Goal: Information Seeking & Learning: Find specific fact

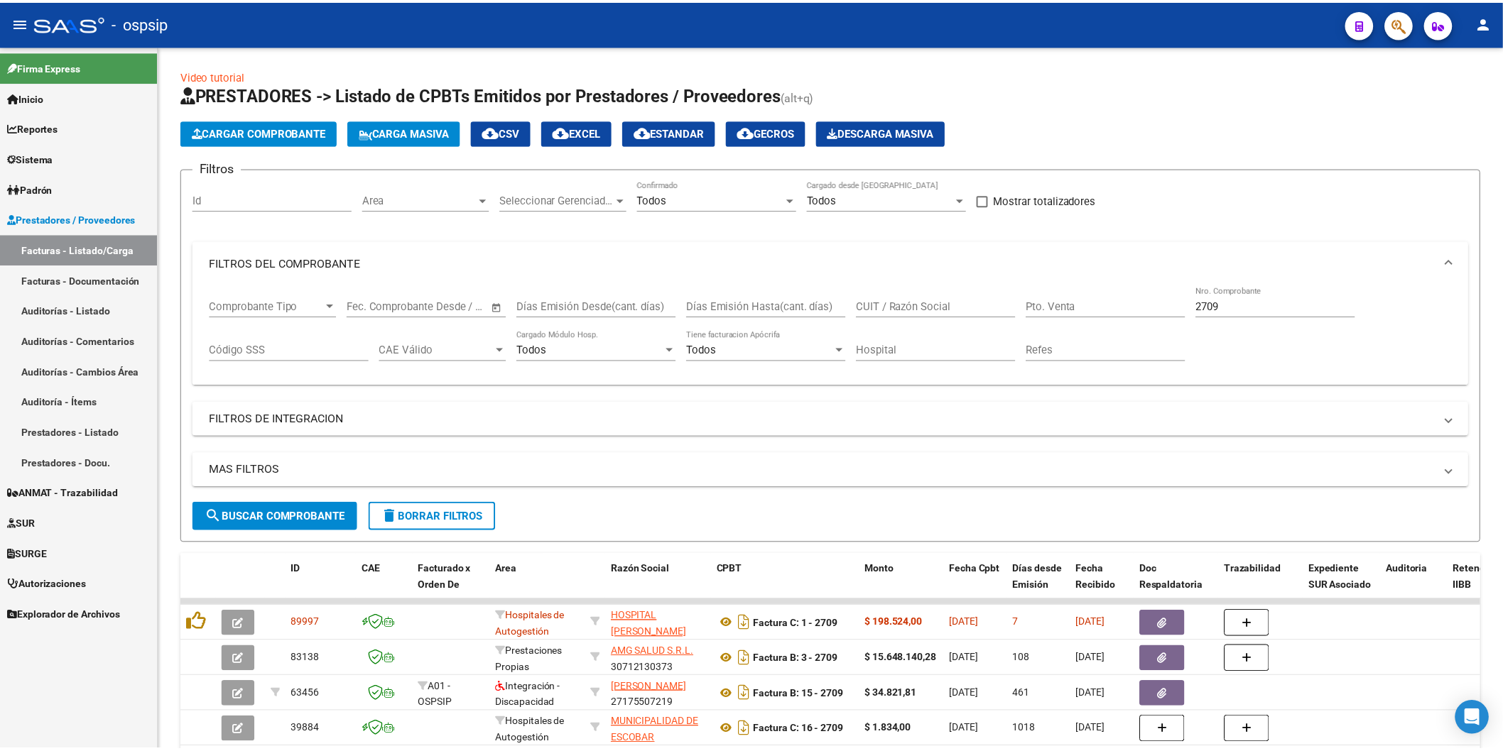
scroll to position [72, 0]
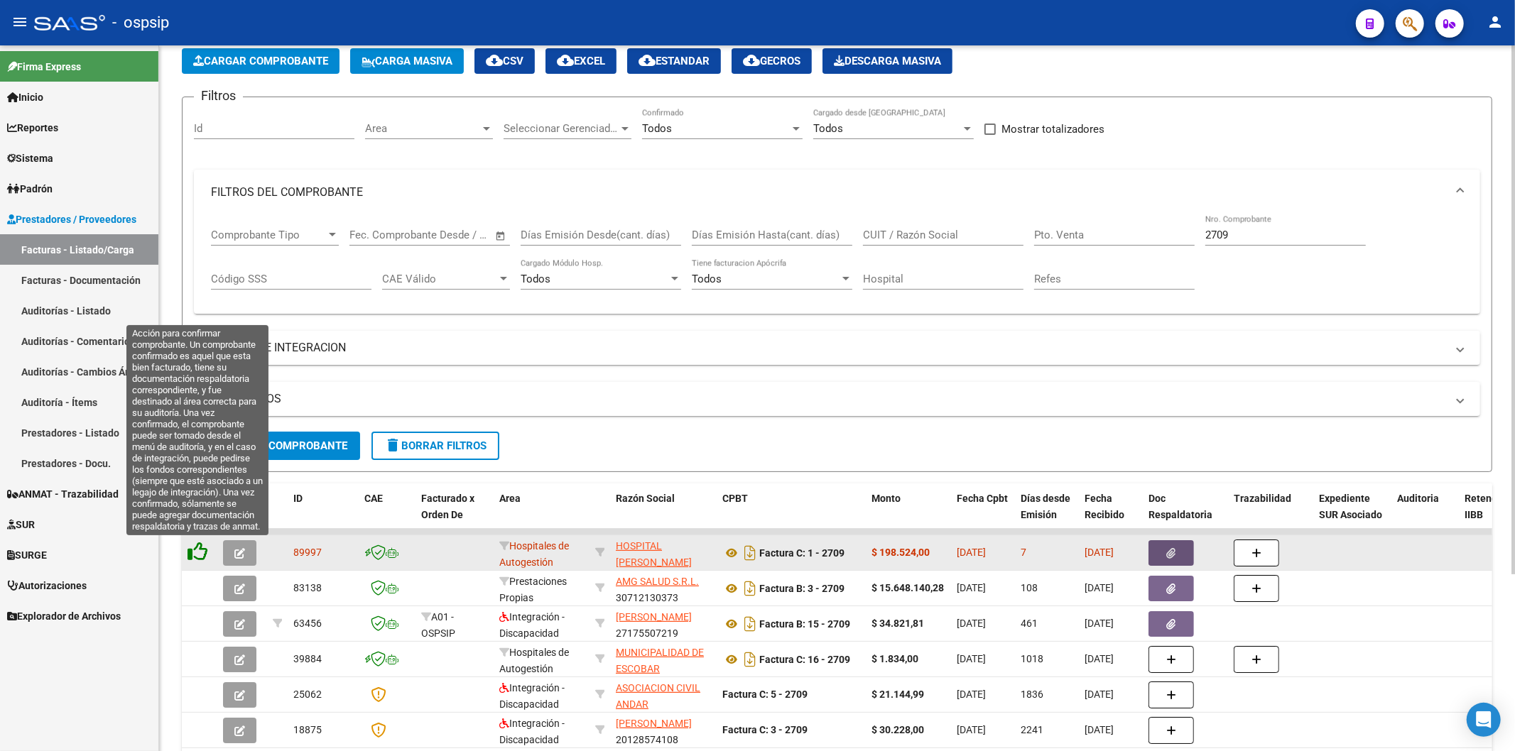
click at [190, 551] on icon at bounding box center [197, 552] width 20 height 20
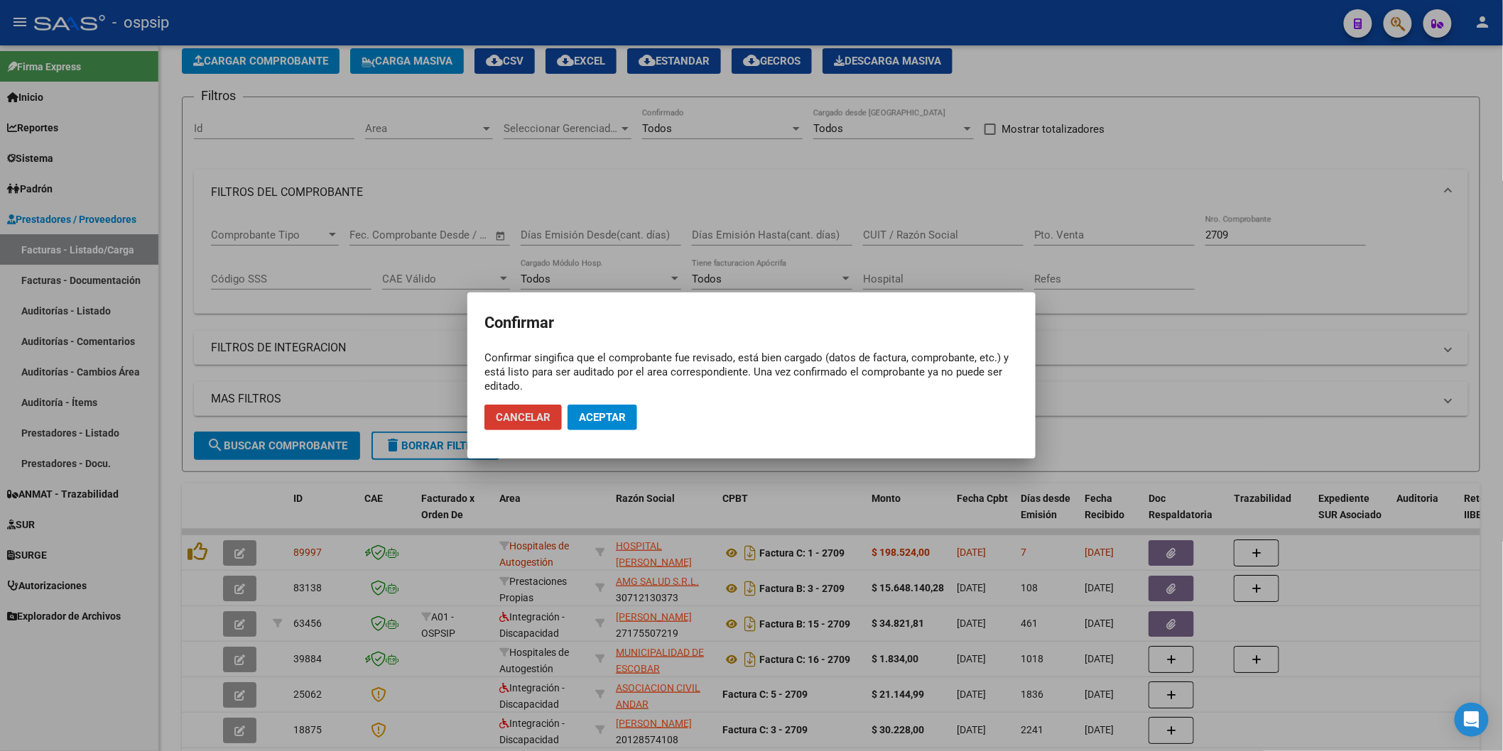
click at [613, 413] on span "Aceptar" at bounding box center [602, 417] width 47 height 13
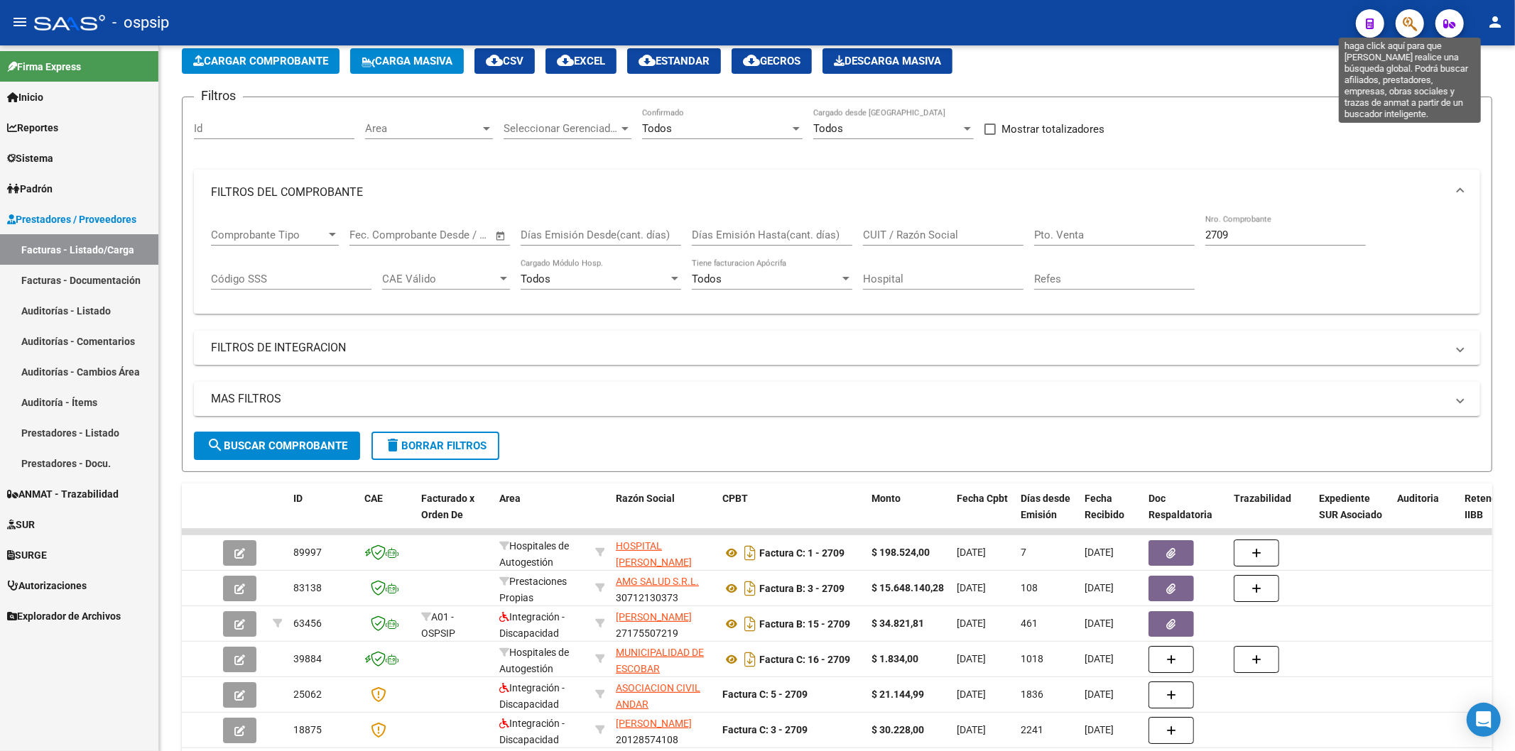
click at [1403, 22] on icon "button" at bounding box center [1410, 24] width 14 height 16
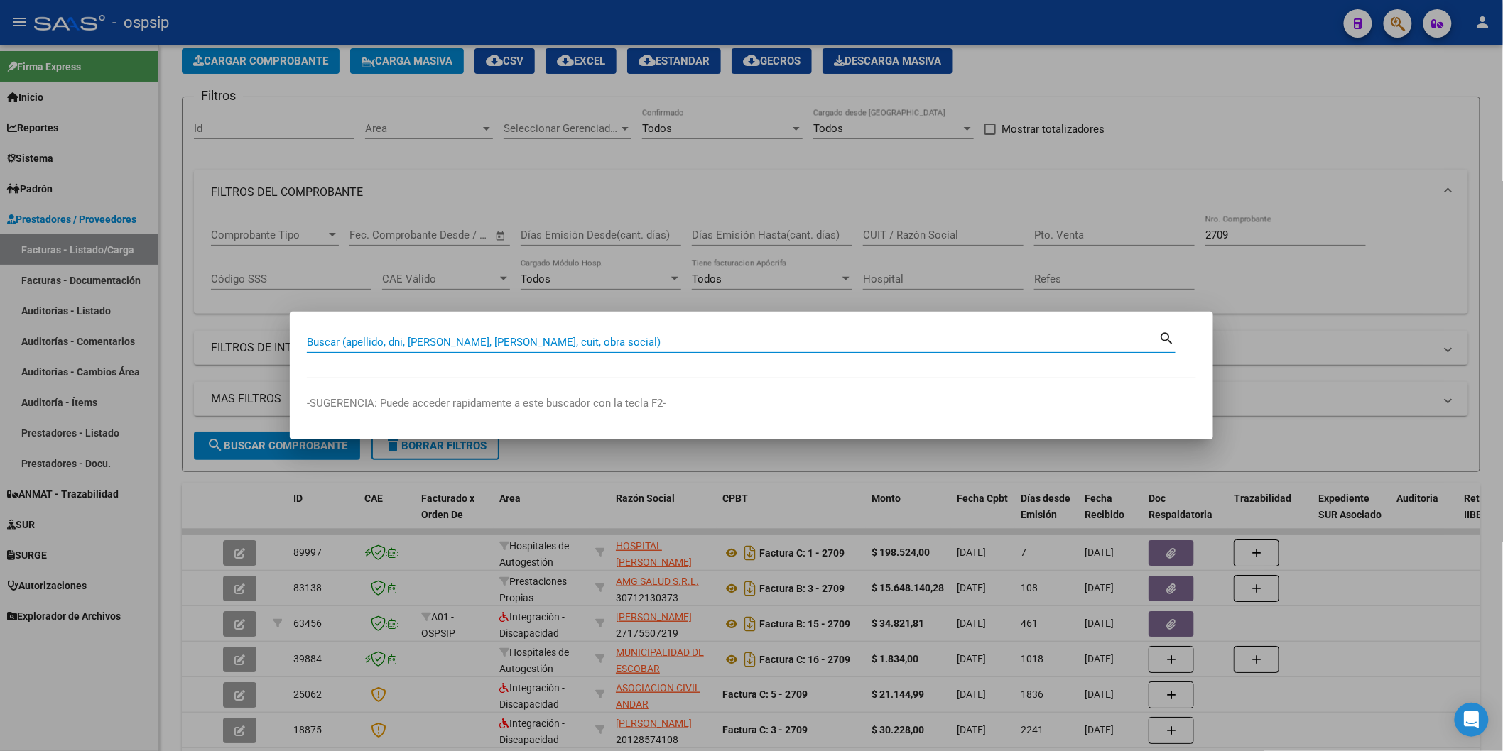
paste input "51187839"
type input "51187839"
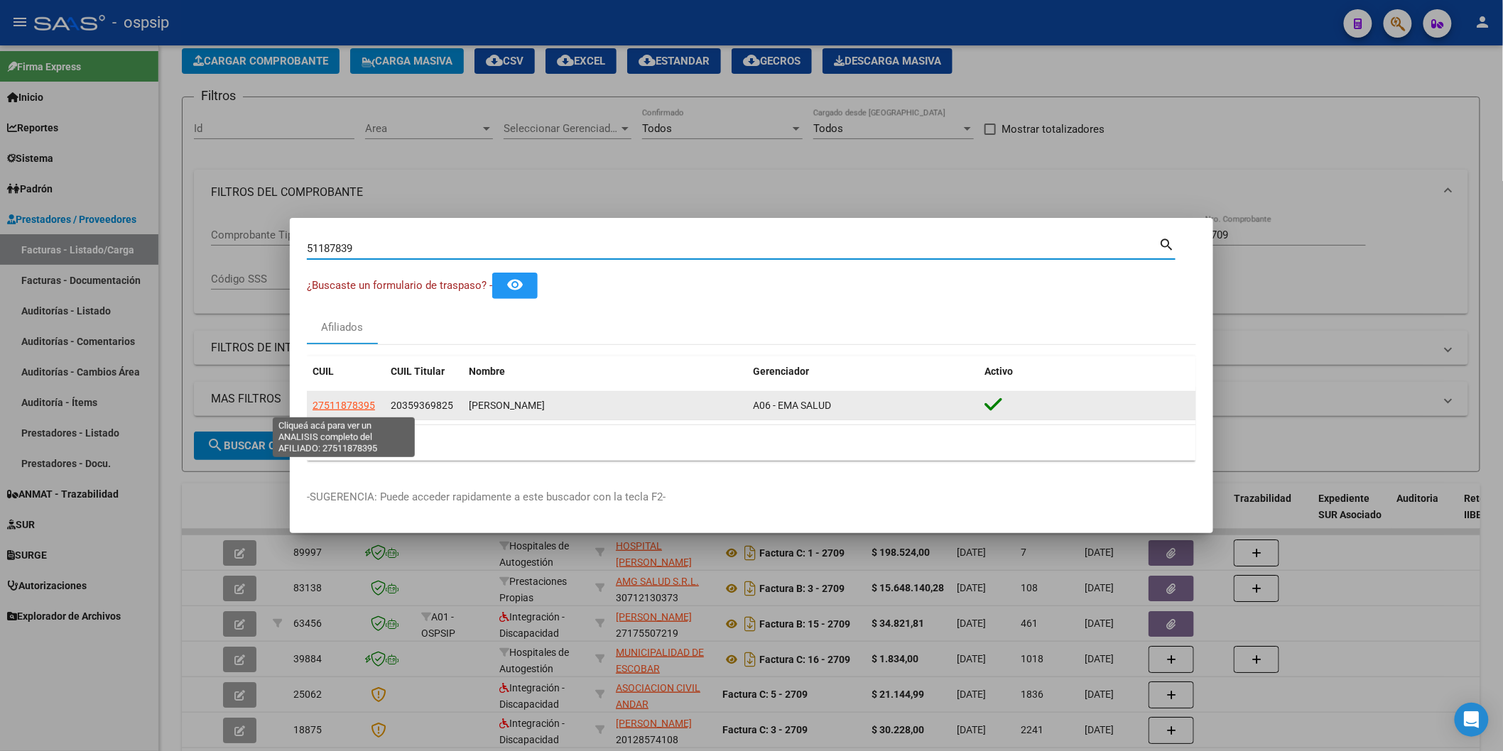
click at [364, 405] on span "27511878395" at bounding box center [343, 405] width 62 height 11
type textarea "27511878395"
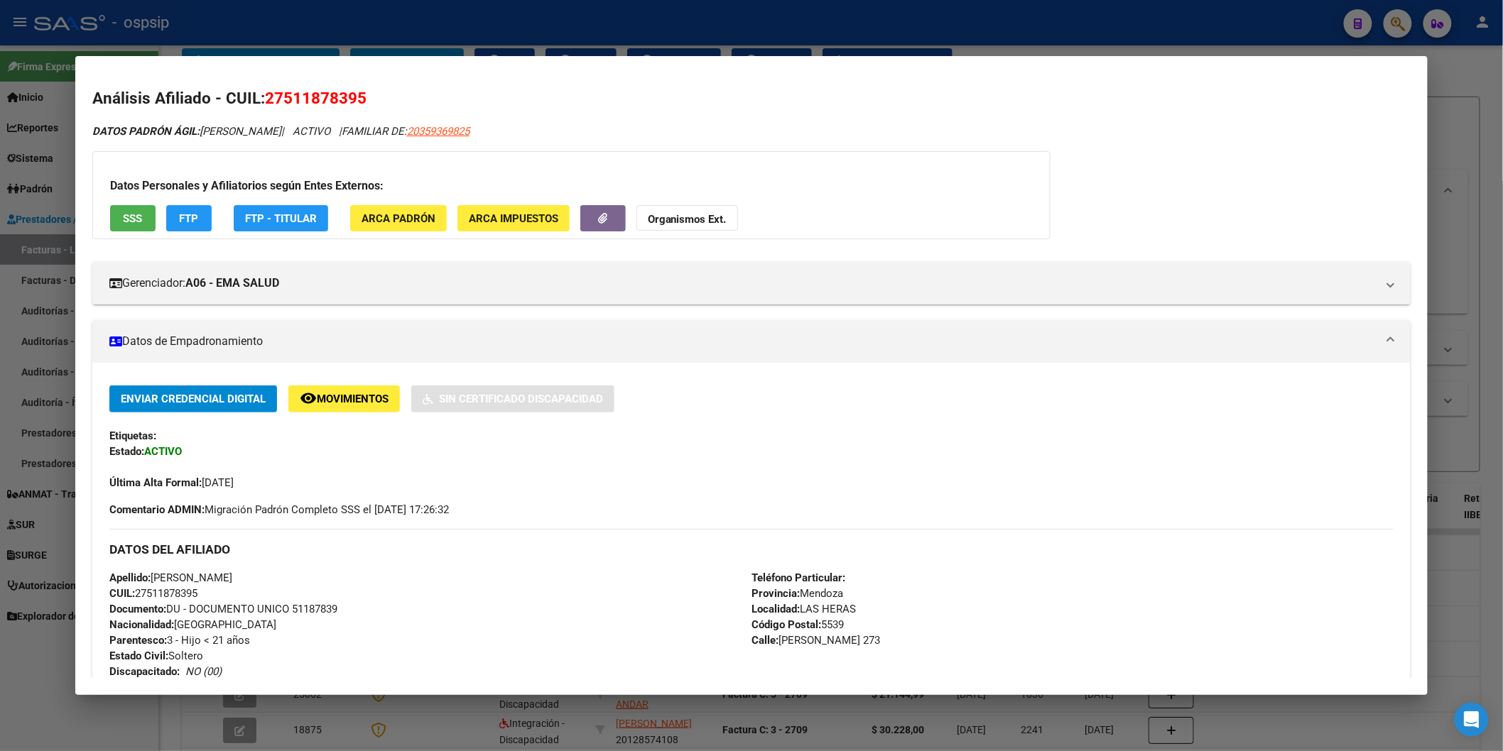
click at [137, 214] on button "SSS" at bounding box center [132, 218] width 45 height 26
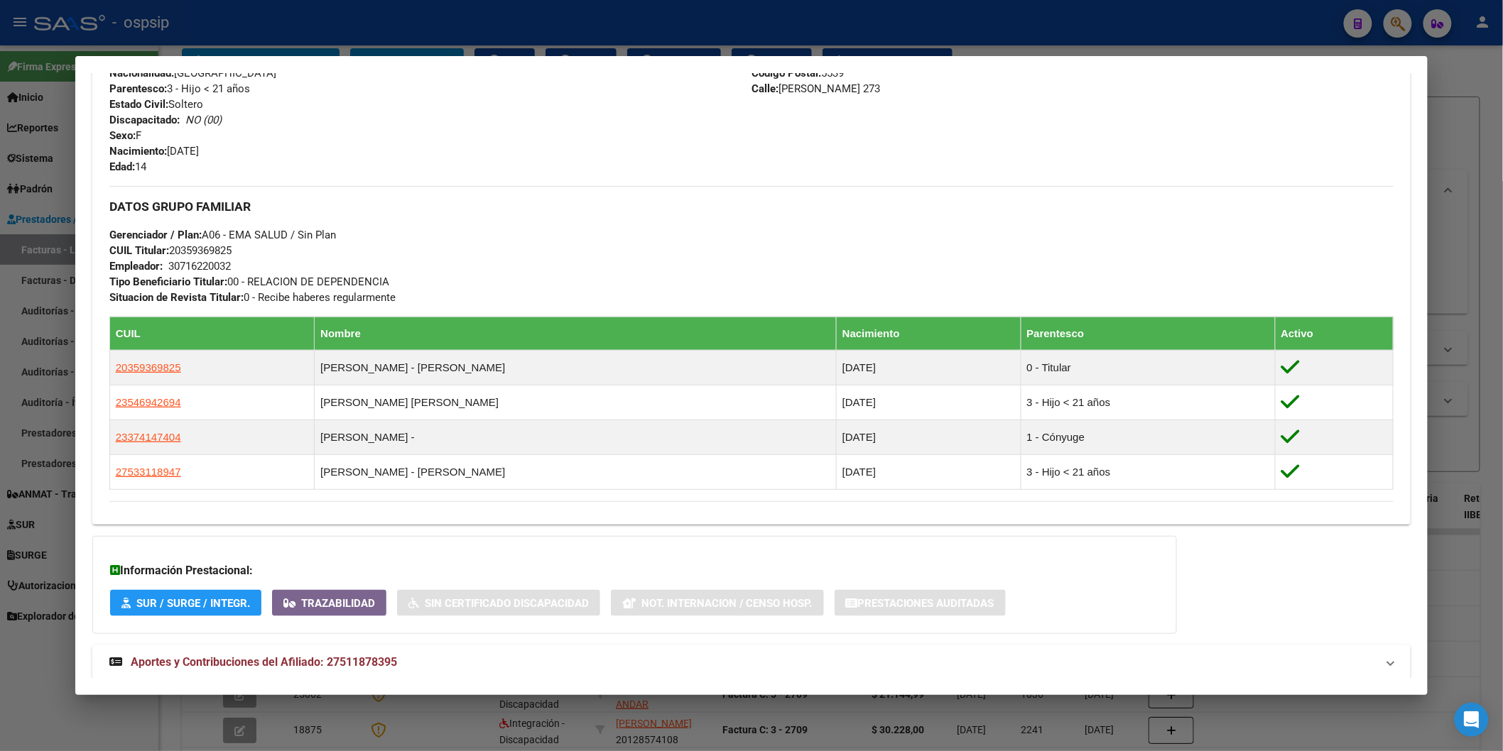
scroll to position [620, 0]
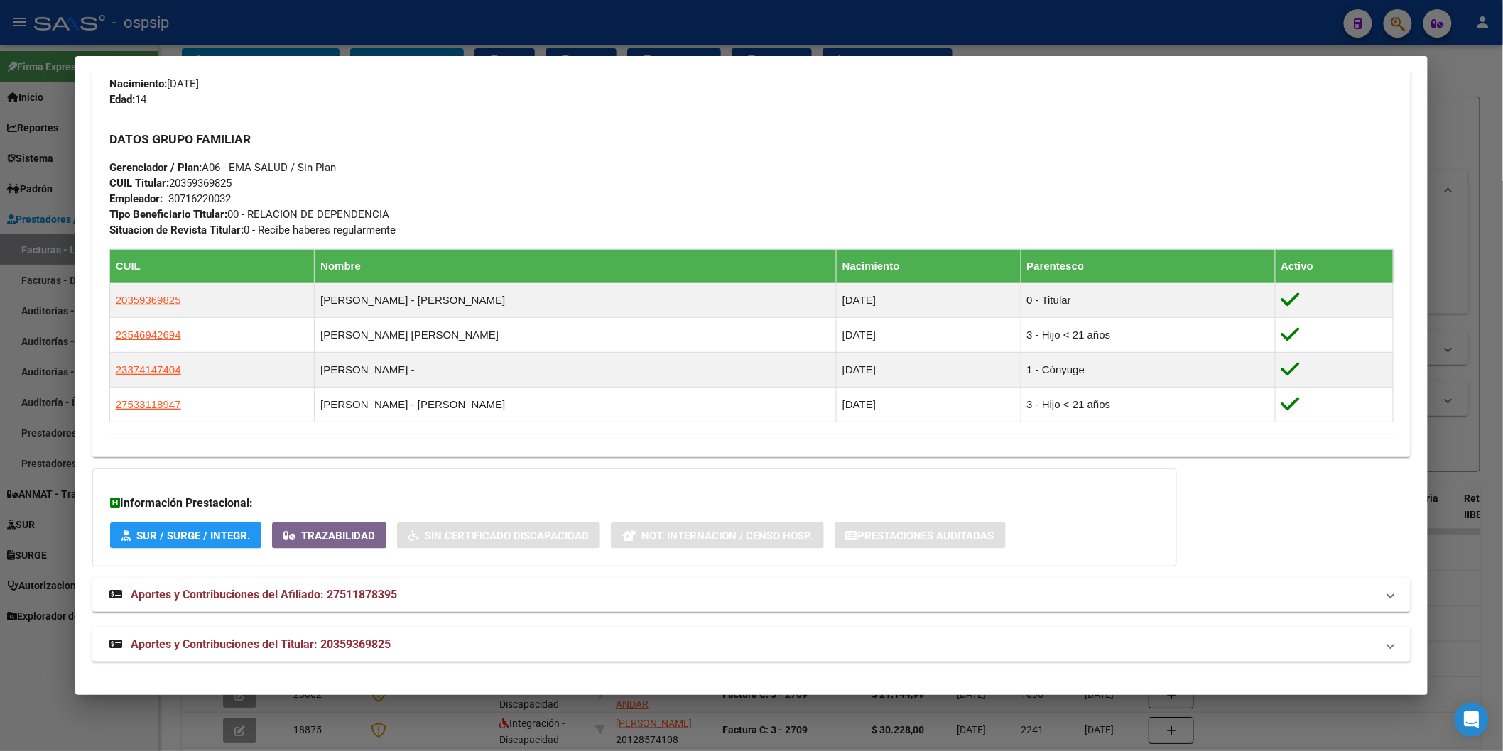
click at [288, 627] on div "DATOS PADRÓN ÁGIL: [PERSON_NAME] | ACTIVO | FAMILIAR DE: 20359369825 Datos Pers…" at bounding box center [751, 83] width 1318 height 1158
click at [308, 643] on span "Aportes y Contribuciones del Titular: 20359369825" at bounding box center [261, 644] width 260 height 13
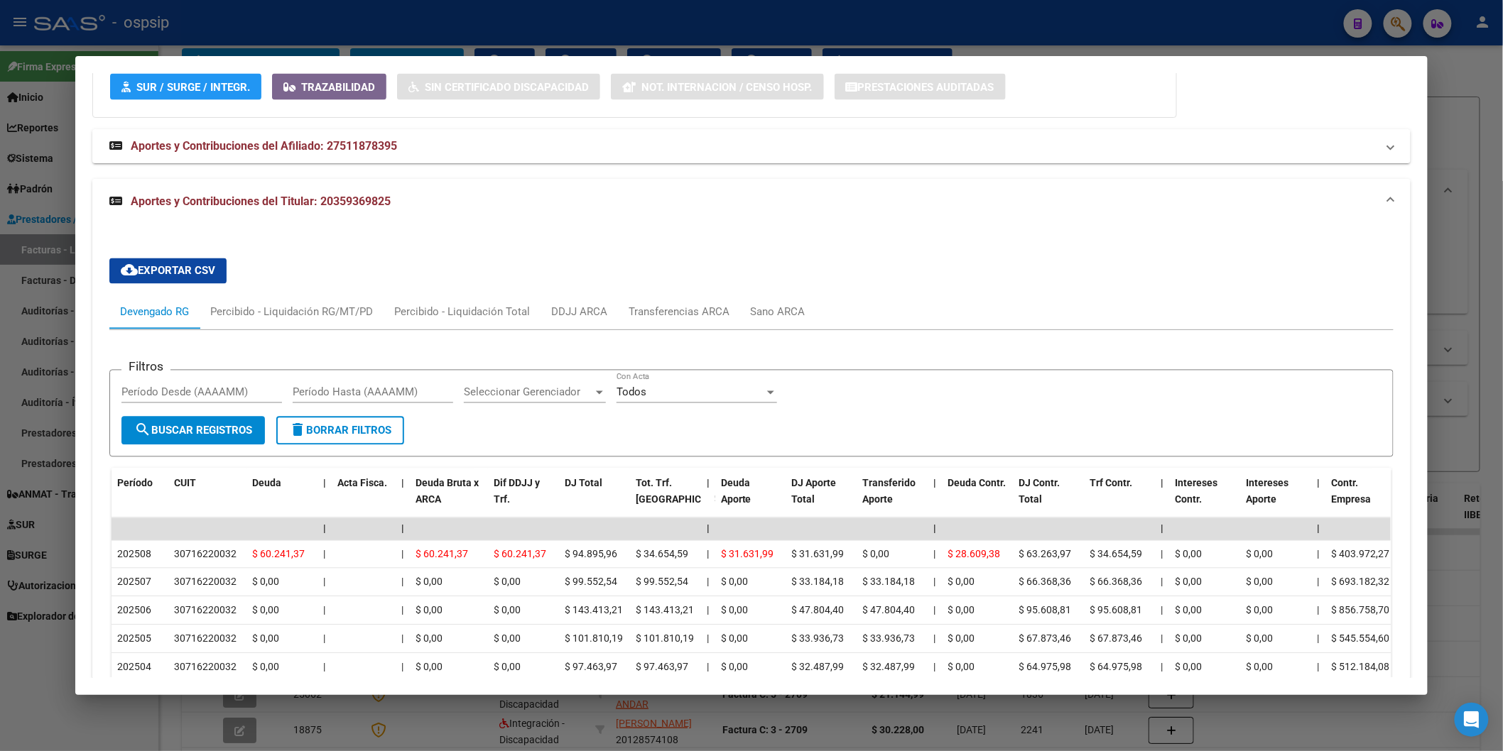
scroll to position [1212, 0]
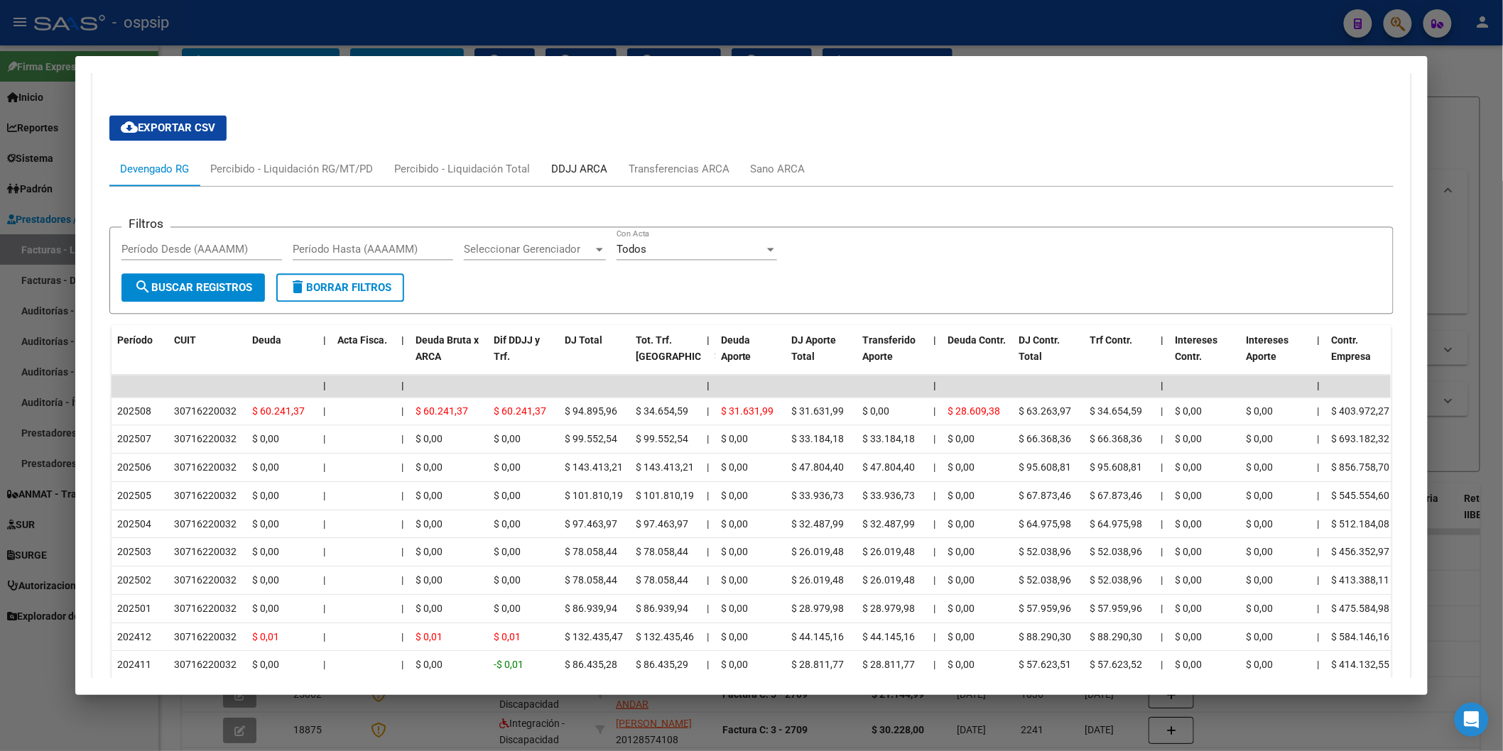
click at [557, 161] on div "DDJJ ARCA" at bounding box center [578, 169] width 77 height 34
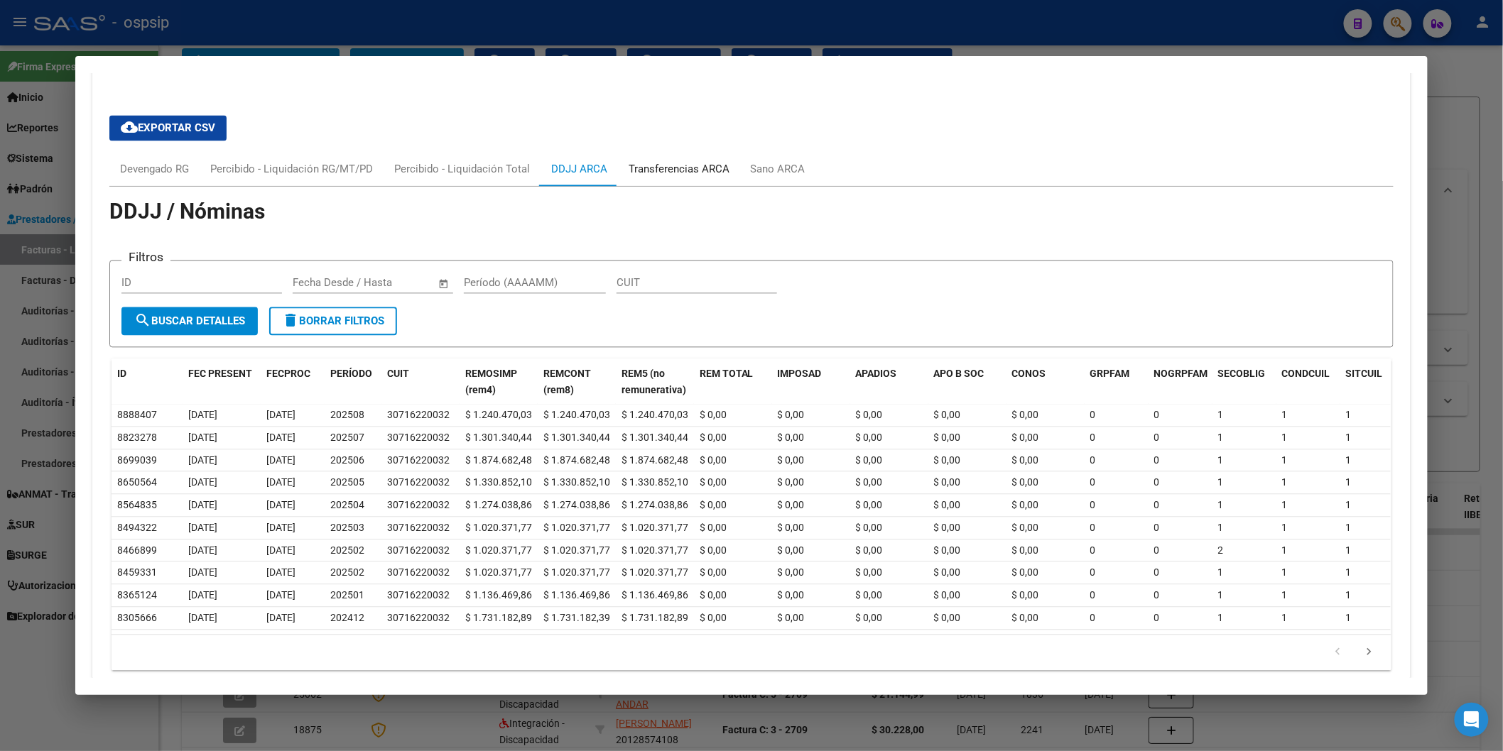
click at [699, 168] on div "Transferencias ARCA" at bounding box center [679, 169] width 101 height 16
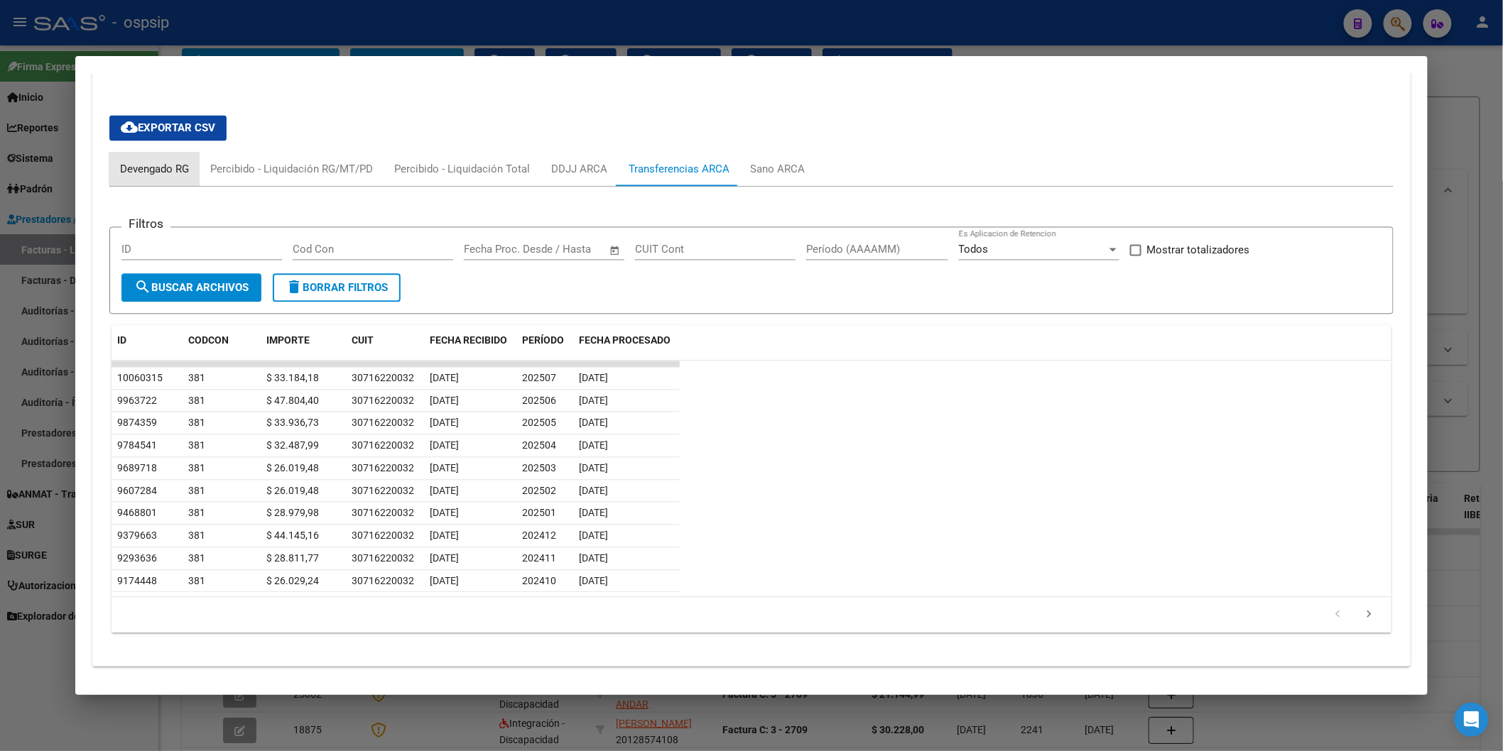
click at [129, 173] on div "Devengado RG" at bounding box center [154, 169] width 69 height 16
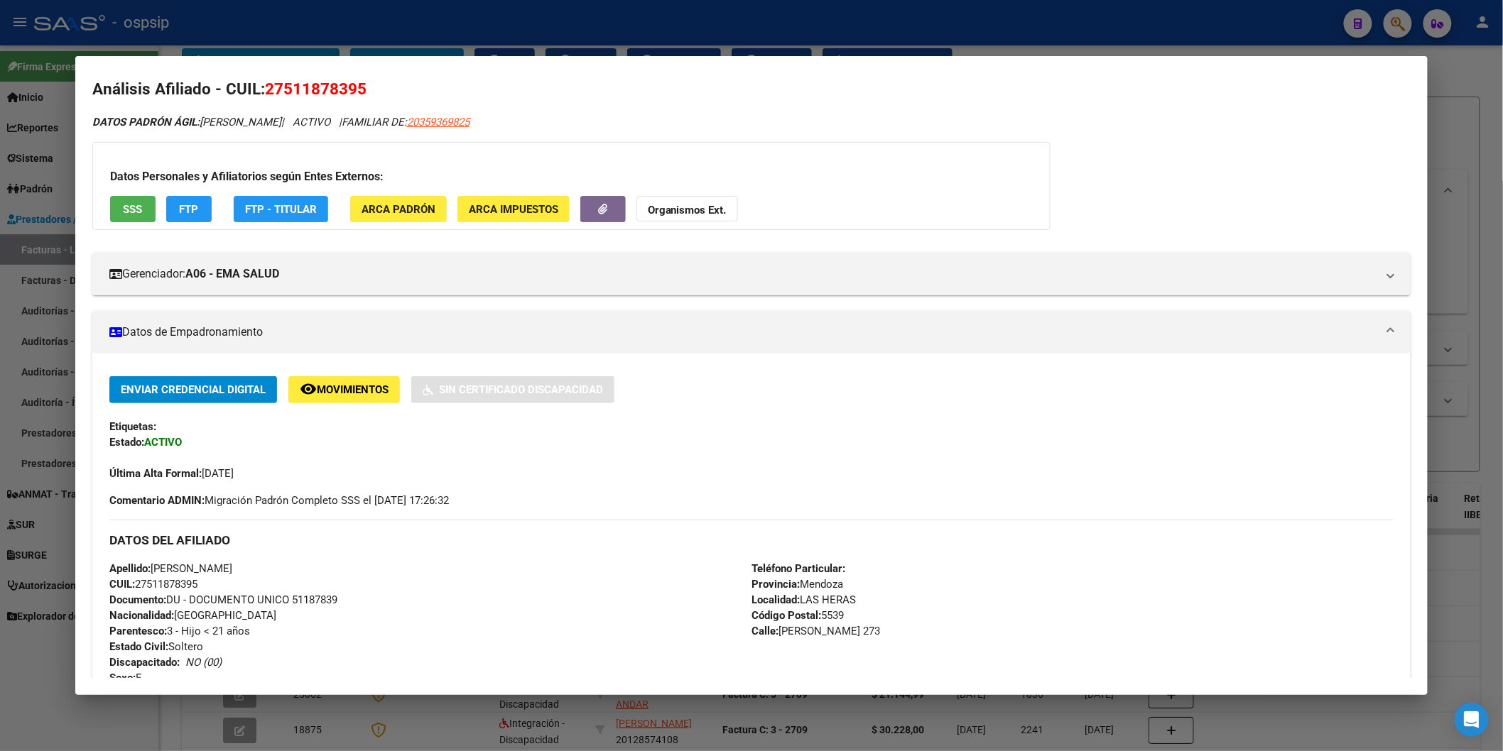
scroll to position [0, 0]
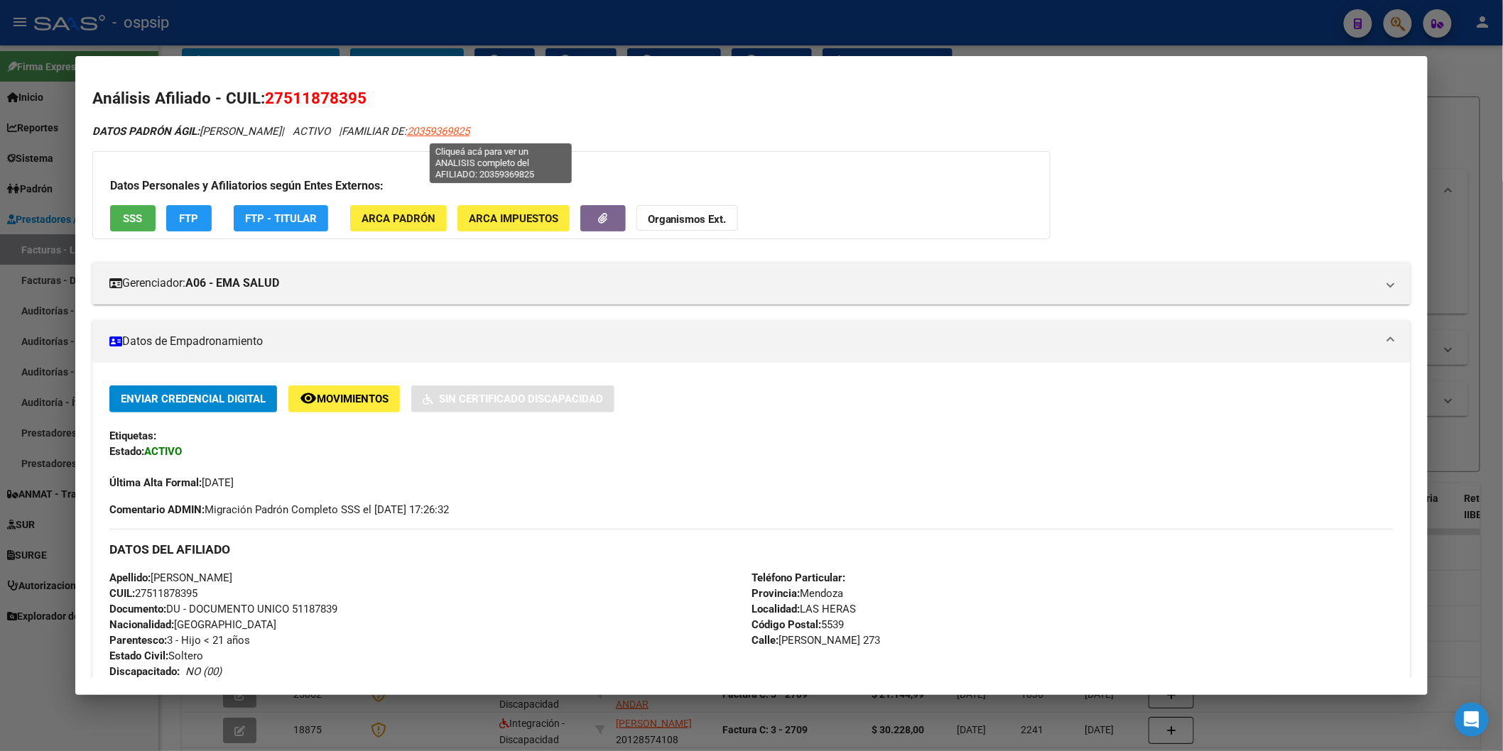
click at [469, 126] on span "20359369825" at bounding box center [438, 131] width 62 height 13
type textarea "20359369825"
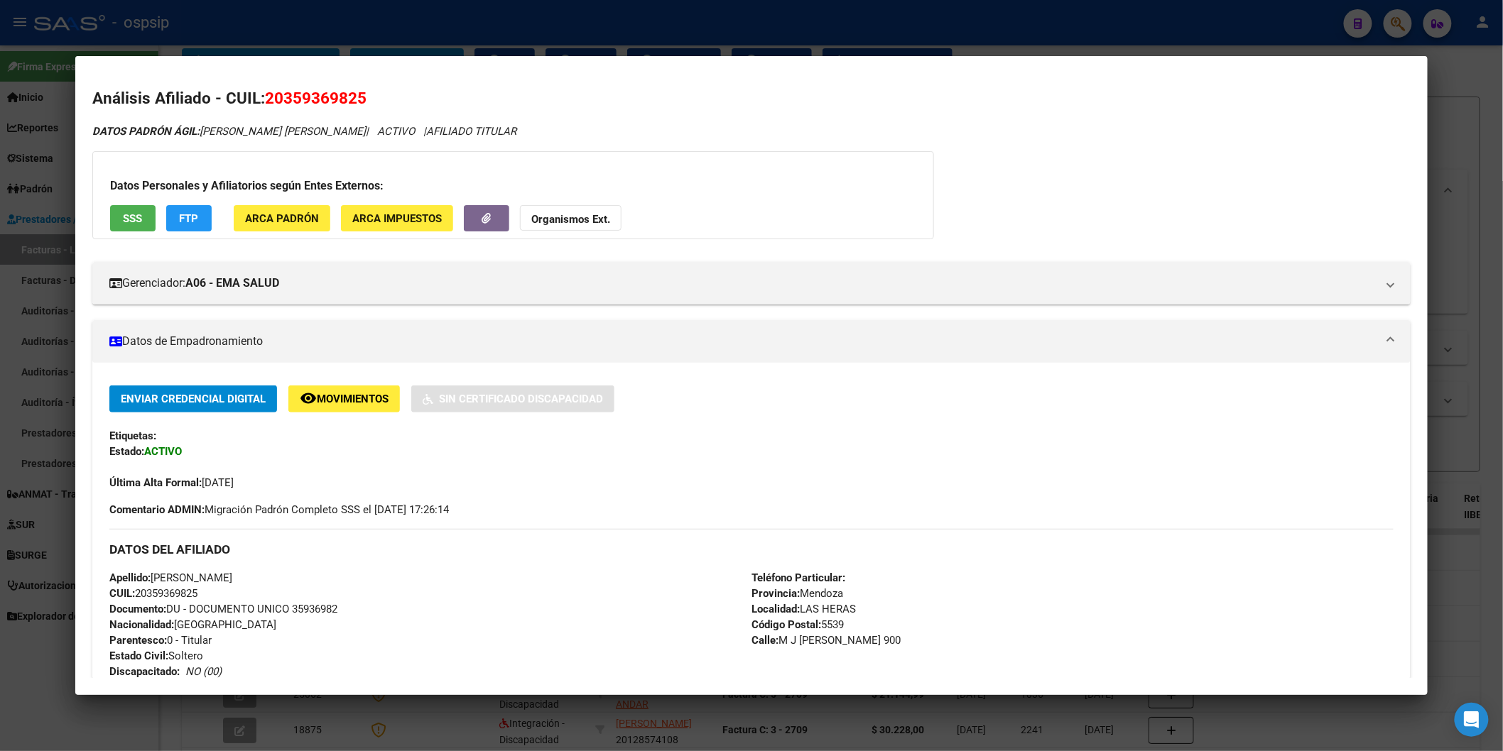
click at [114, 217] on button "SSS" at bounding box center [132, 218] width 45 height 26
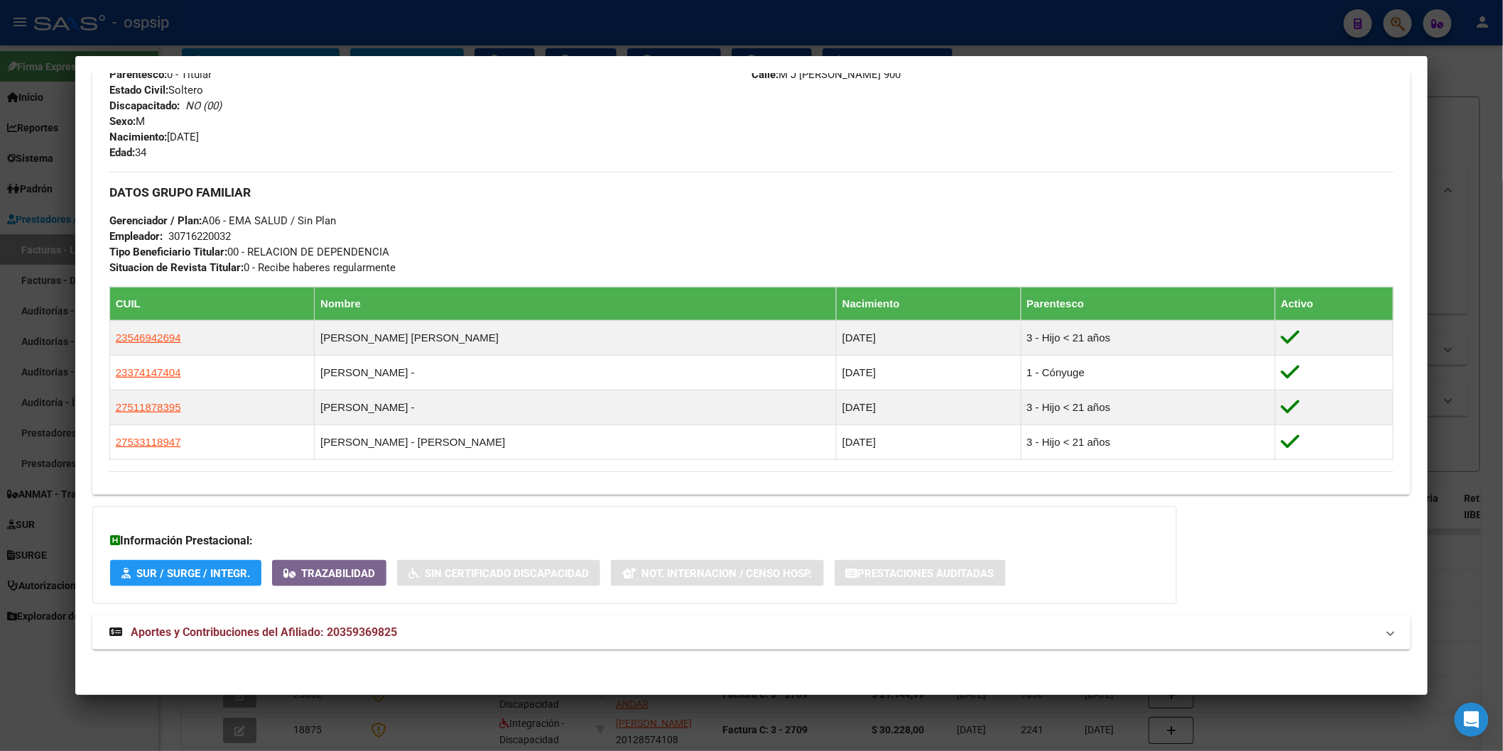
scroll to position [570, 0]
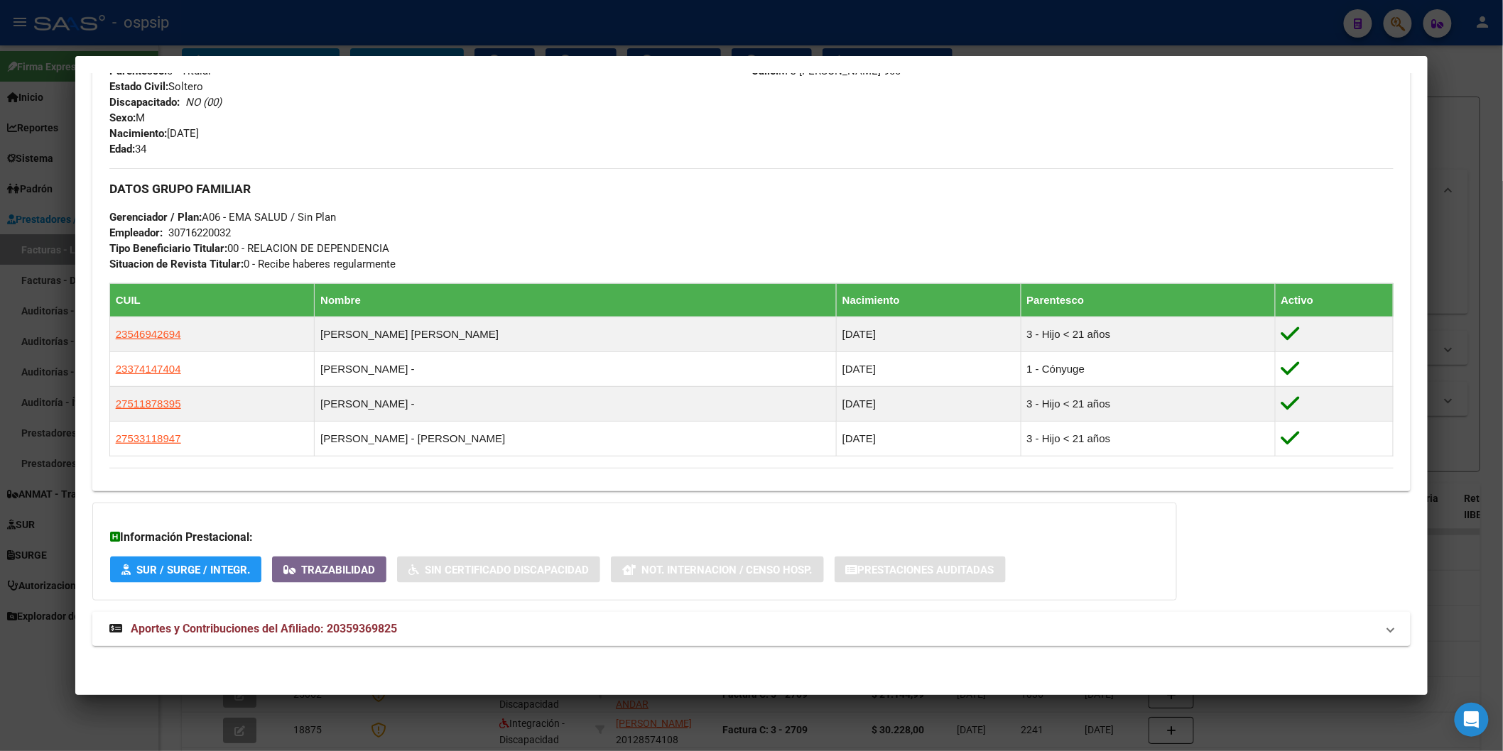
click at [228, 626] on span "Aportes y Contribuciones del Afiliado: 20359369825" at bounding box center [264, 628] width 266 height 13
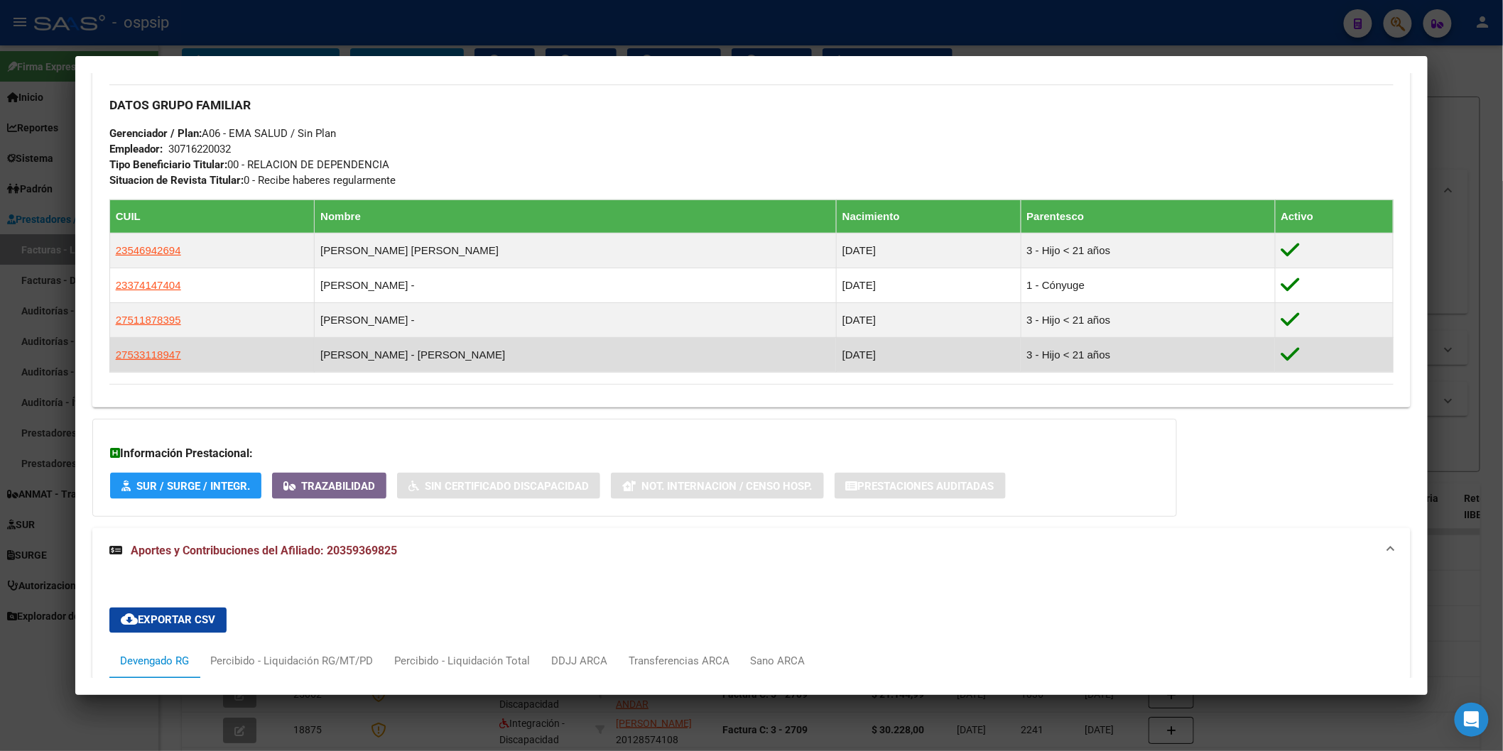
scroll to position [1048, 0]
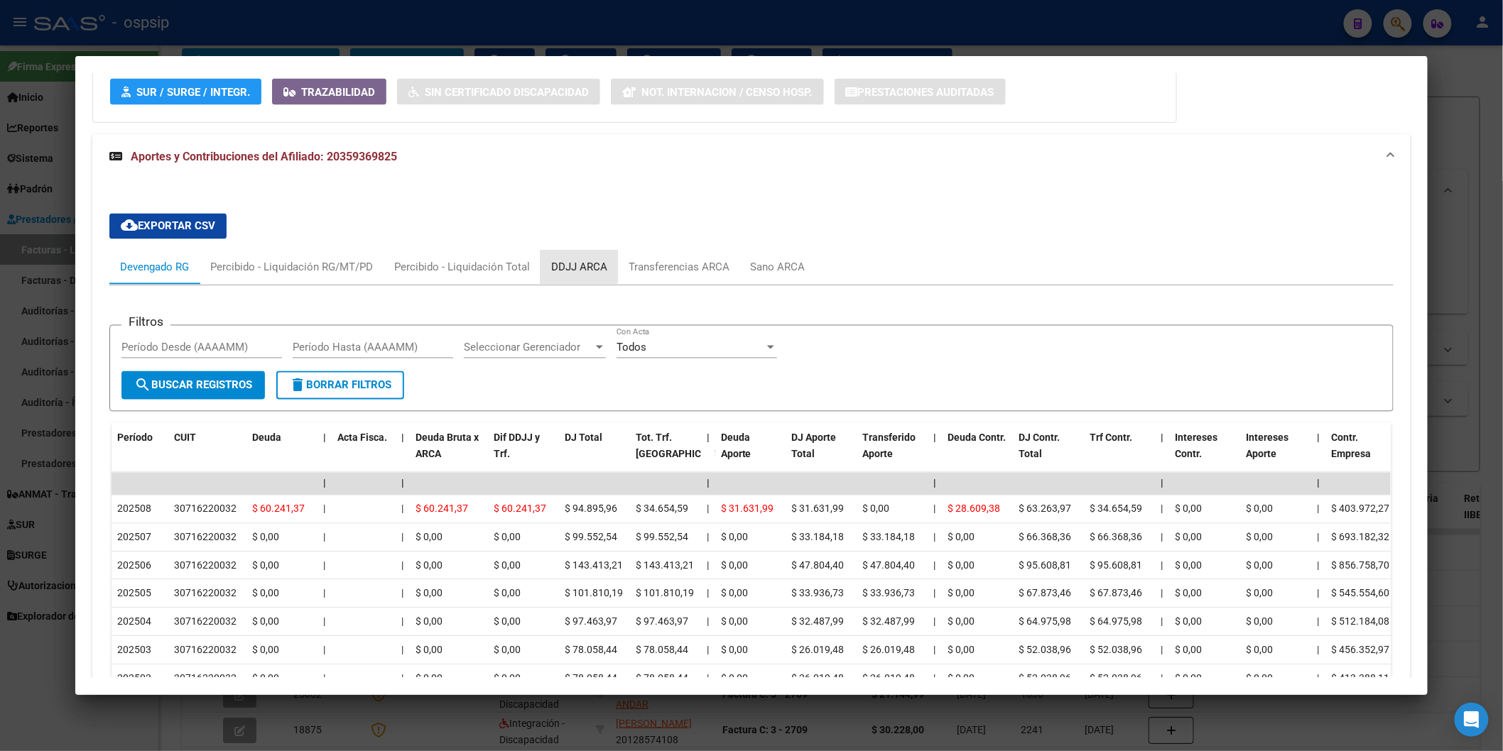
click at [562, 263] on div "DDJJ ARCA" at bounding box center [579, 268] width 56 height 16
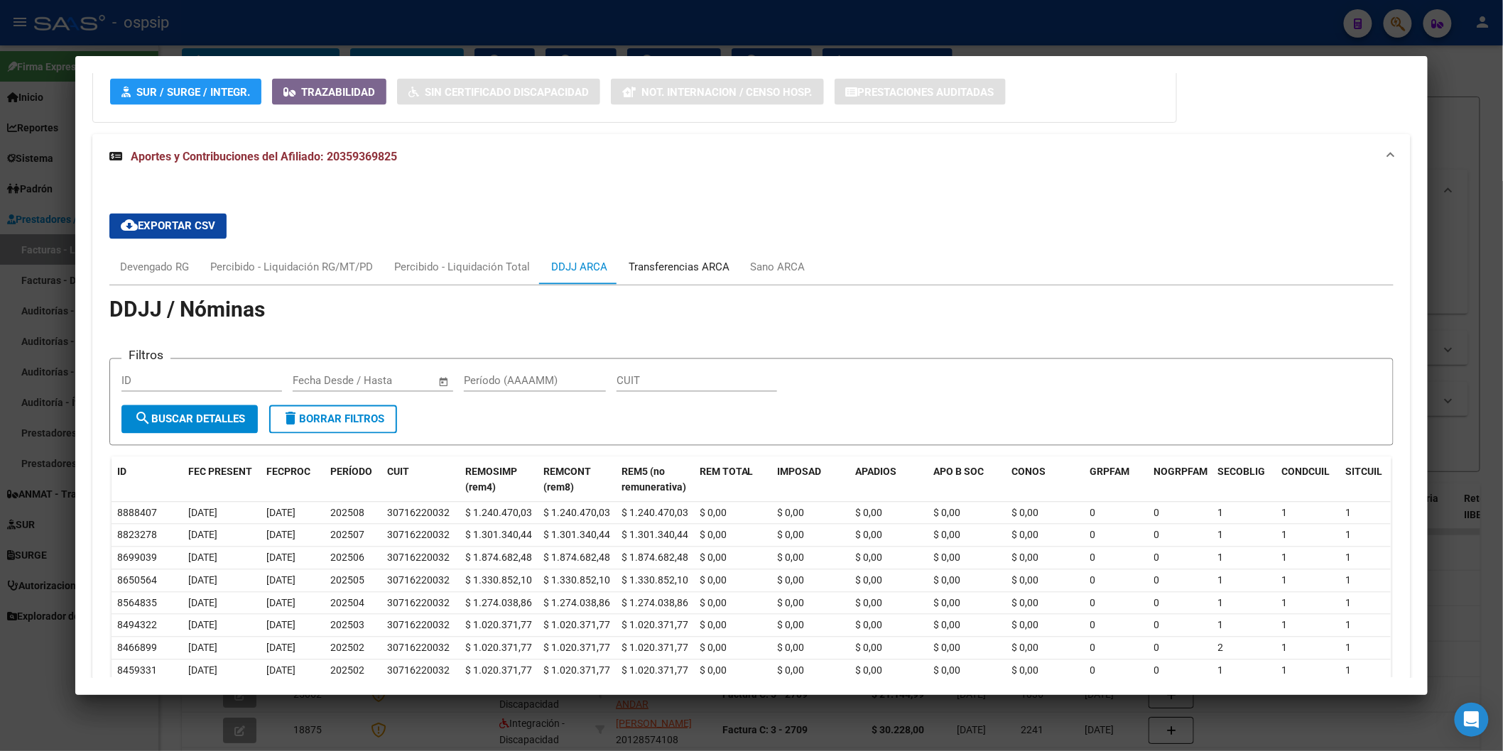
click at [656, 278] on div "Transferencias ARCA" at bounding box center [679, 268] width 122 height 34
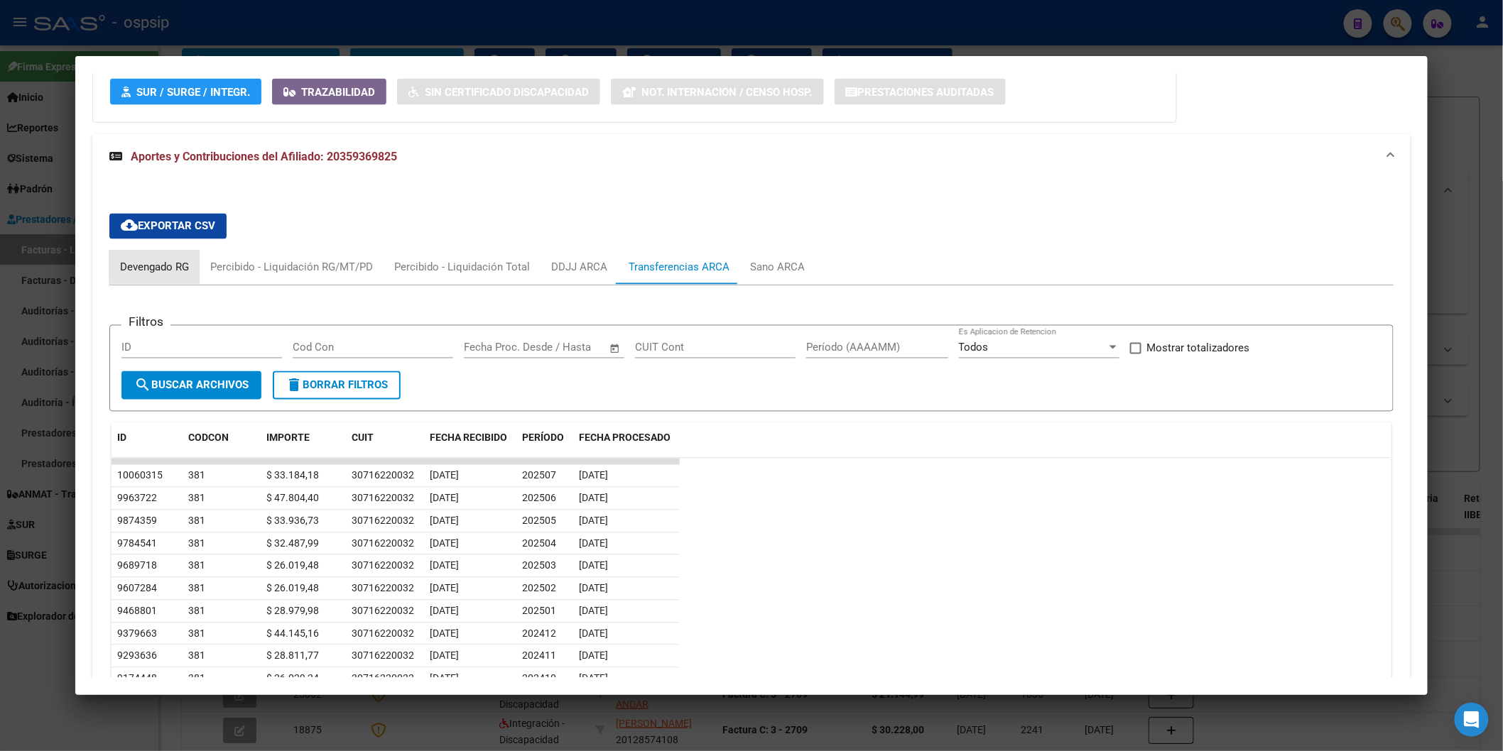
click at [167, 265] on div "Devengado RG" at bounding box center [154, 268] width 69 height 16
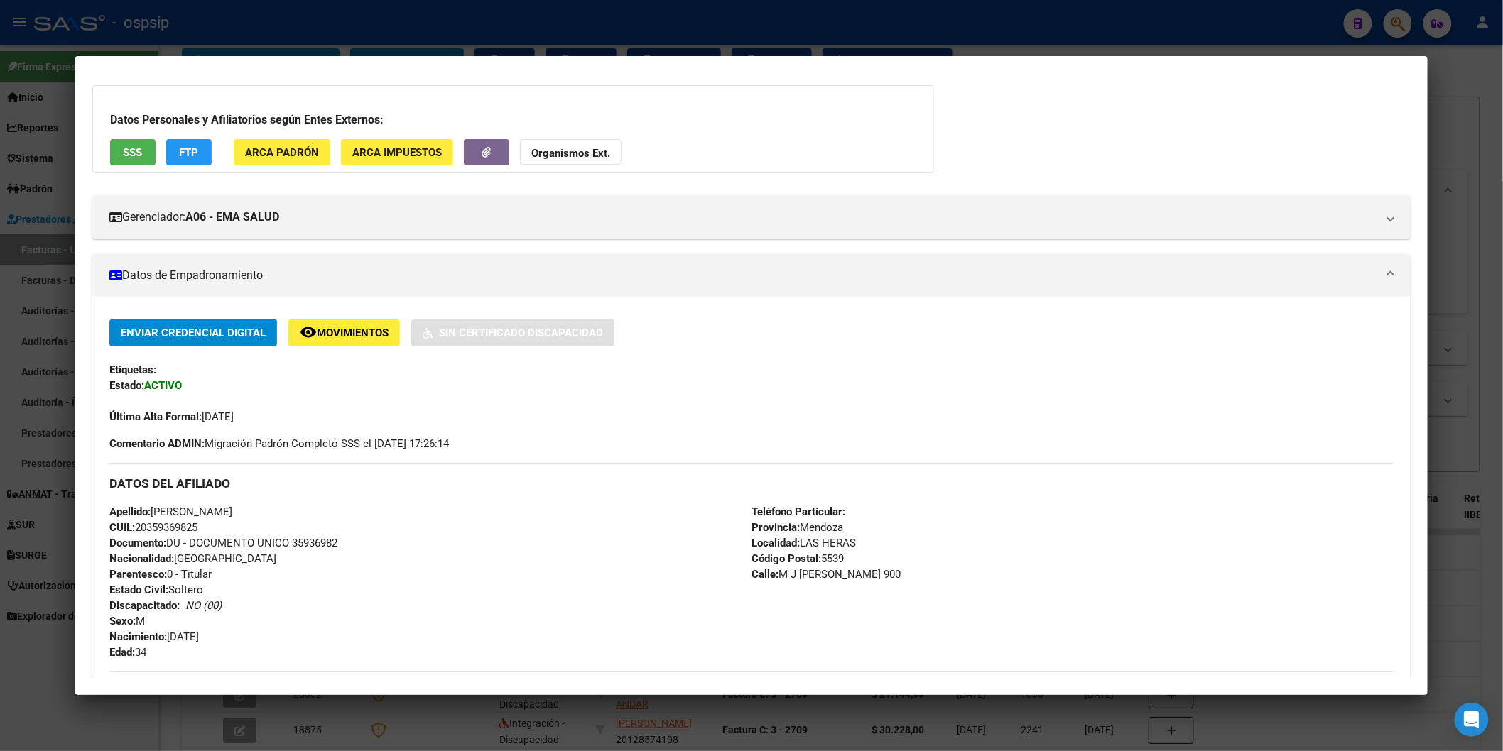
scroll to position [0, 0]
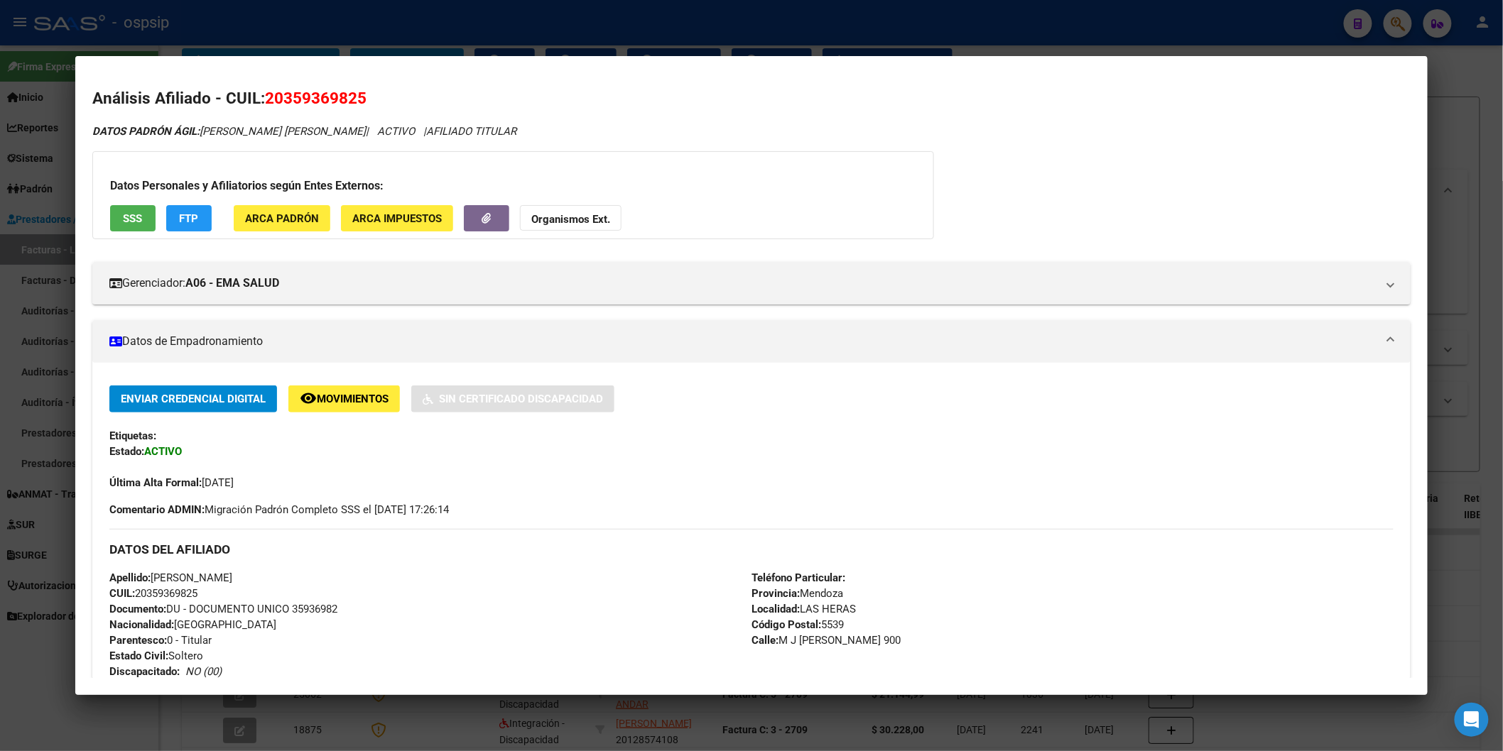
click at [125, 217] on span "SSS" at bounding box center [132, 218] width 19 height 13
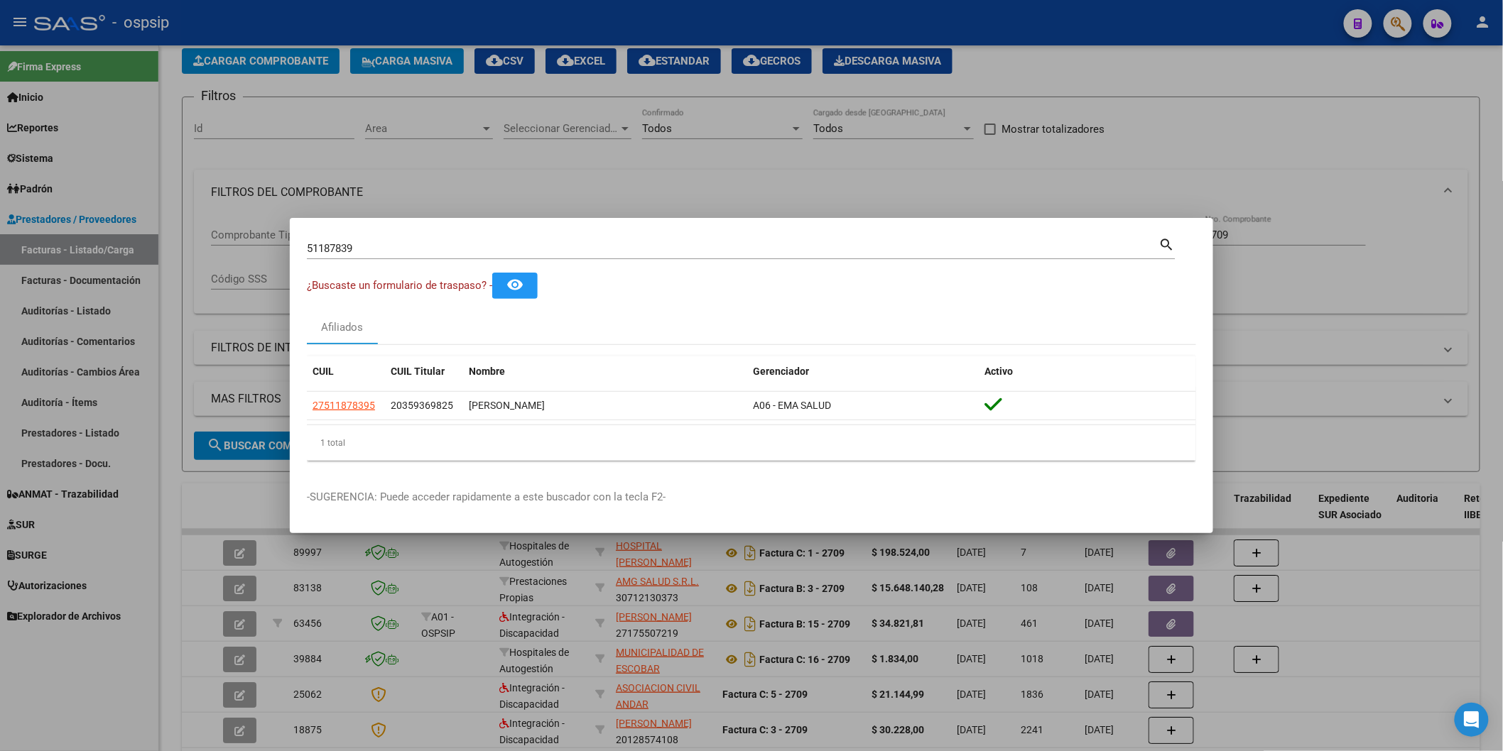
click at [382, 250] on input "51187839" at bounding box center [733, 248] width 852 height 13
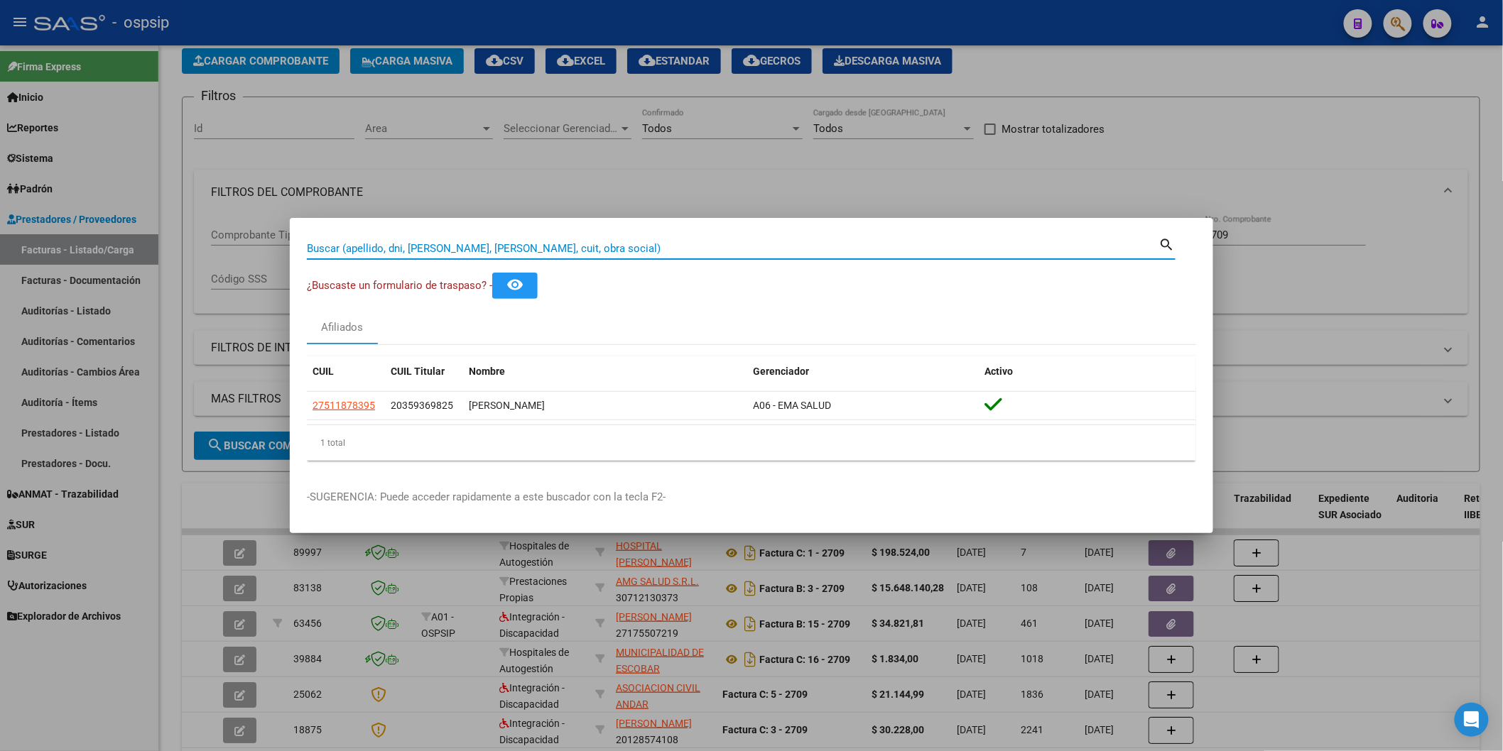
paste input "70584669"
type input "70584669"
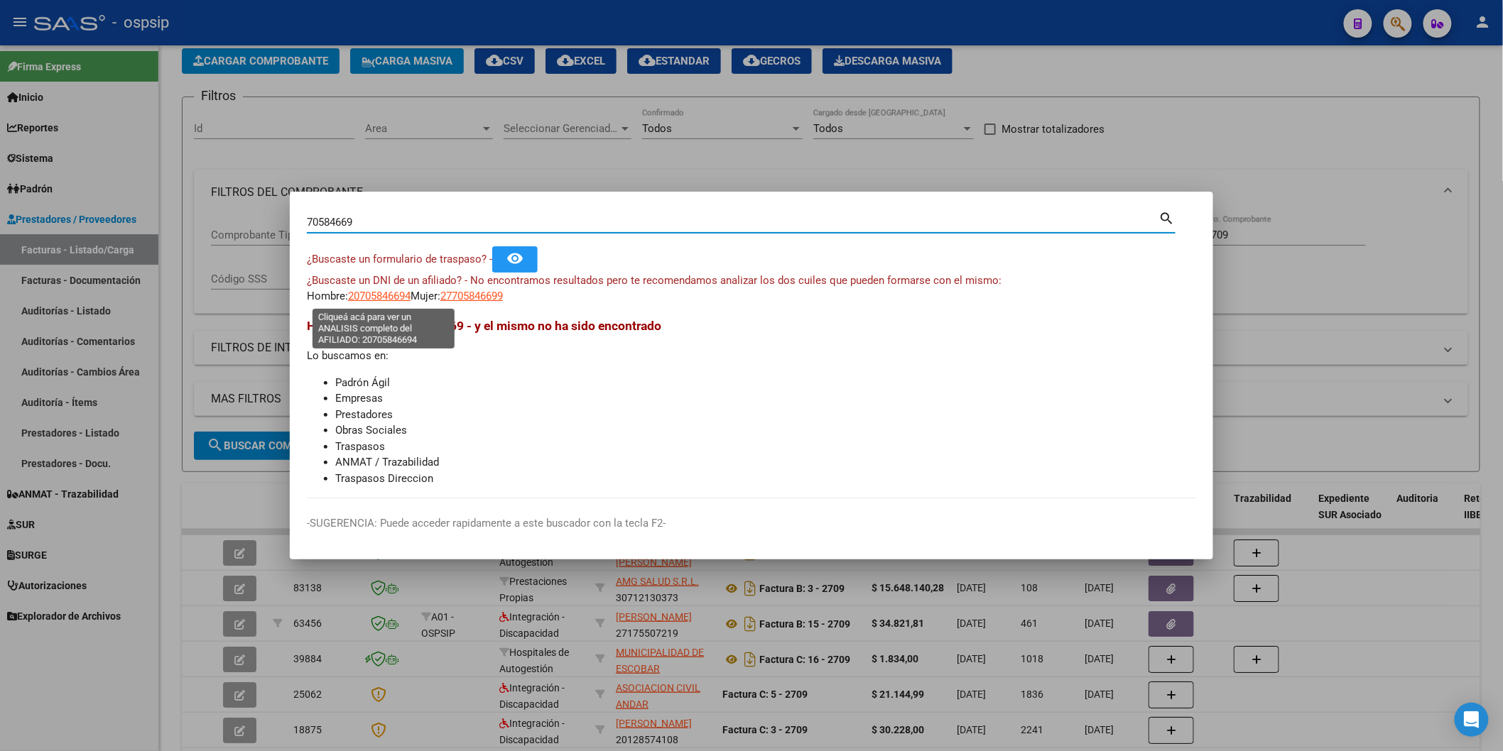
click at [399, 302] on span "20705846694" at bounding box center [379, 296] width 62 height 13
type textarea "20705846694"
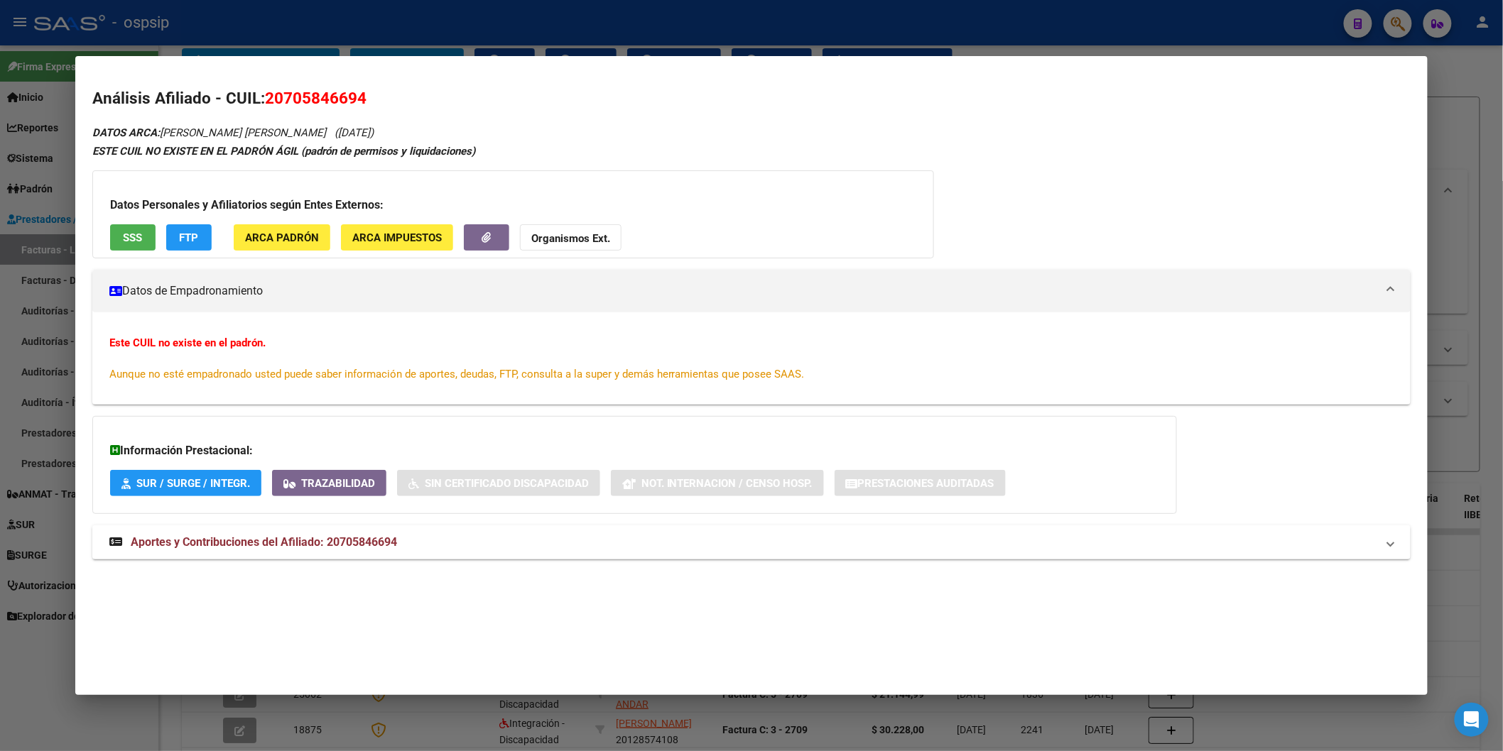
click at [142, 232] on button "SSS" at bounding box center [132, 237] width 45 height 26
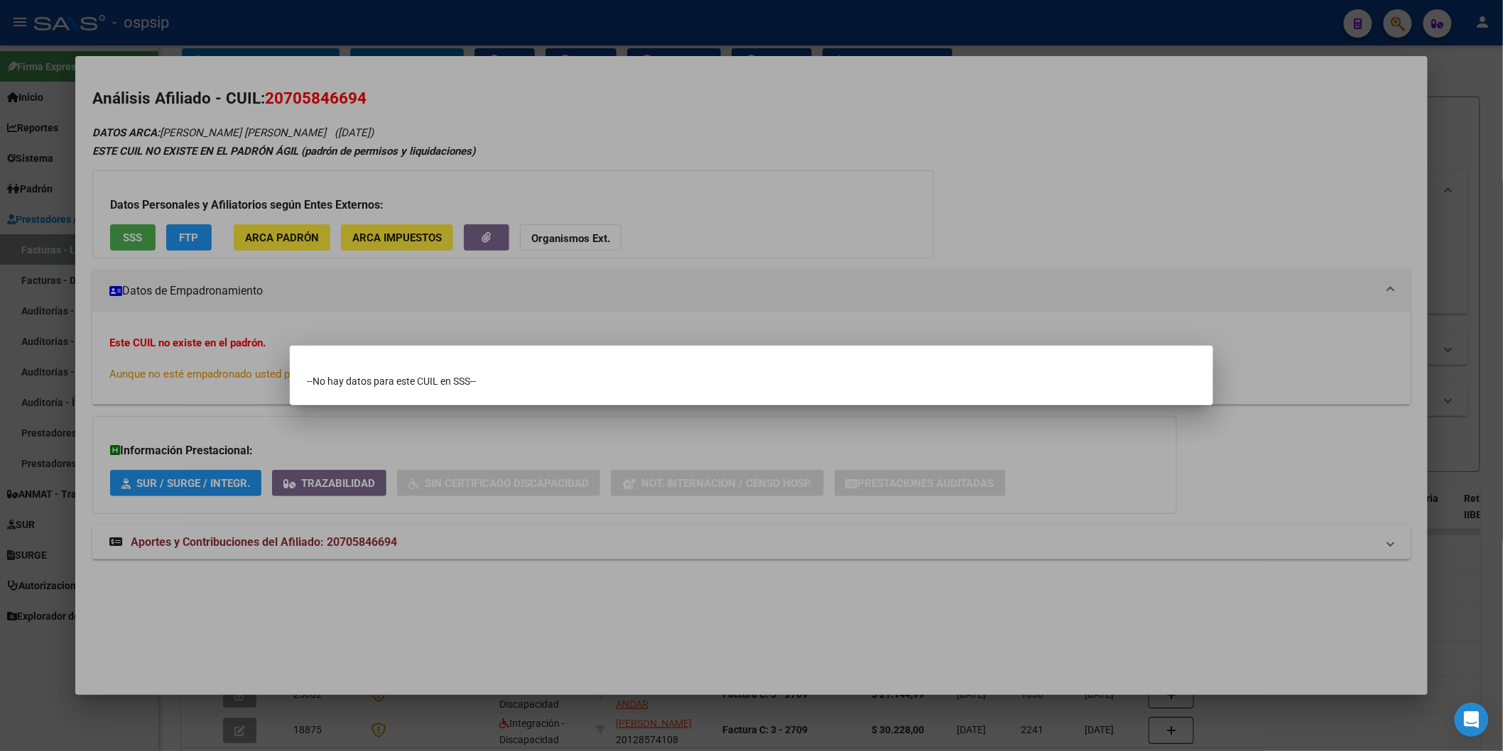
click at [565, 265] on div at bounding box center [751, 375] width 1503 height 751
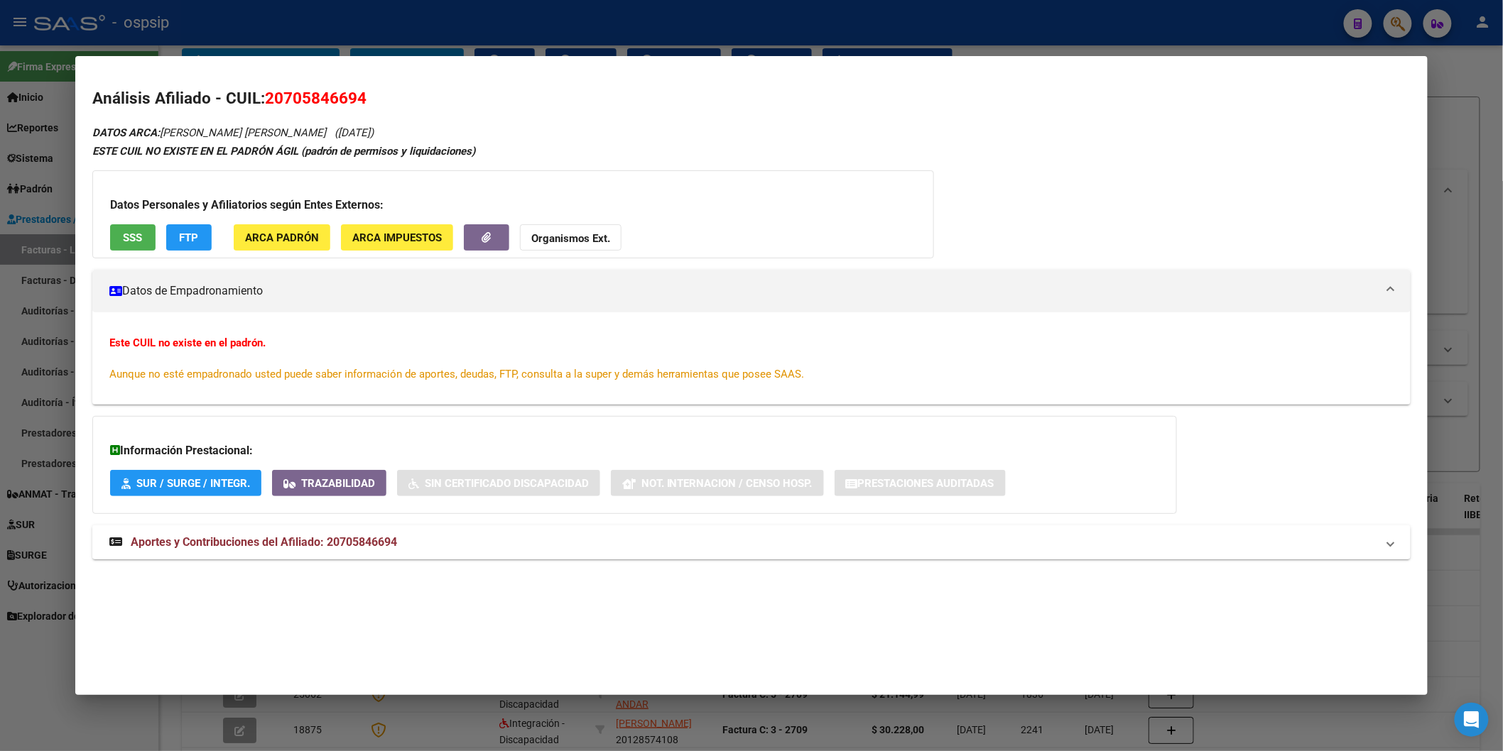
click at [203, 540] on span "Aportes y Contribuciones del Afiliado: 20705846694" at bounding box center [264, 541] width 266 height 13
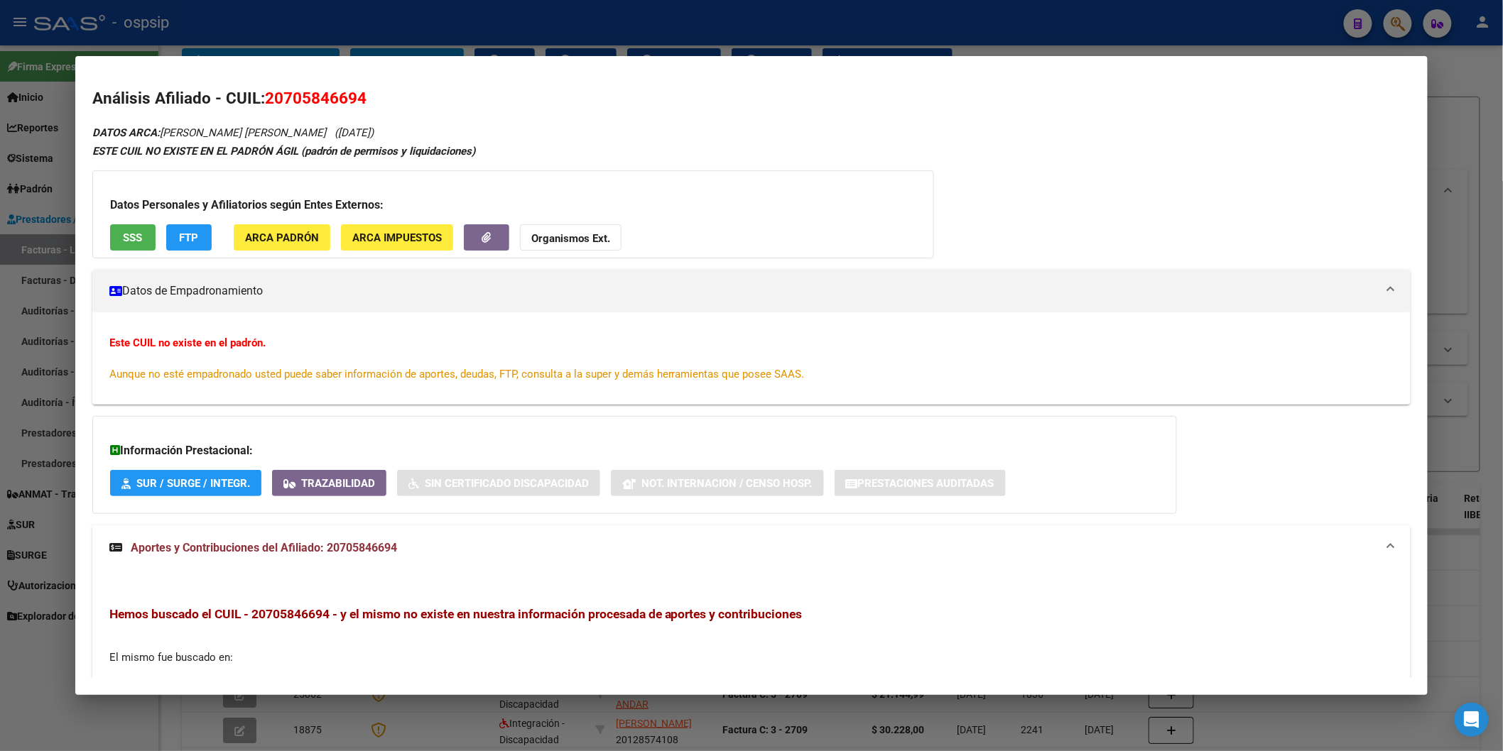
click at [576, 245] on button "Organismos Ext." at bounding box center [571, 237] width 102 height 26
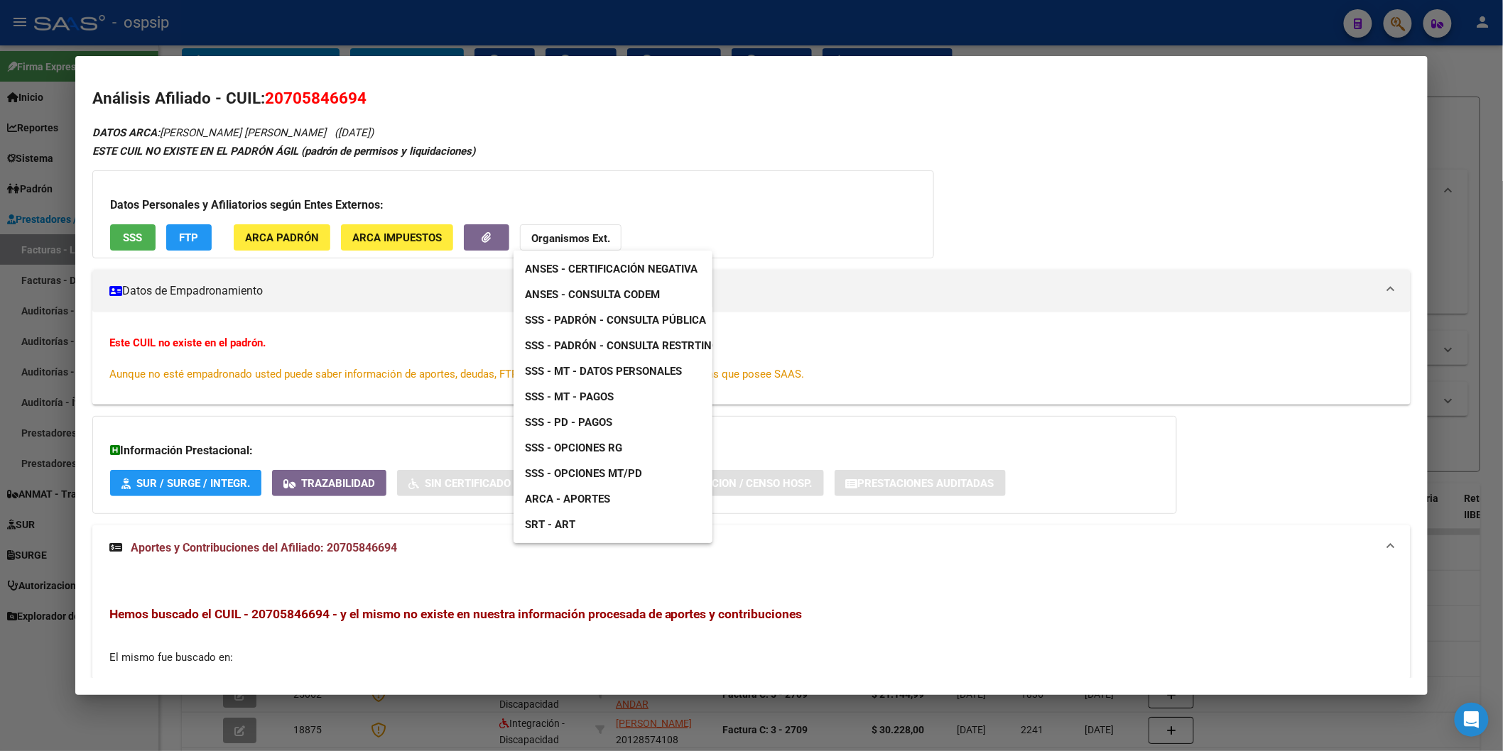
click at [590, 288] on span "ANSES - Consulta CODEM" at bounding box center [592, 294] width 135 height 13
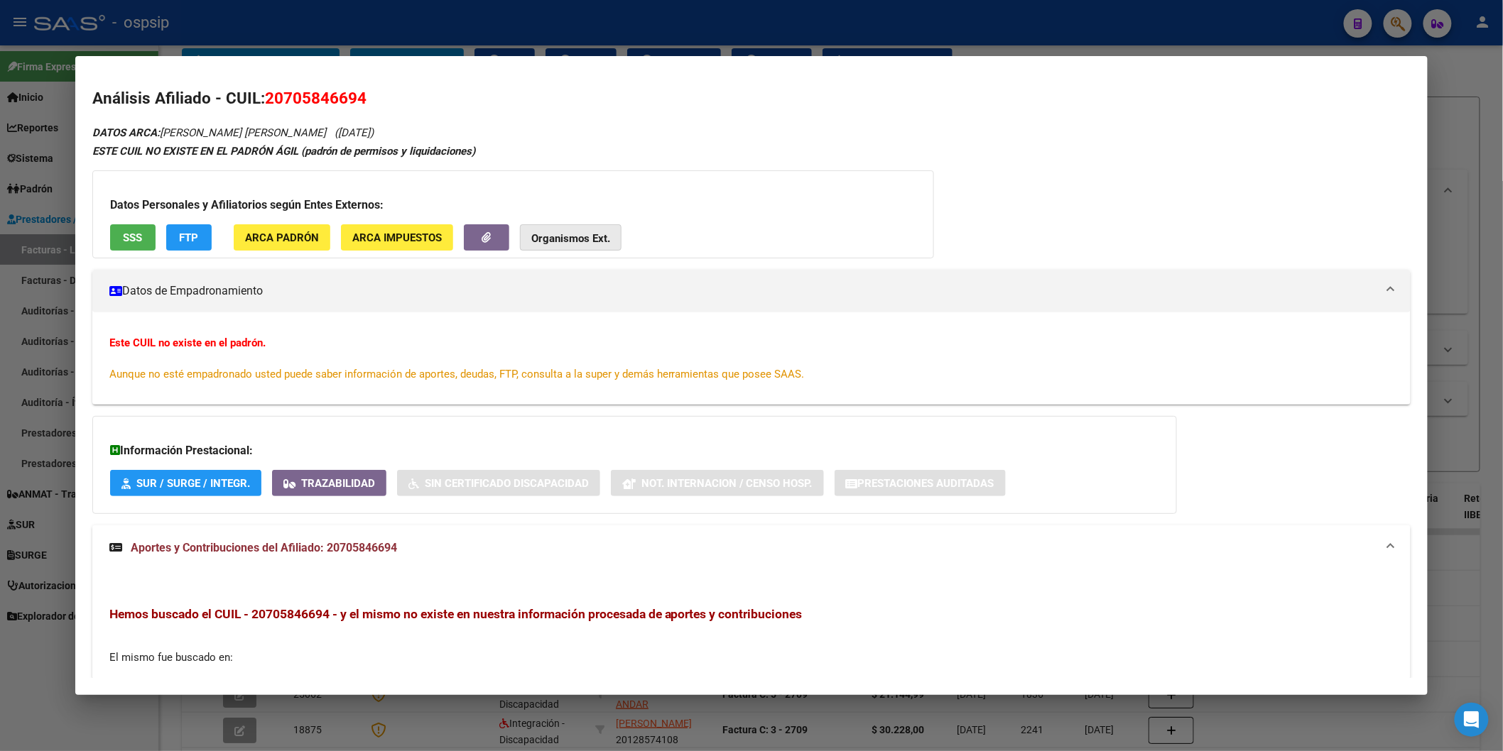
click at [565, 245] on button "Organismos Ext." at bounding box center [571, 237] width 102 height 26
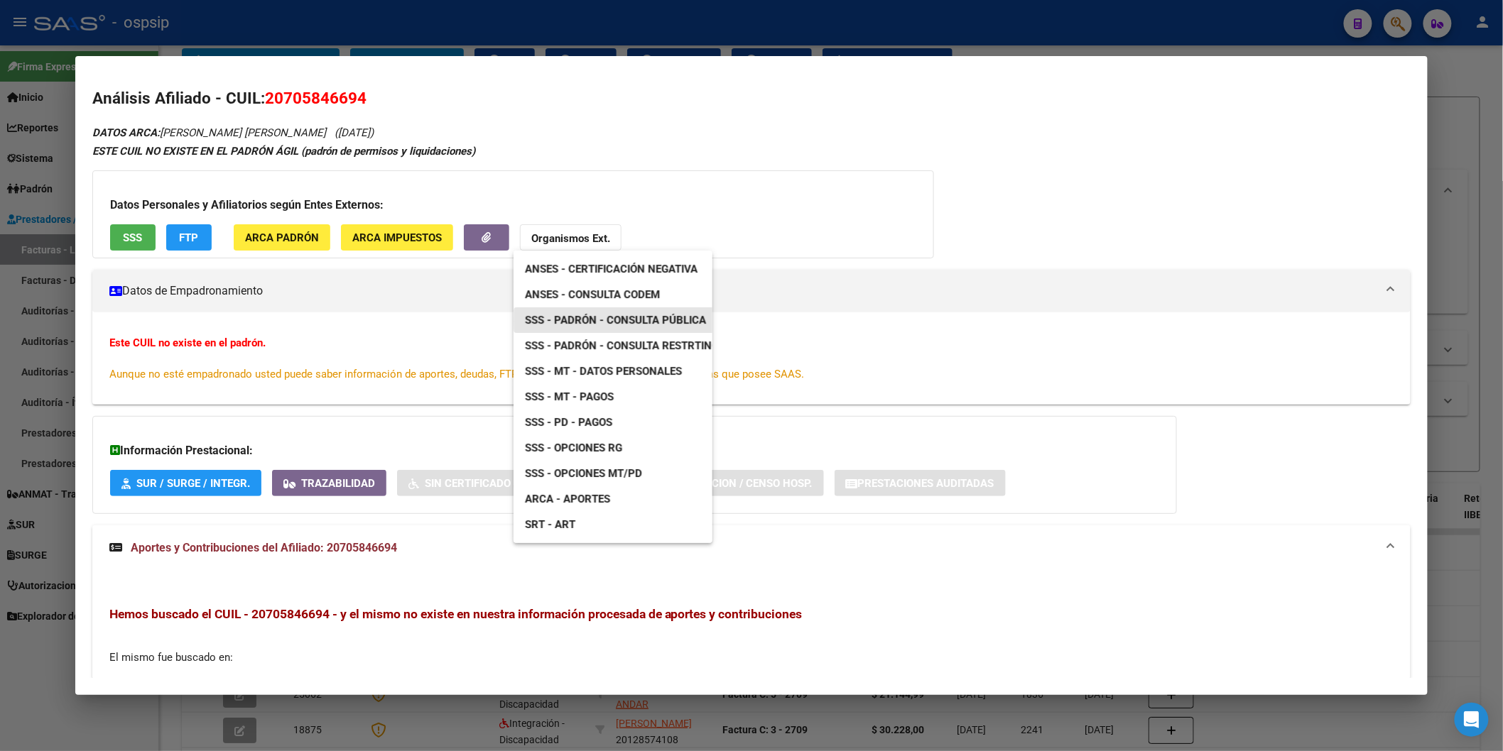
click at [641, 321] on span "SSS - Padrón - Consulta Pública" at bounding box center [615, 320] width 181 height 13
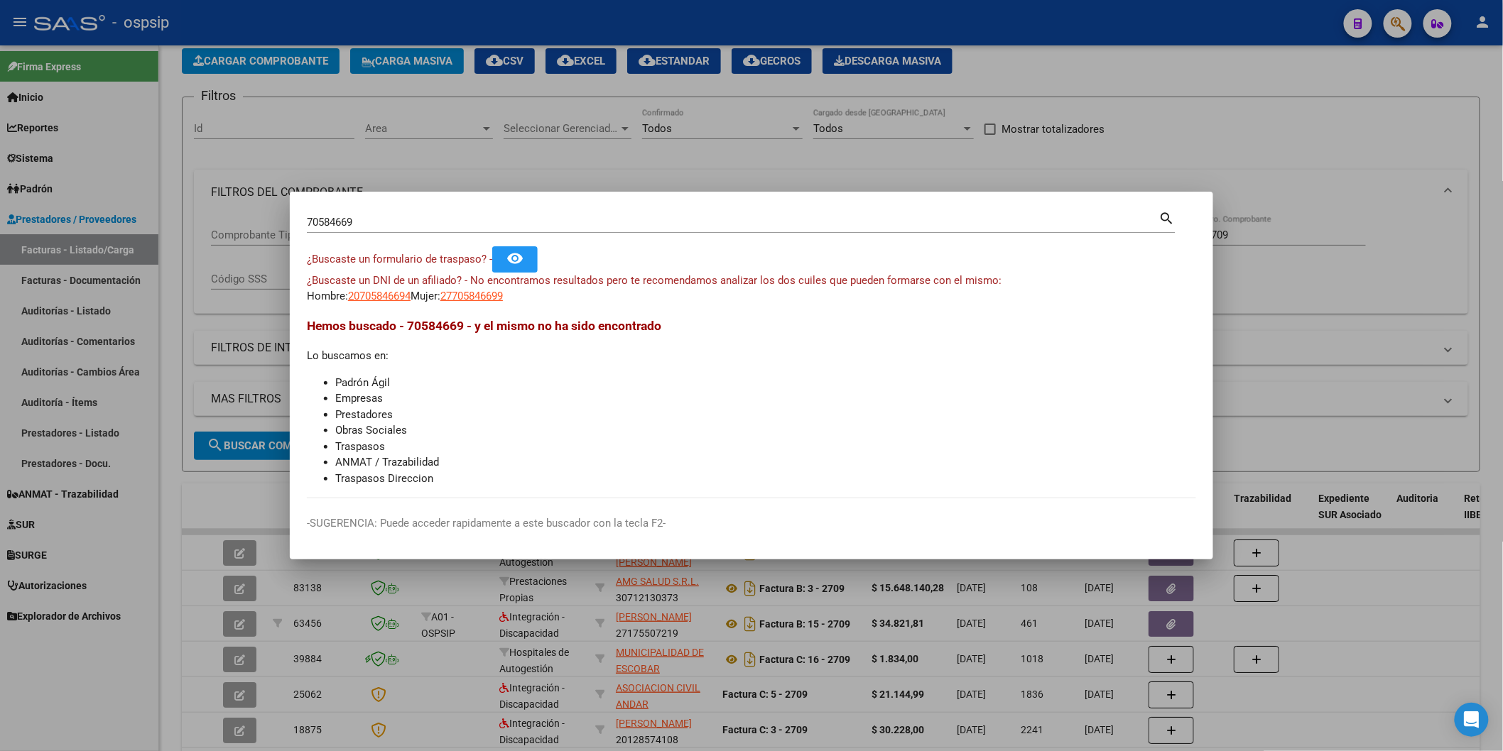
click at [377, 235] on div "70584669 Buscar (apellido, dni, [PERSON_NAME], [PERSON_NAME], cuit, obra social…" at bounding box center [741, 228] width 869 height 38
click at [380, 220] on input "70584669" at bounding box center [733, 222] width 852 height 13
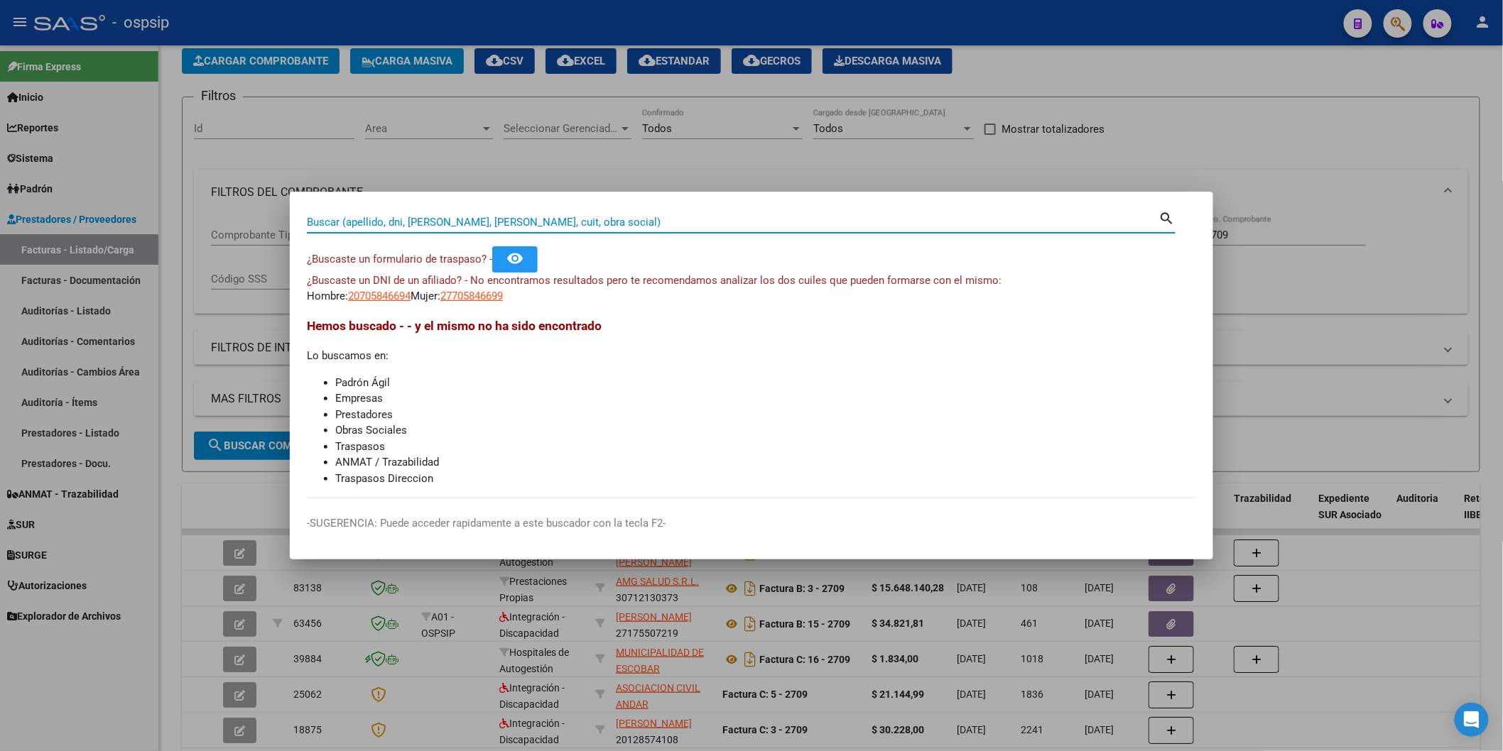
paste input "70584669"
type input "70584669"
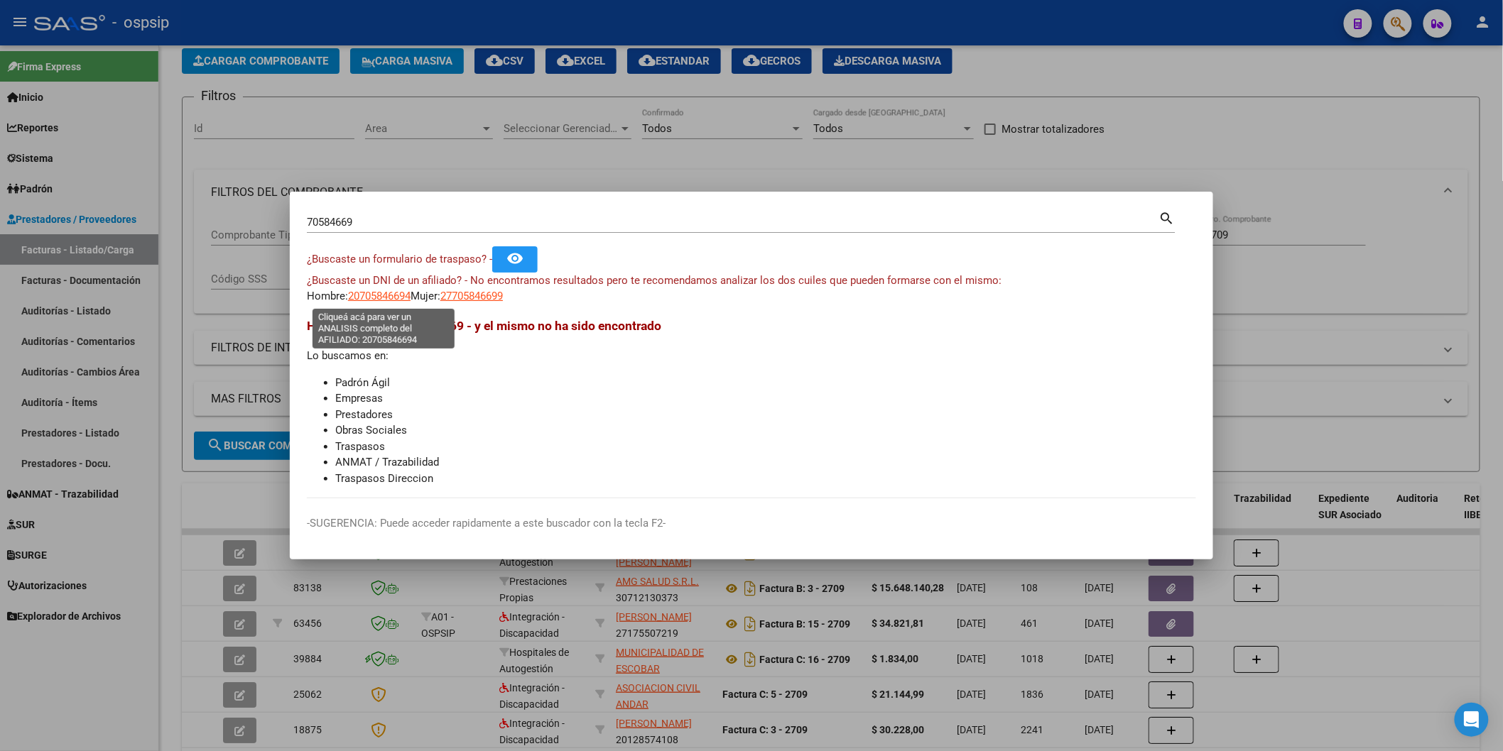
click at [389, 297] on span "20705846694" at bounding box center [379, 296] width 62 height 13
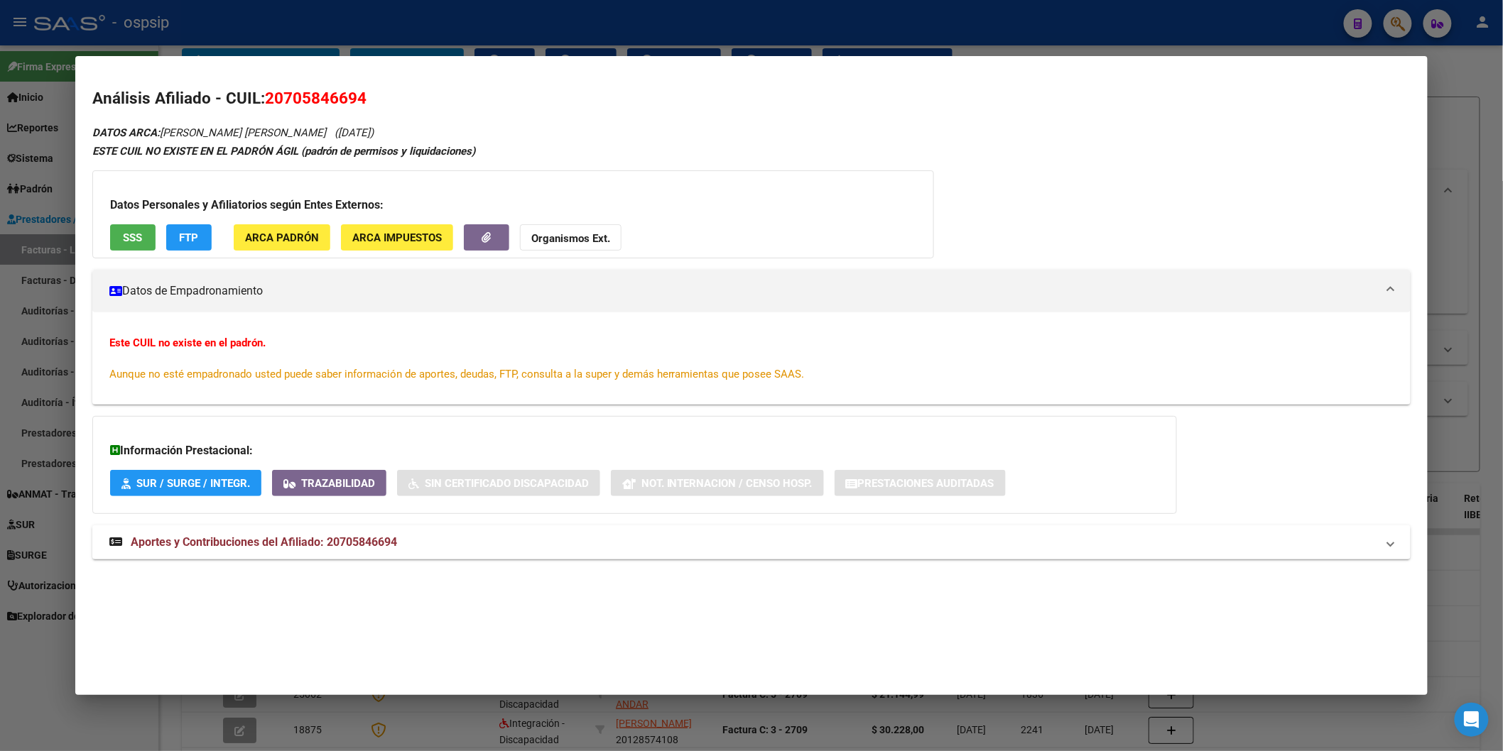
click at [130, 246] on button "SSS" at bounding box center [132, 237] width 45 height 26
click at [554, 239] on strong "Organismos Ext." at bounding box center [570, 238] width 79 height 13
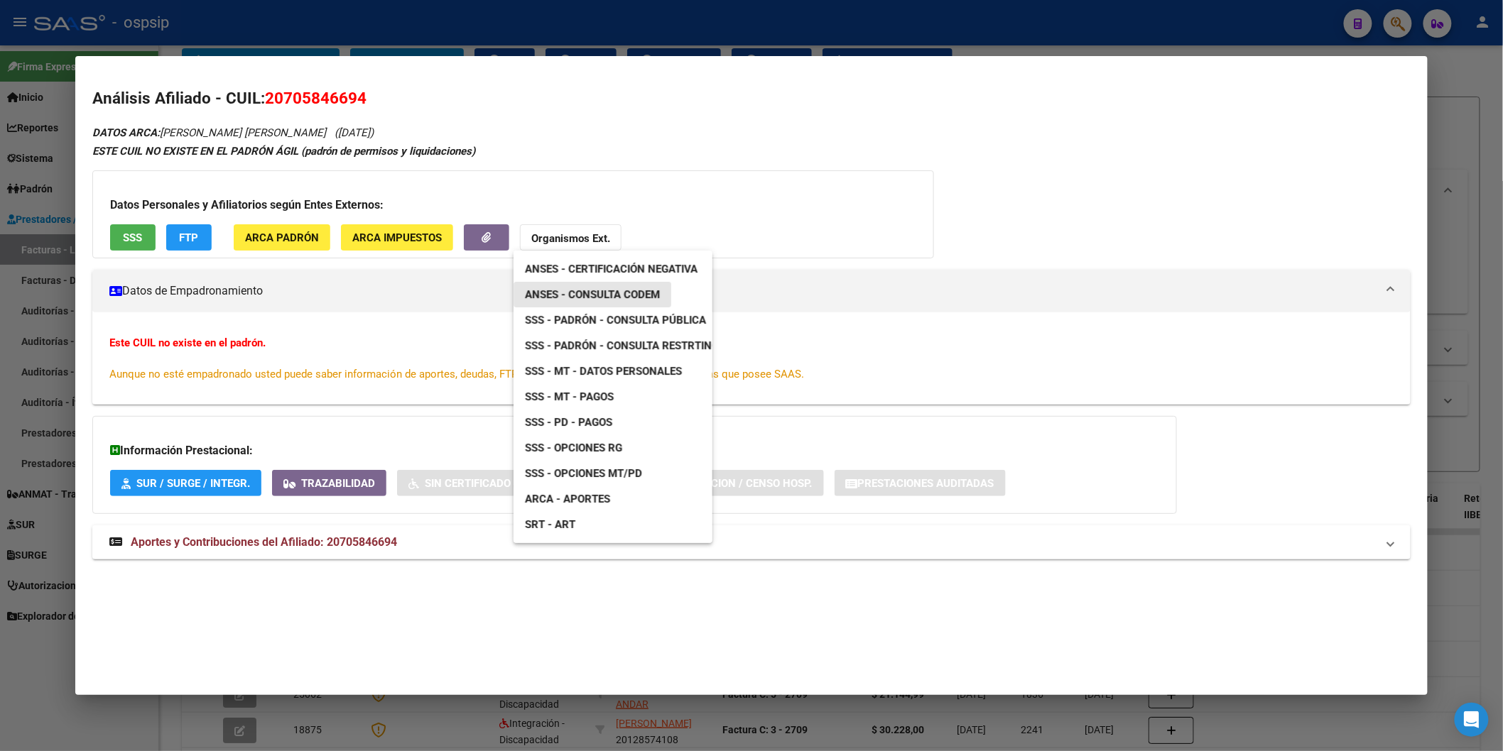
click at [591, 286] on link "ANSES - Consulta CODEM" at bounding box center [592, 295] width 158 height 26
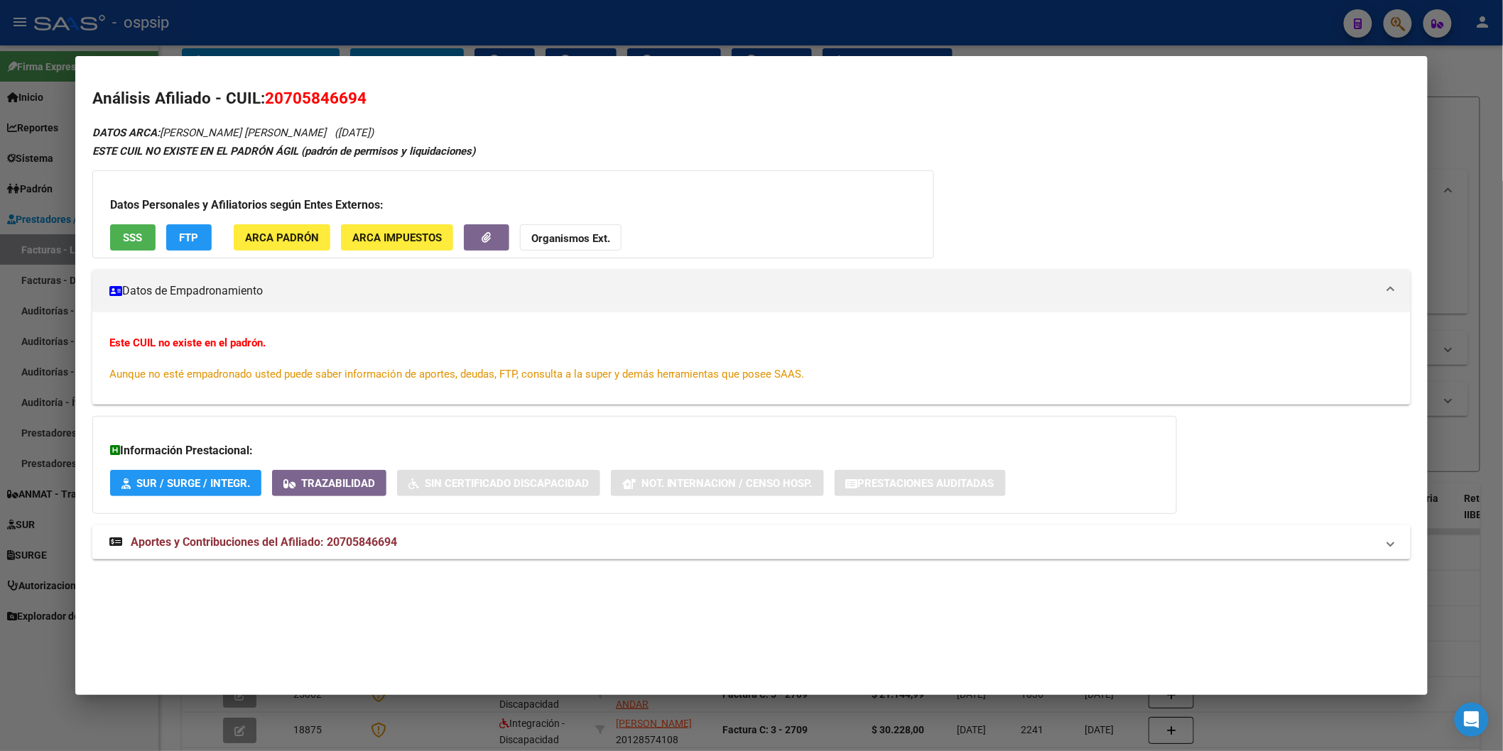
click at [547, 235] on strong "Organismos Ext." at bounding box center [570, 238] width 79 height 13
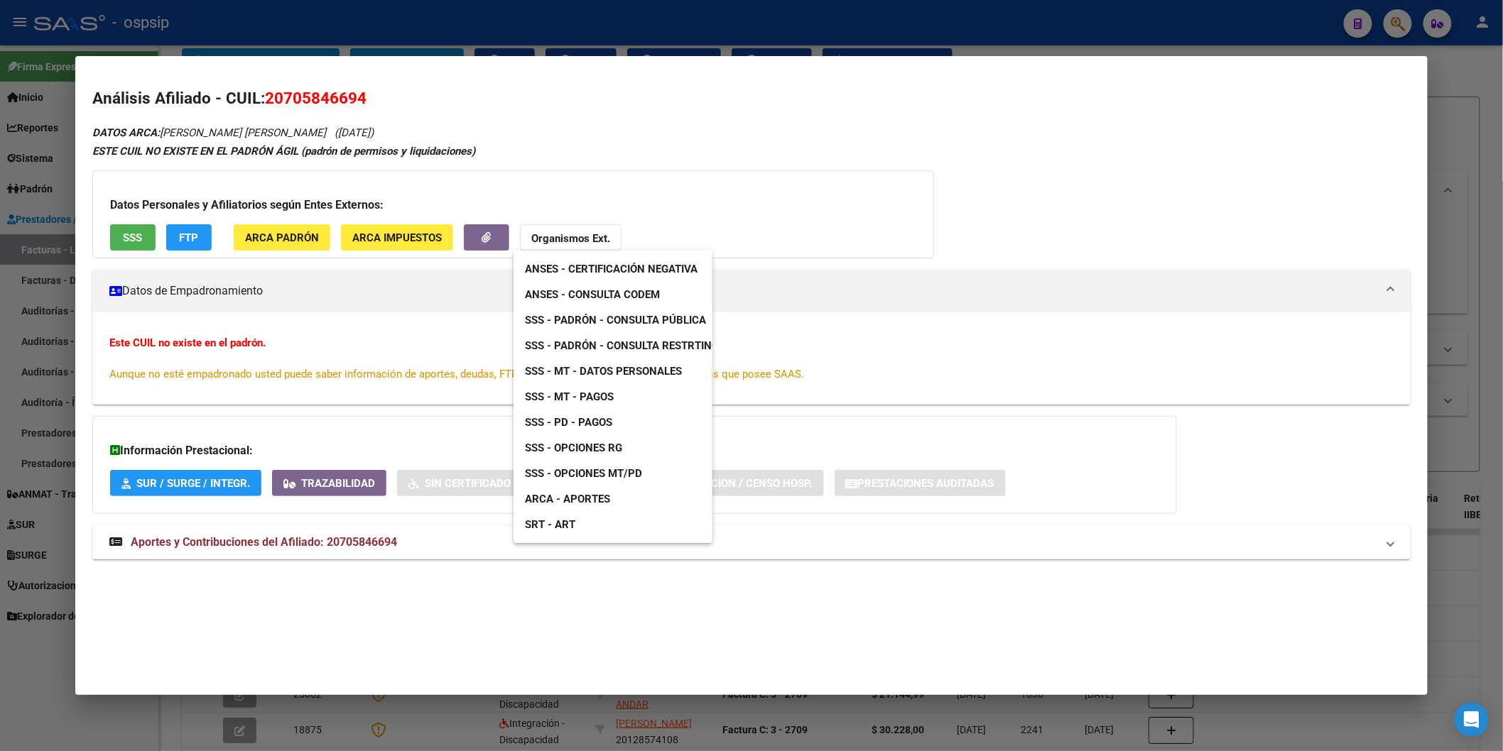
click at [648, 317] on span "SSS - Padrón - Consulta Pública" at bounding box center [615, 320] width 181 height 13
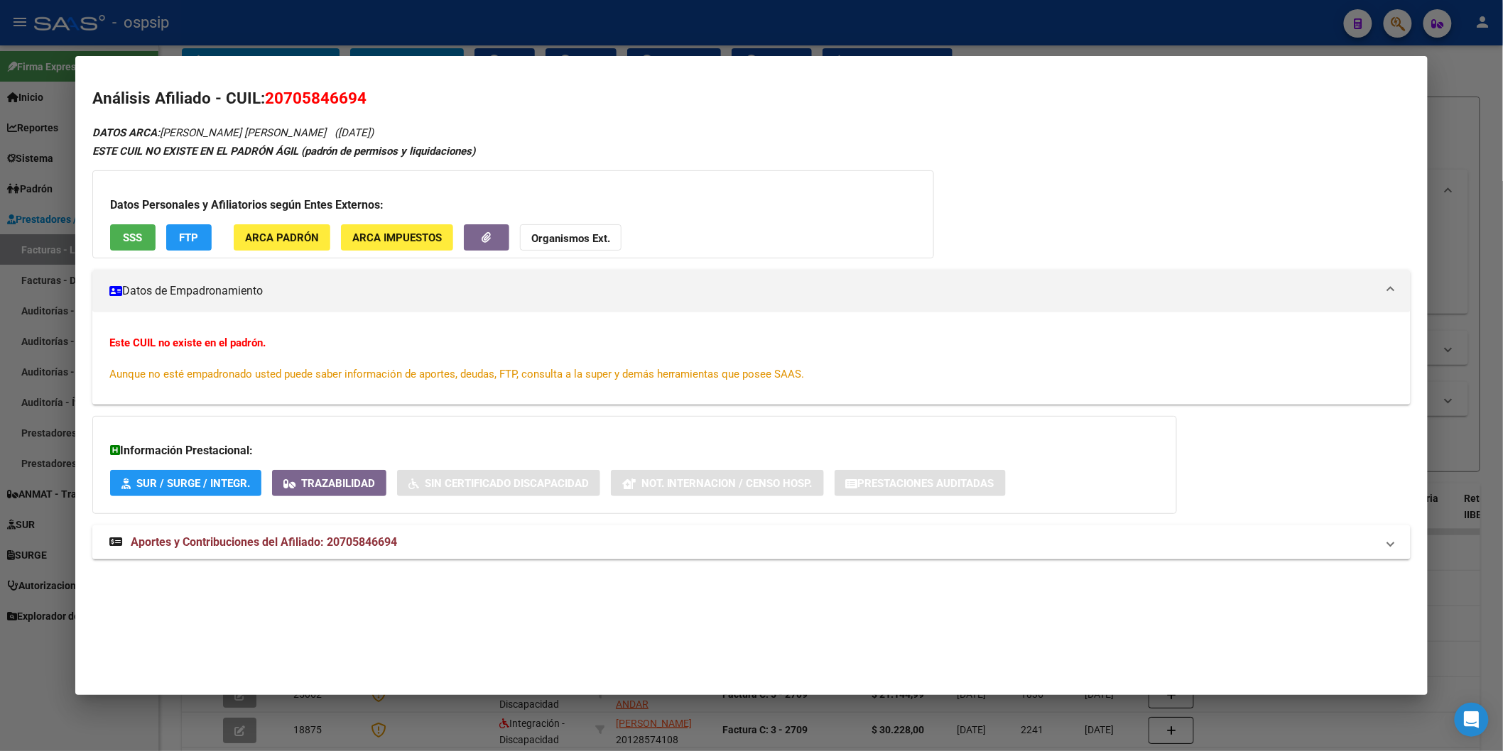
click at [542, 239] on strong "Organismos Ext." at bounding box center [570, 238] width 79 height 13
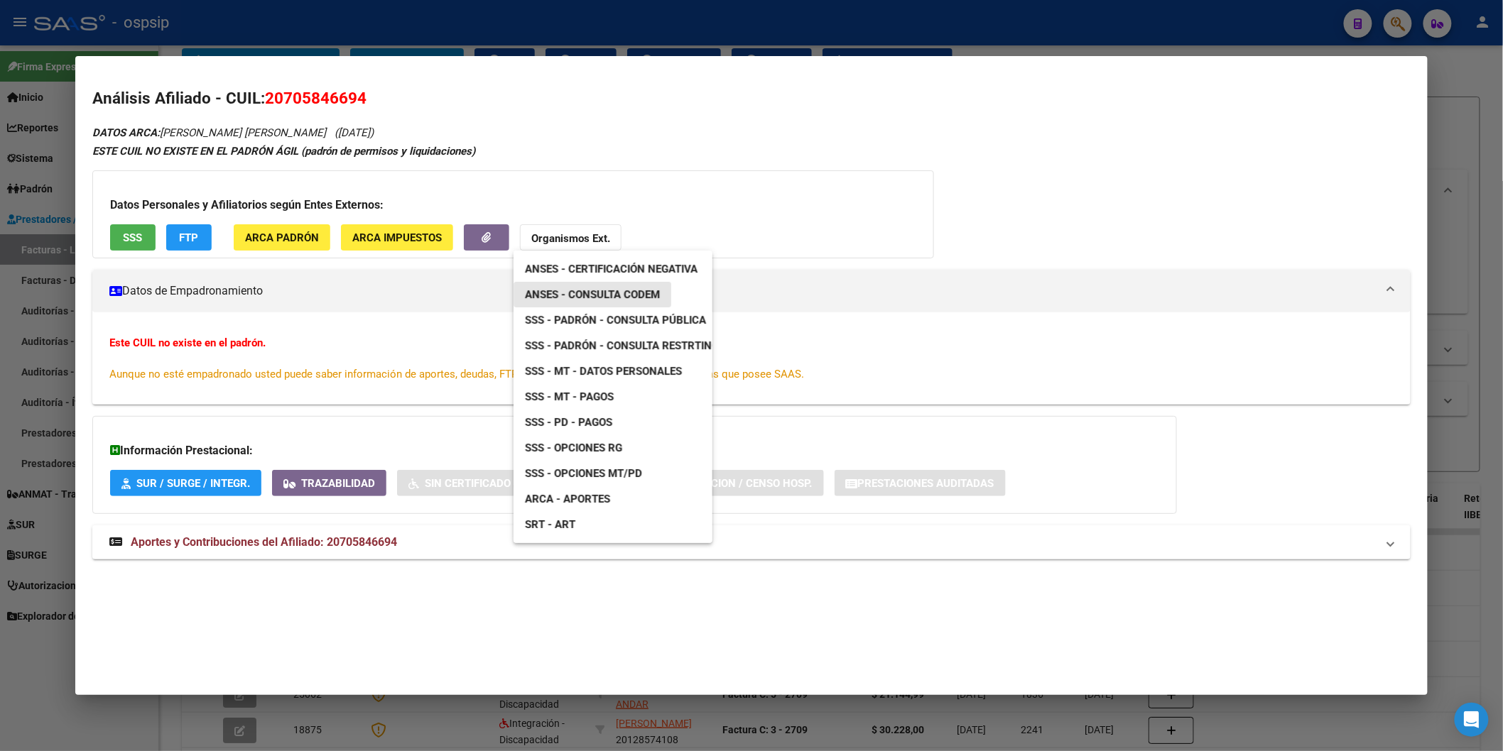
click at [590, 292] on span "ANSES - Consulta CODEM" at bounding box center [592, 294] width 135 height 13
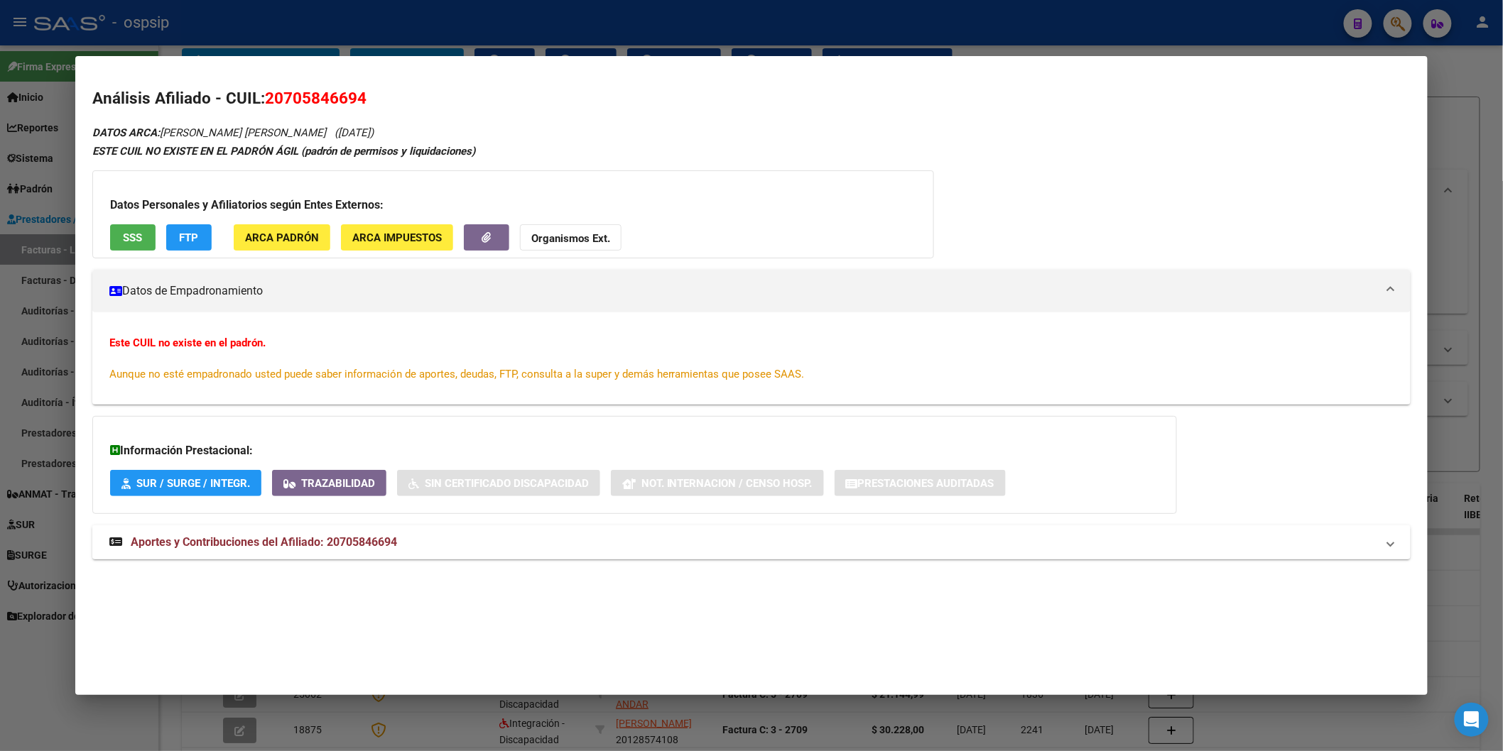
click at [170, 541] on span "Aportes y Contribuciones del Afiliado: 20705846694" at bounding box center [264, 541] width 266 height 13
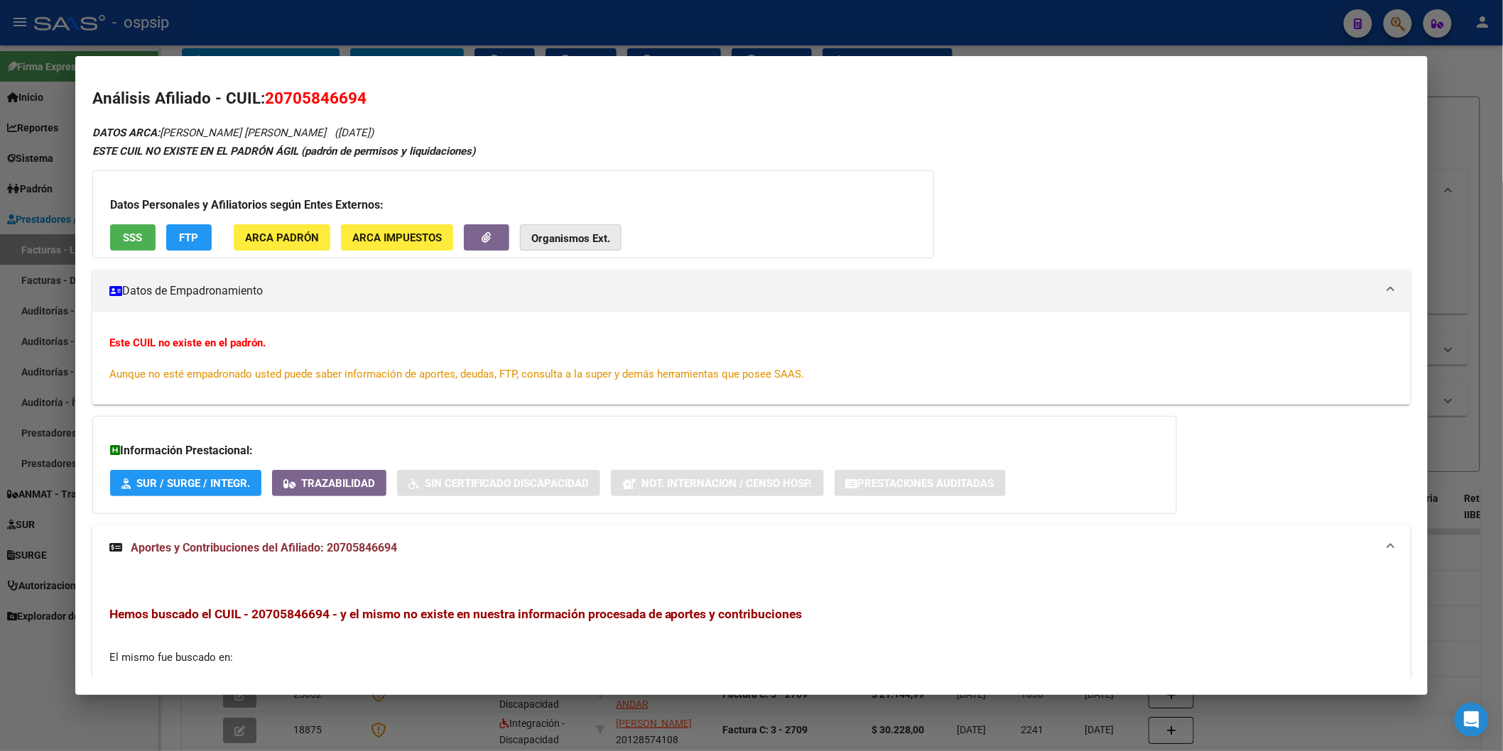
click at [549, 230] on button "Organismos Ext." at bounding box center [571, 237] width 102 height 26
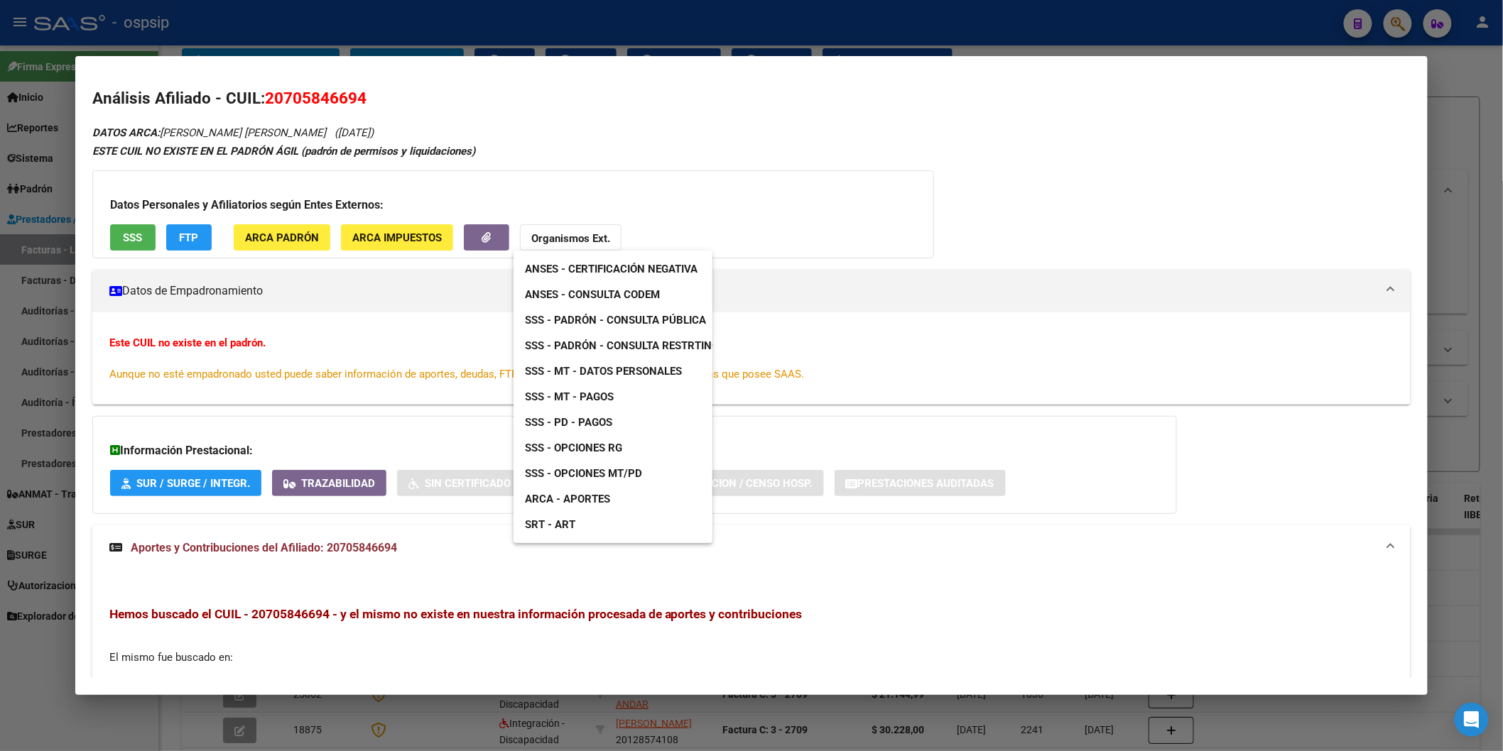
click at [114, 237] on div at bounding box center [751, 375] width 1503 height 751
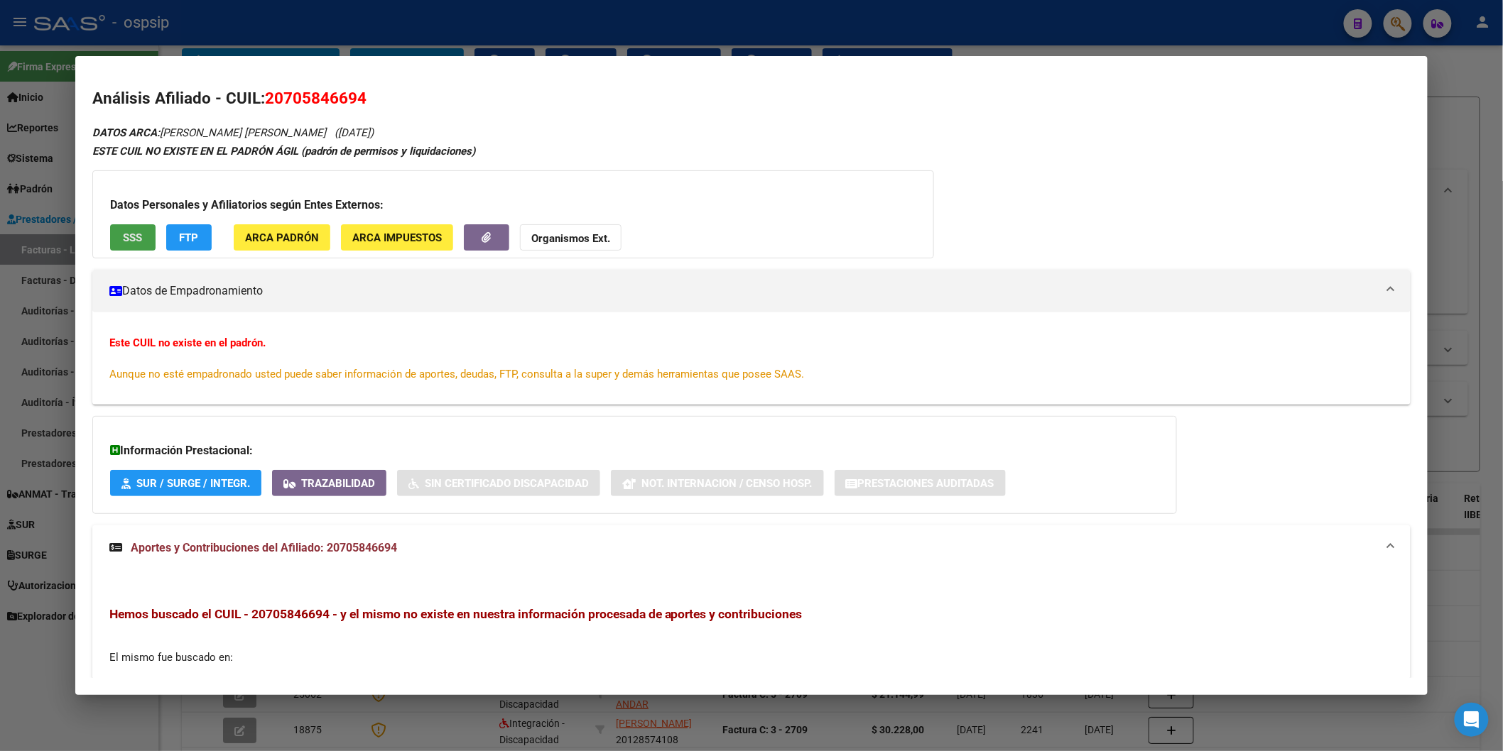
click at [114, 237] on button "SSS" at bounding box center [132, 237] width 45 height 26
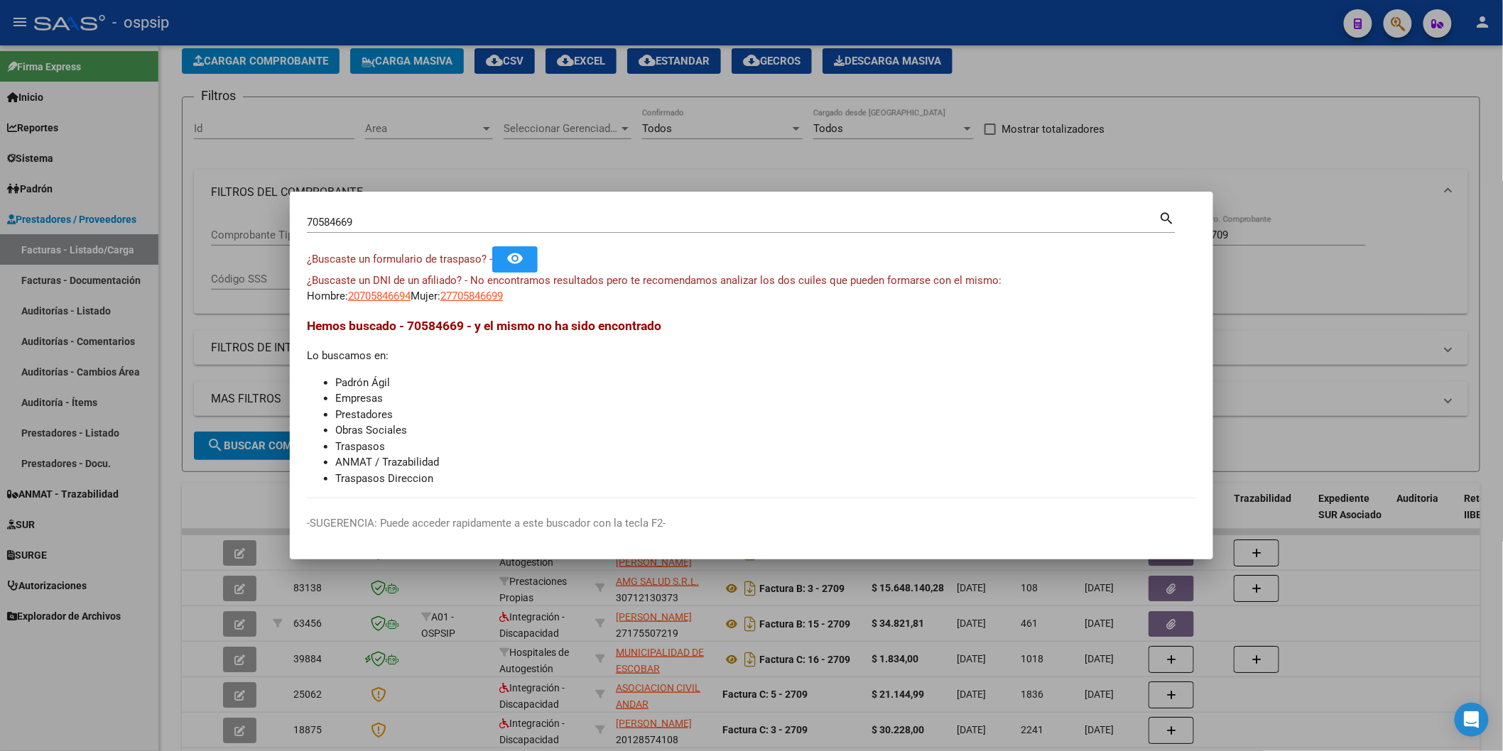
click at [374, 219] on input "70584669" at bounding box center [733, 222] width 852 height 13
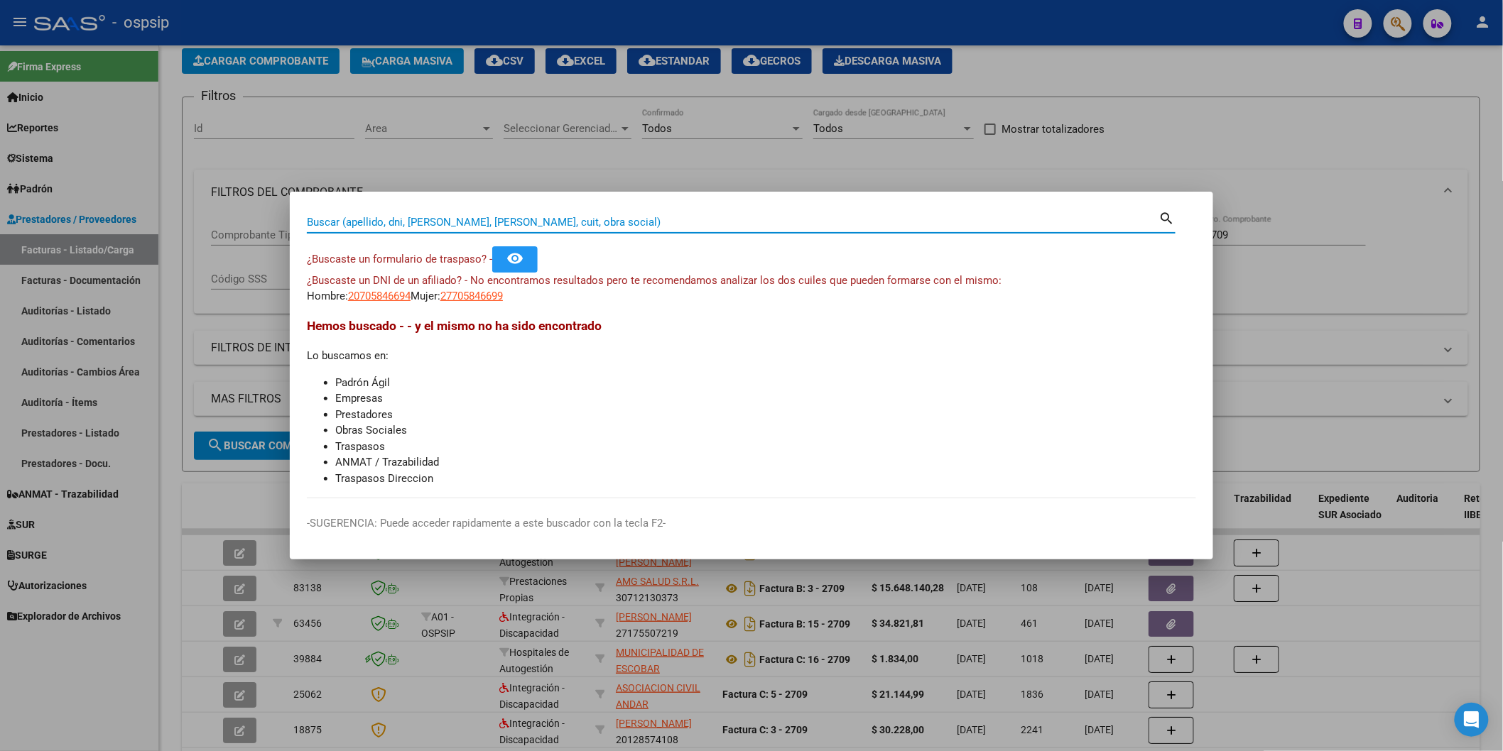
paste input "57789484"
type input "57789484"
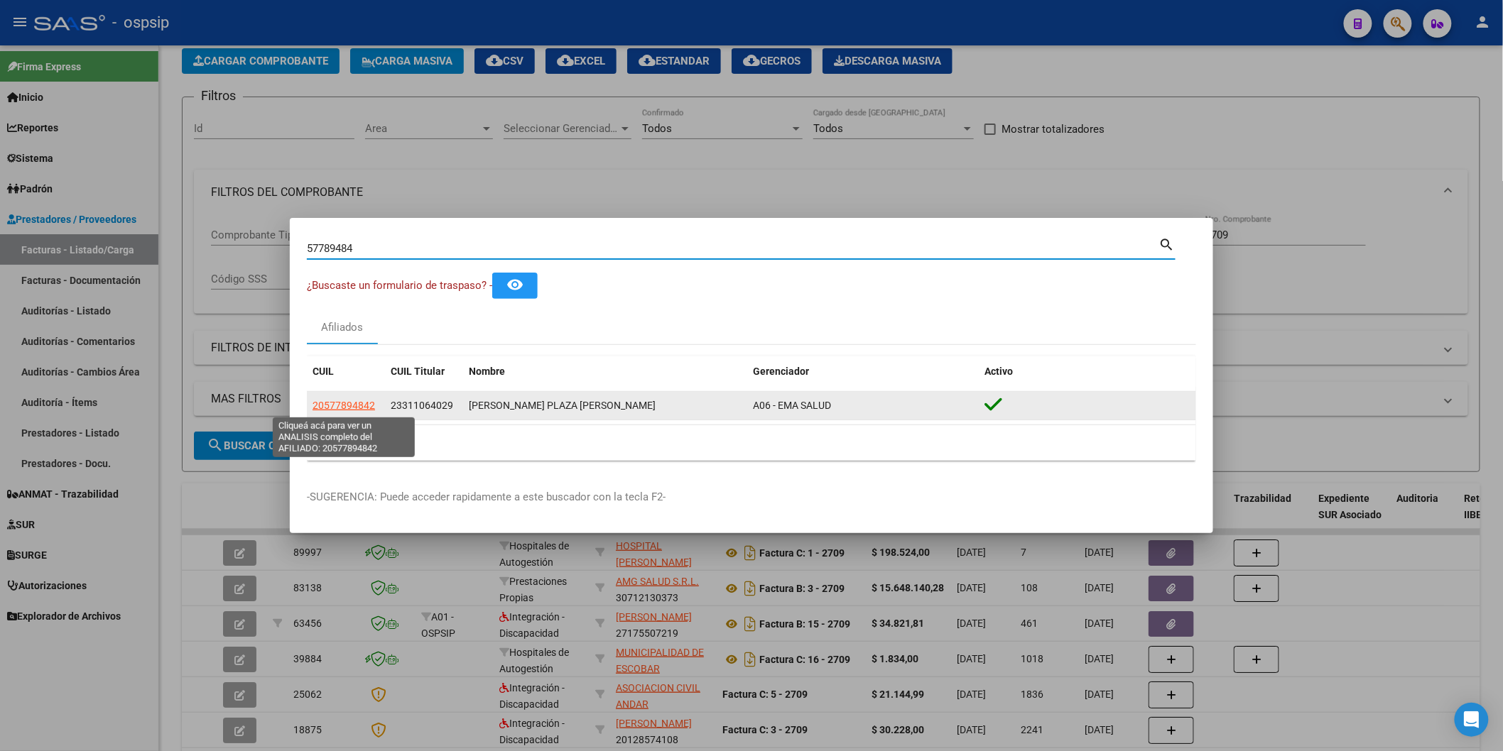
click at [338, 403] on span "20577894842" at bounding box center [343, 405] width 62 height 11
type textarea "20577894842"
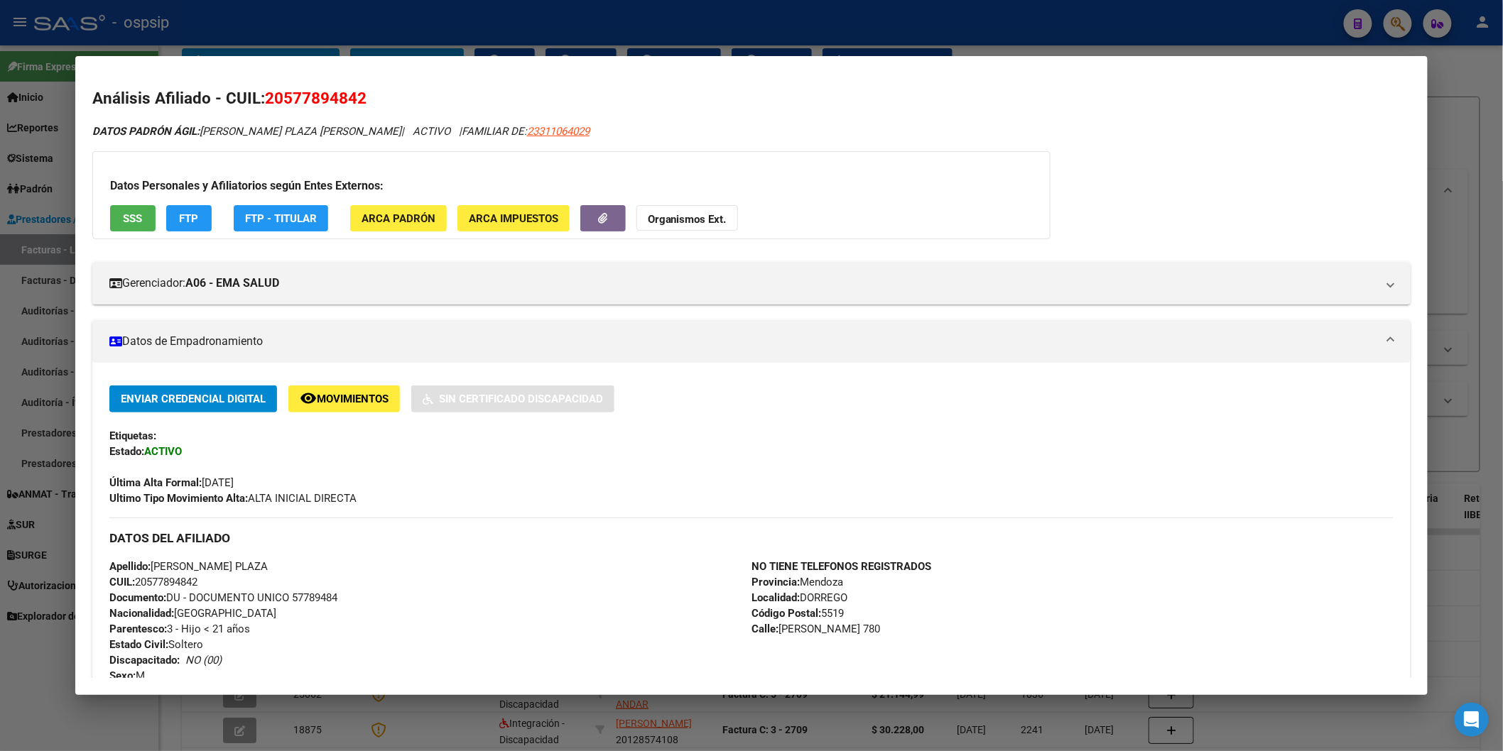
click at [118, 206] on button "SSS" at bounding box center [132, 218] width 45 height 26
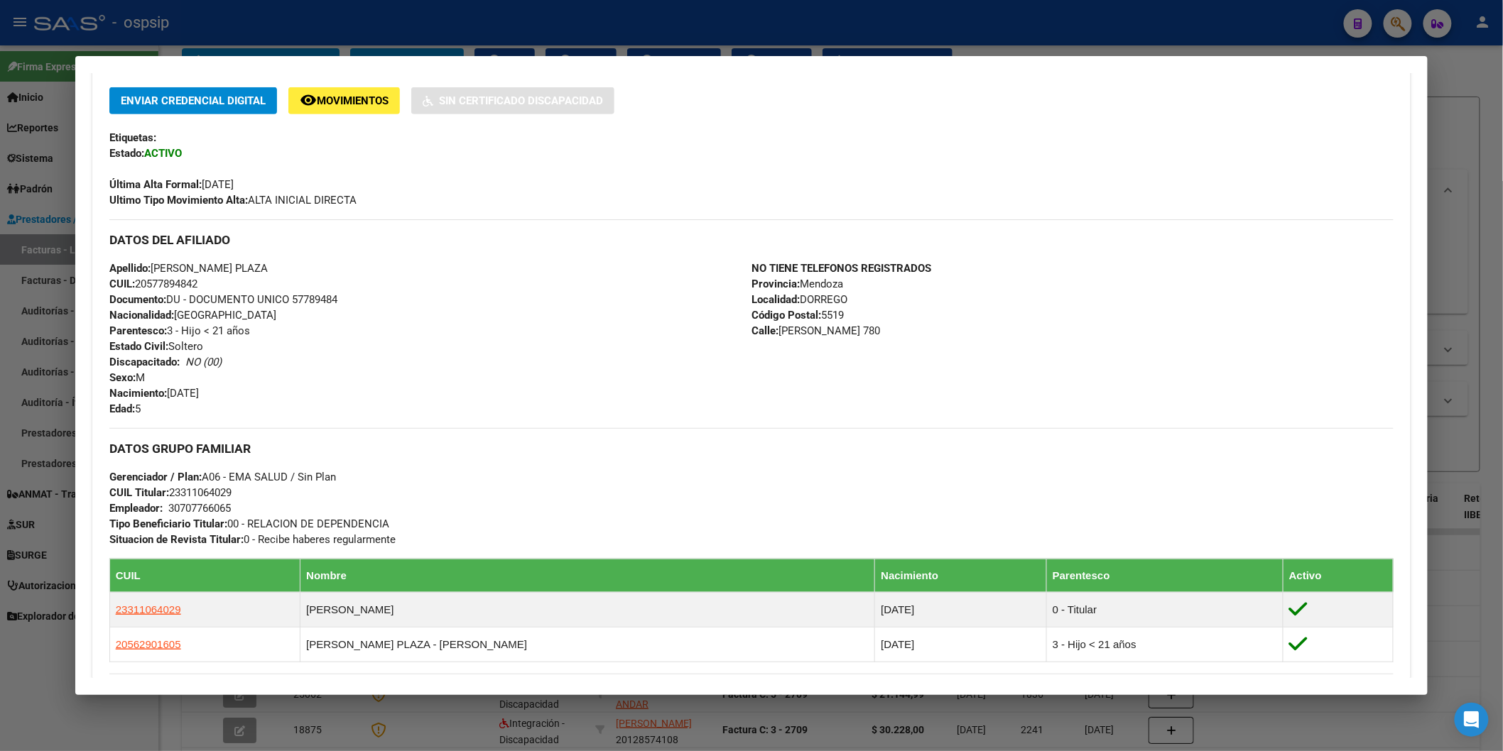
scroll to position [538, 0]
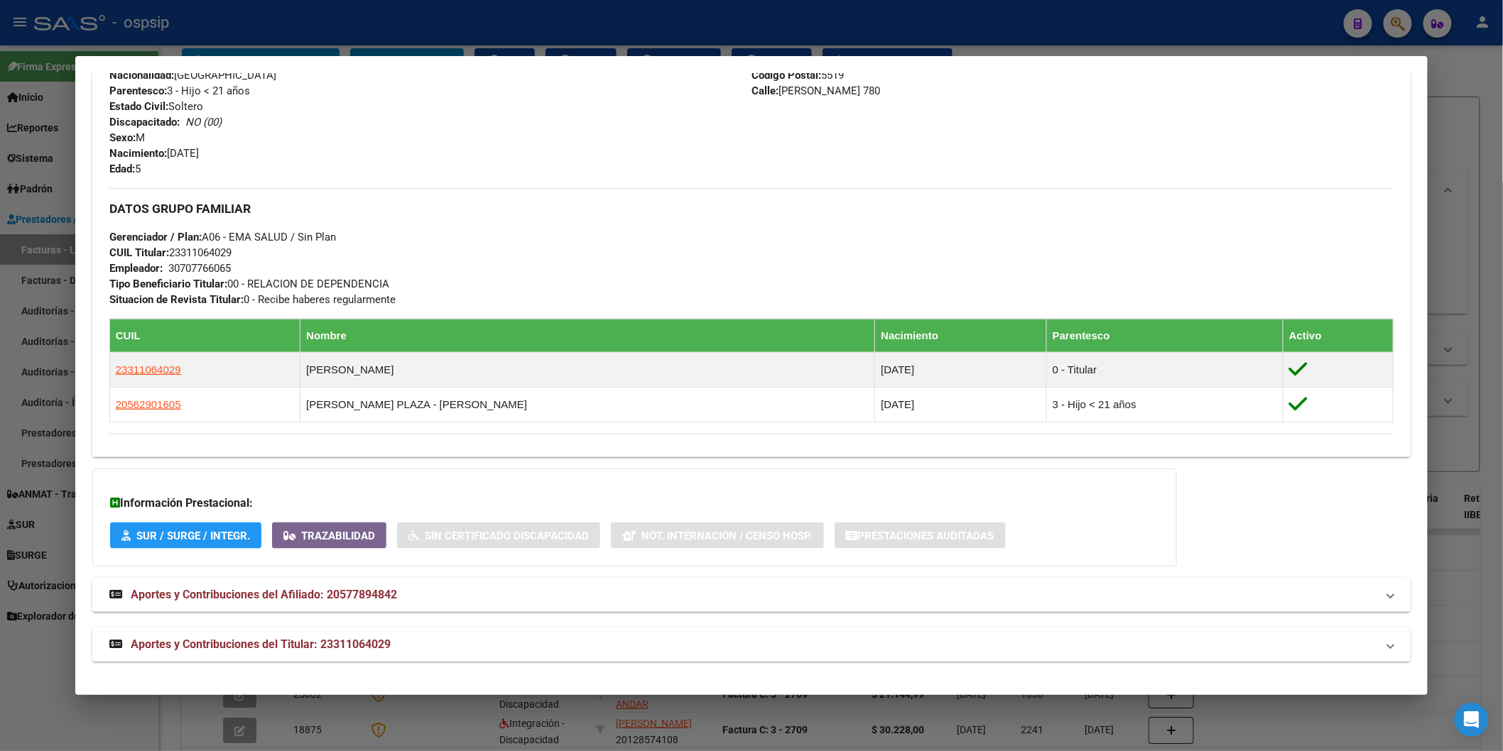
click at [246, 649] on span "Aportes y Contribuciones del Titular: 23311064029" at bounding box center [261, 644] width 260 height 13
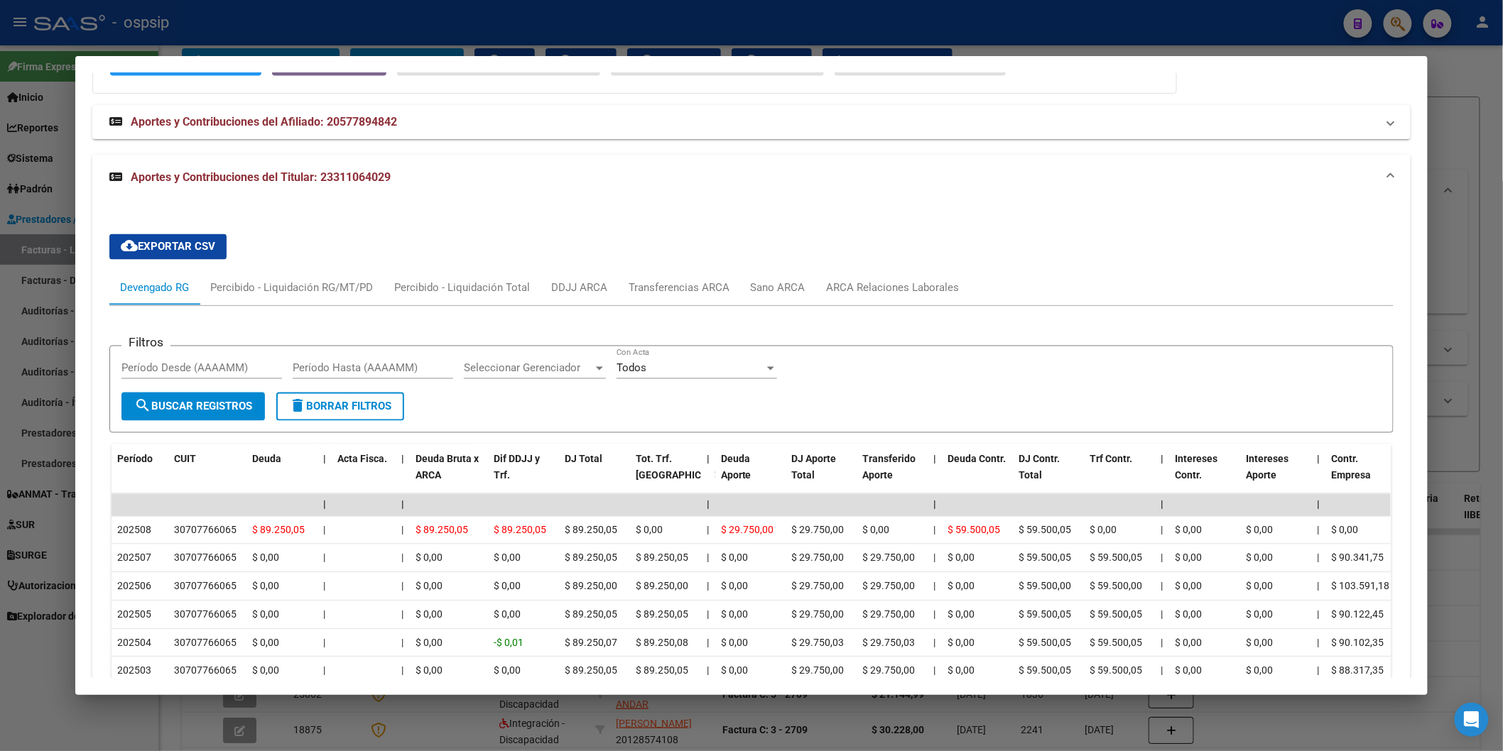
scroll to position [1012, 0]
click at [577, 273] on div "DDJJ ARCA" at bounding box center [578, 288] width 77 height 34
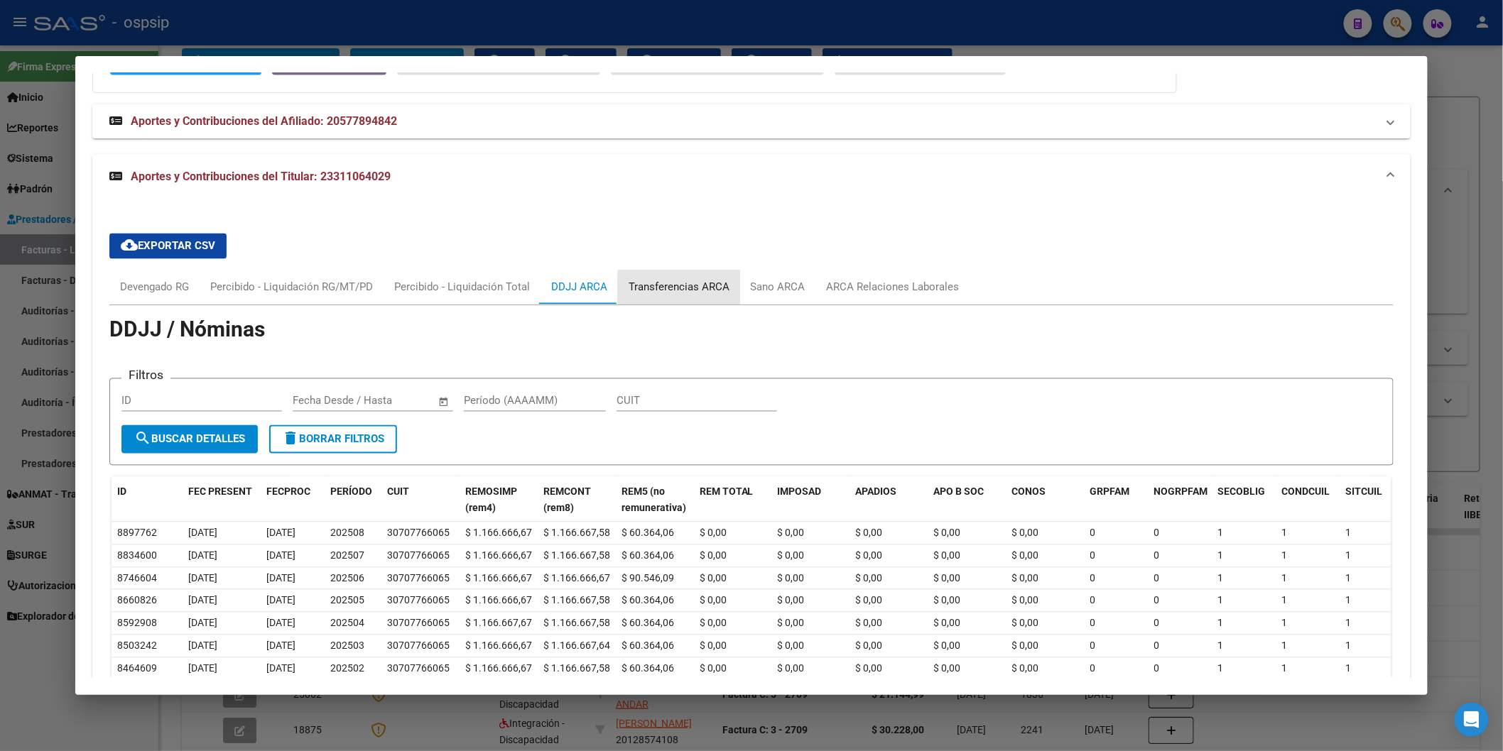
click at [728, 294] on div "Transferencias ARCA" at bounding box center [679, 288] width 122 height 34
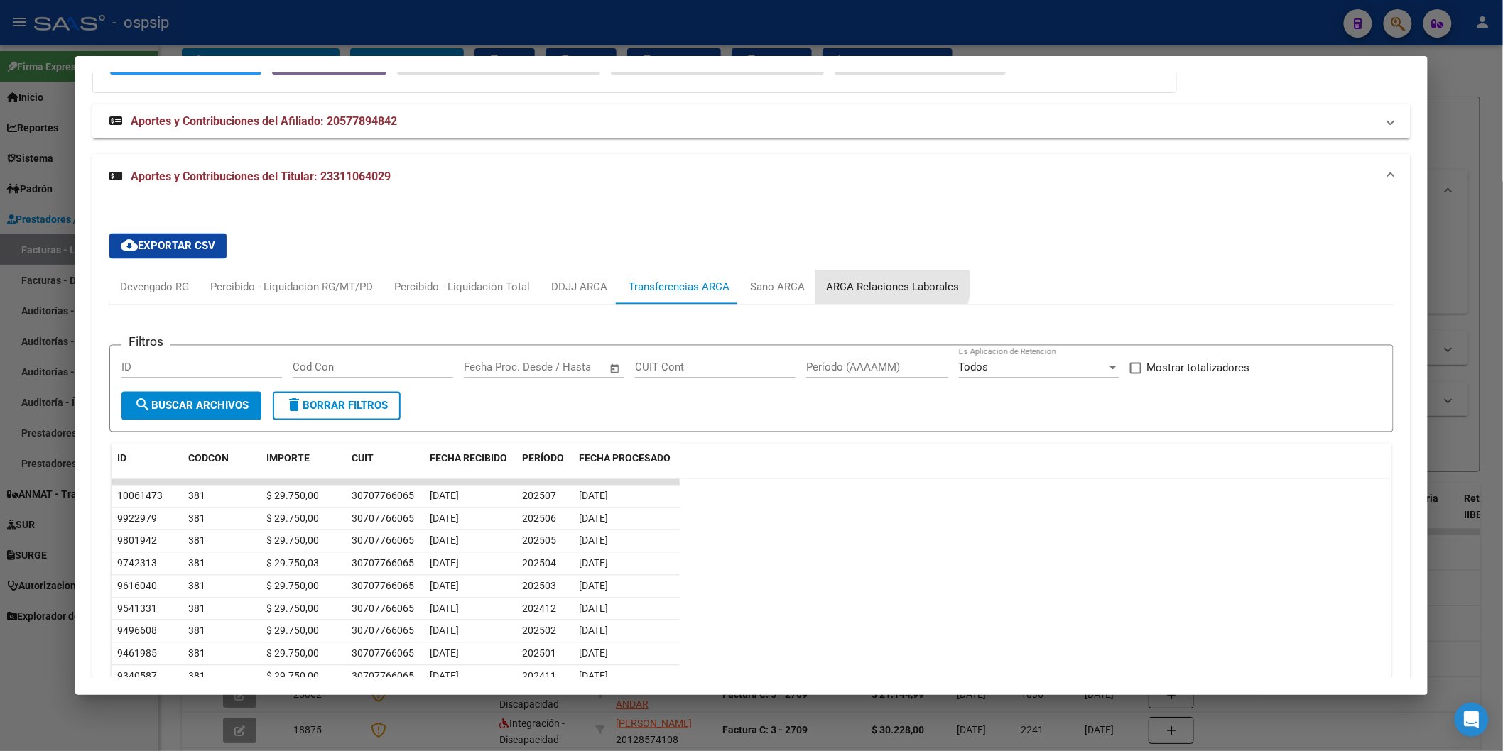
click at [876, 281] on div "ARCA Relaciones Laborales" at bounding box center [893, 288] width 133 height 16
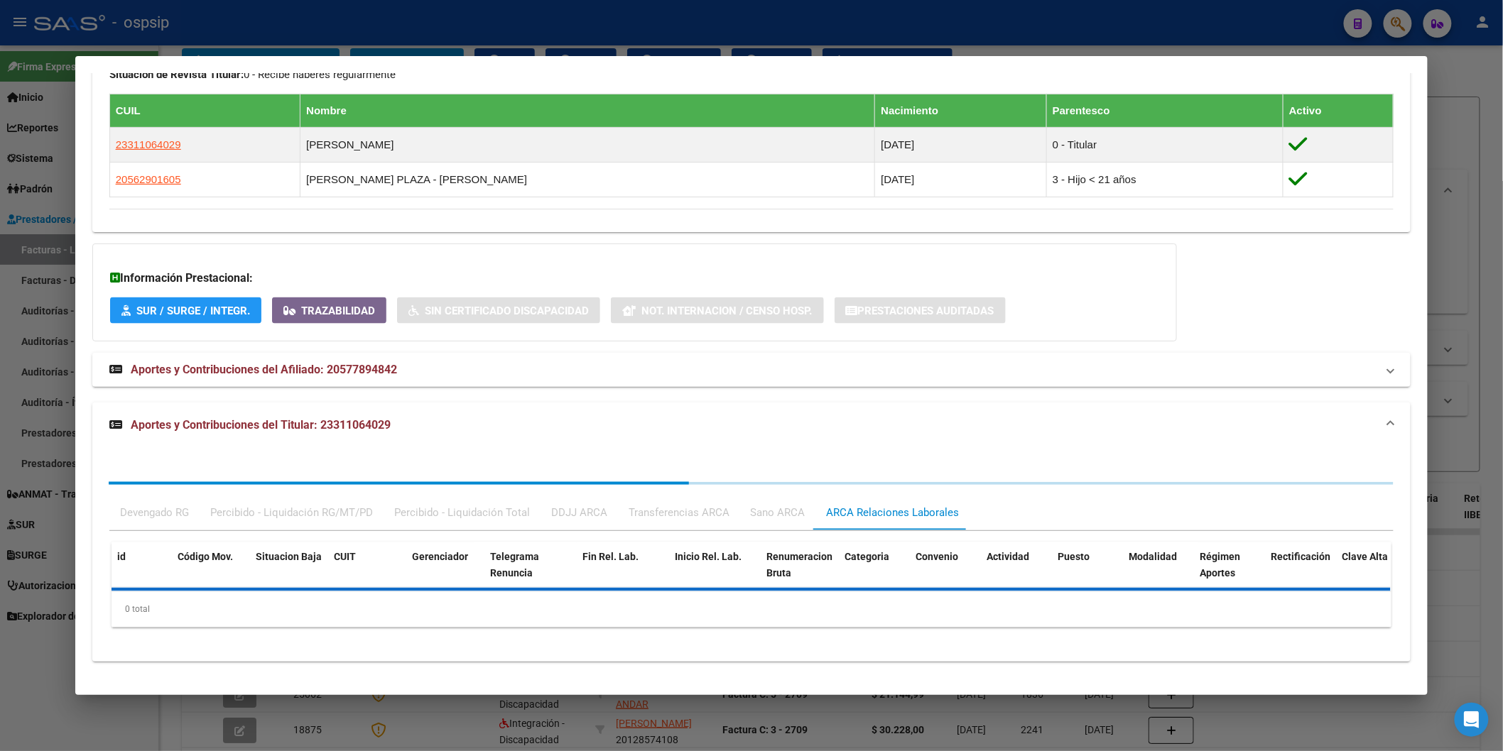
scroll to position [906, 0]
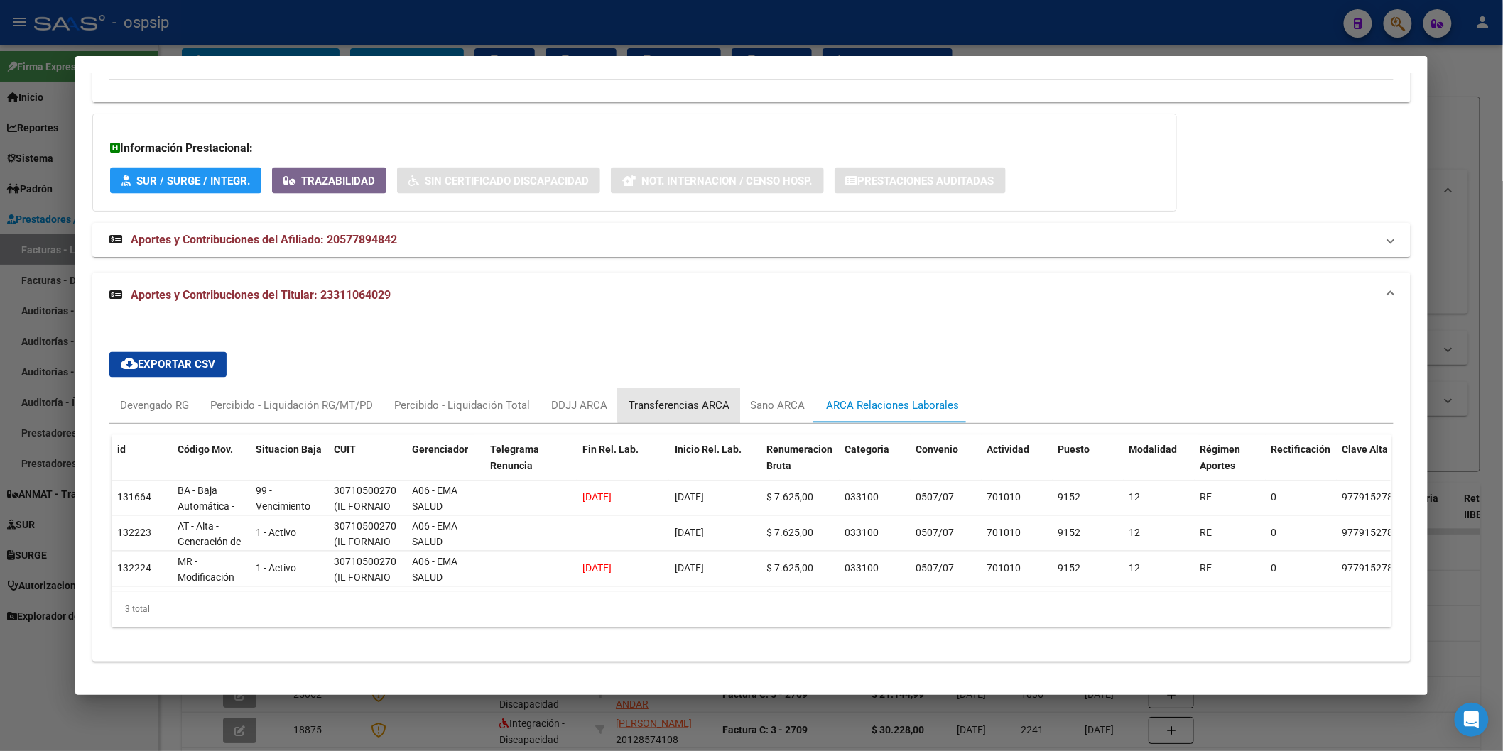
click at [713, 389] on div "Transferencias ARCA" at bounding box center [679, 406] width 122 height 34
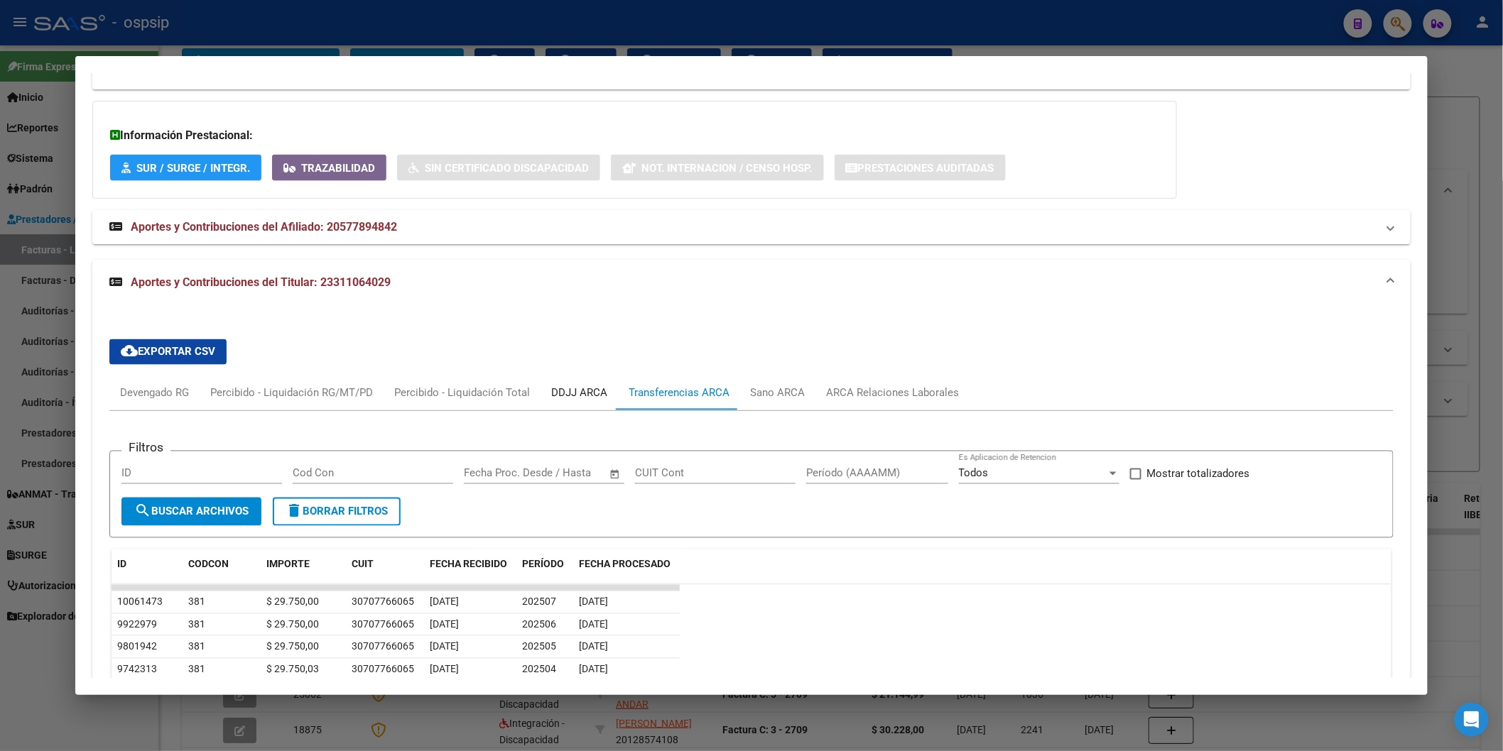
click at [565, 395] on div "DDJJ ARCA" at bounding box center [579, 394] width 56 height 16
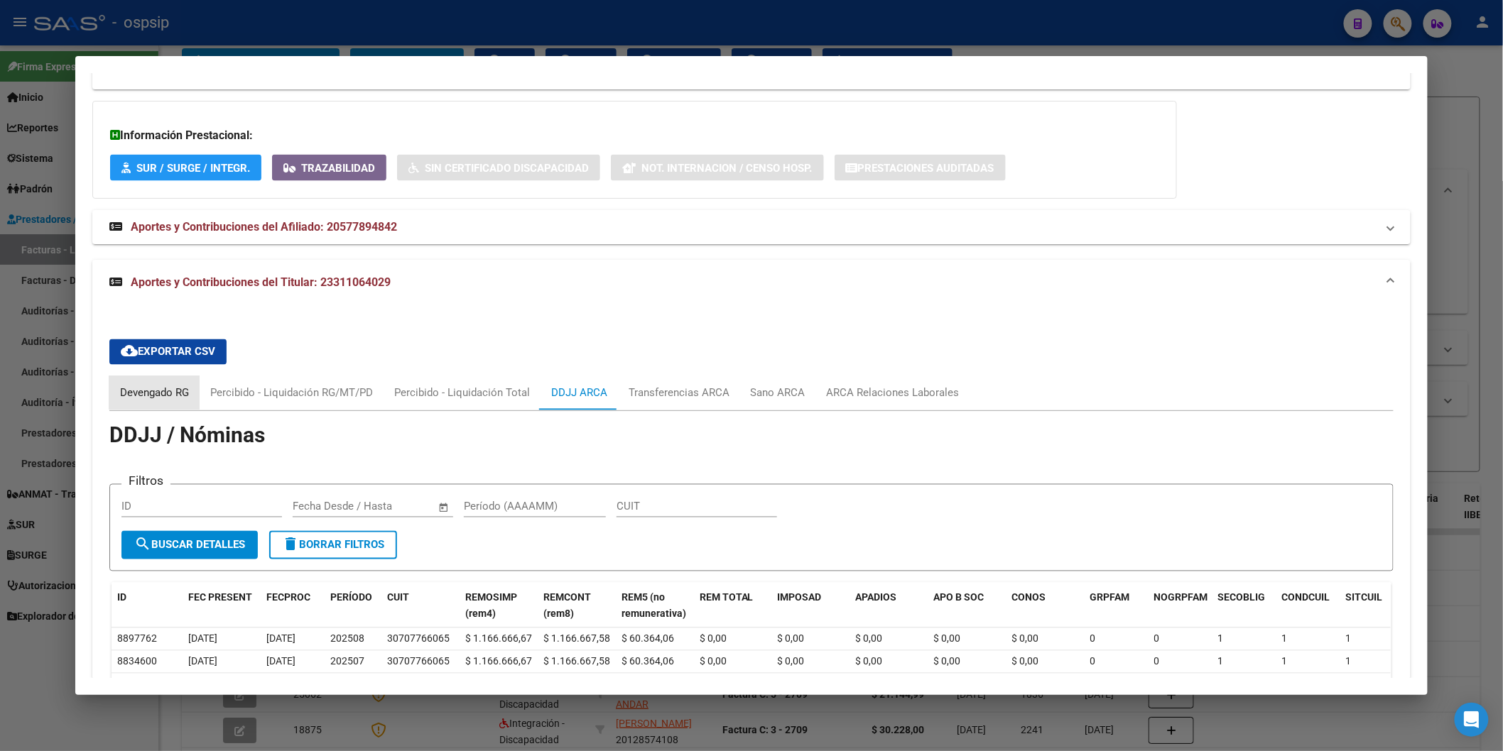
click at [138, 389] on div "Devengado RG" at bounding box center [154, 394] width 69 height 16
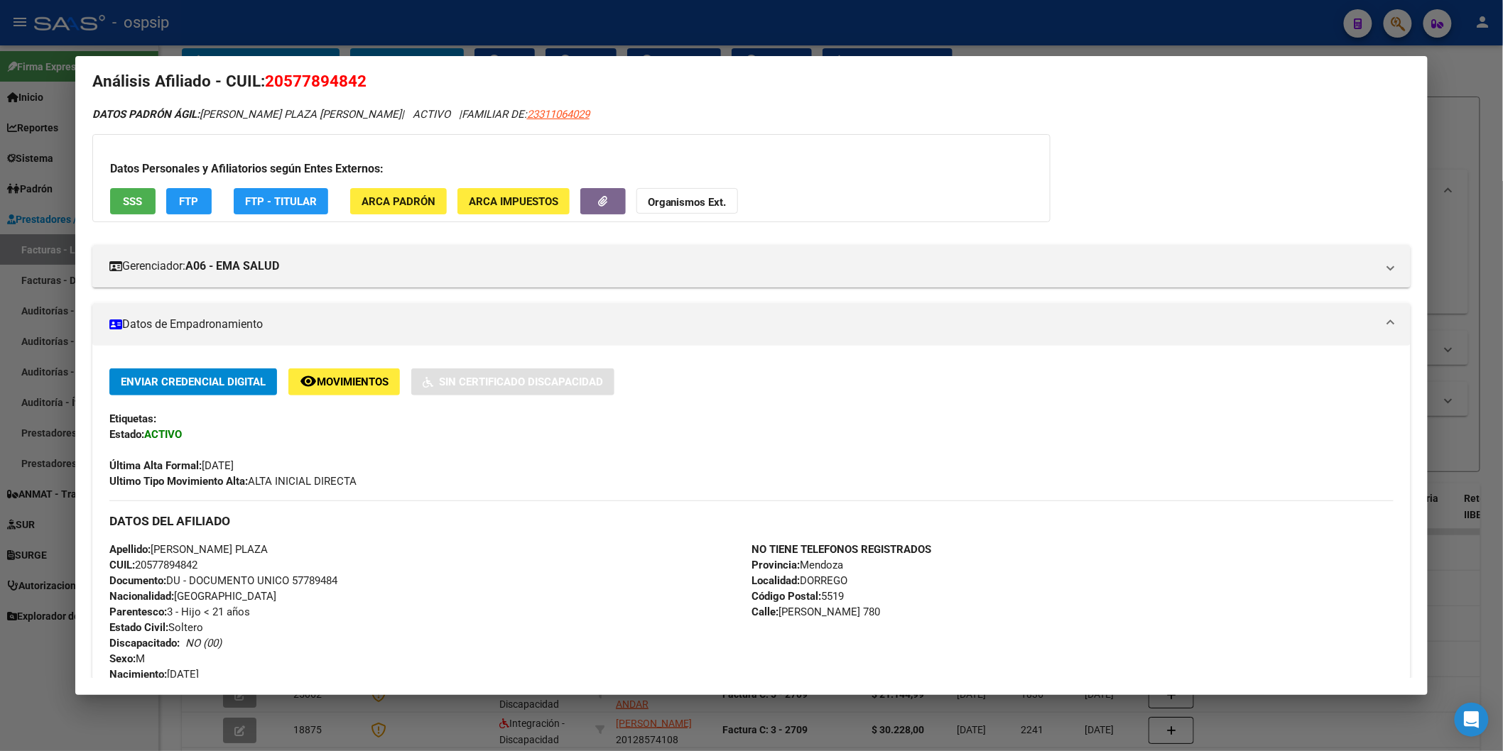
scroll to position [0, 0]
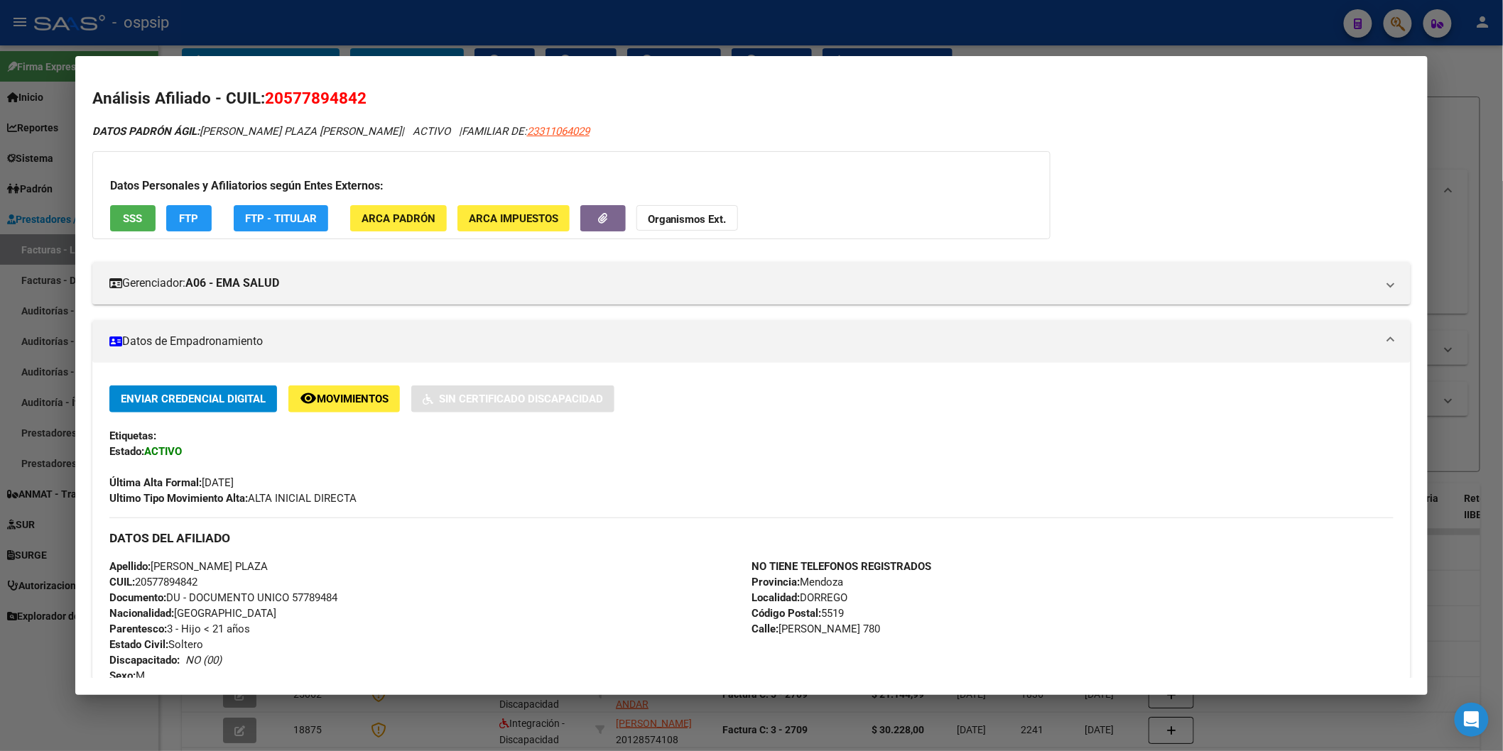
click at [123, 216] on span "SSS" at bounding box center [132, 218] width 19 height 13
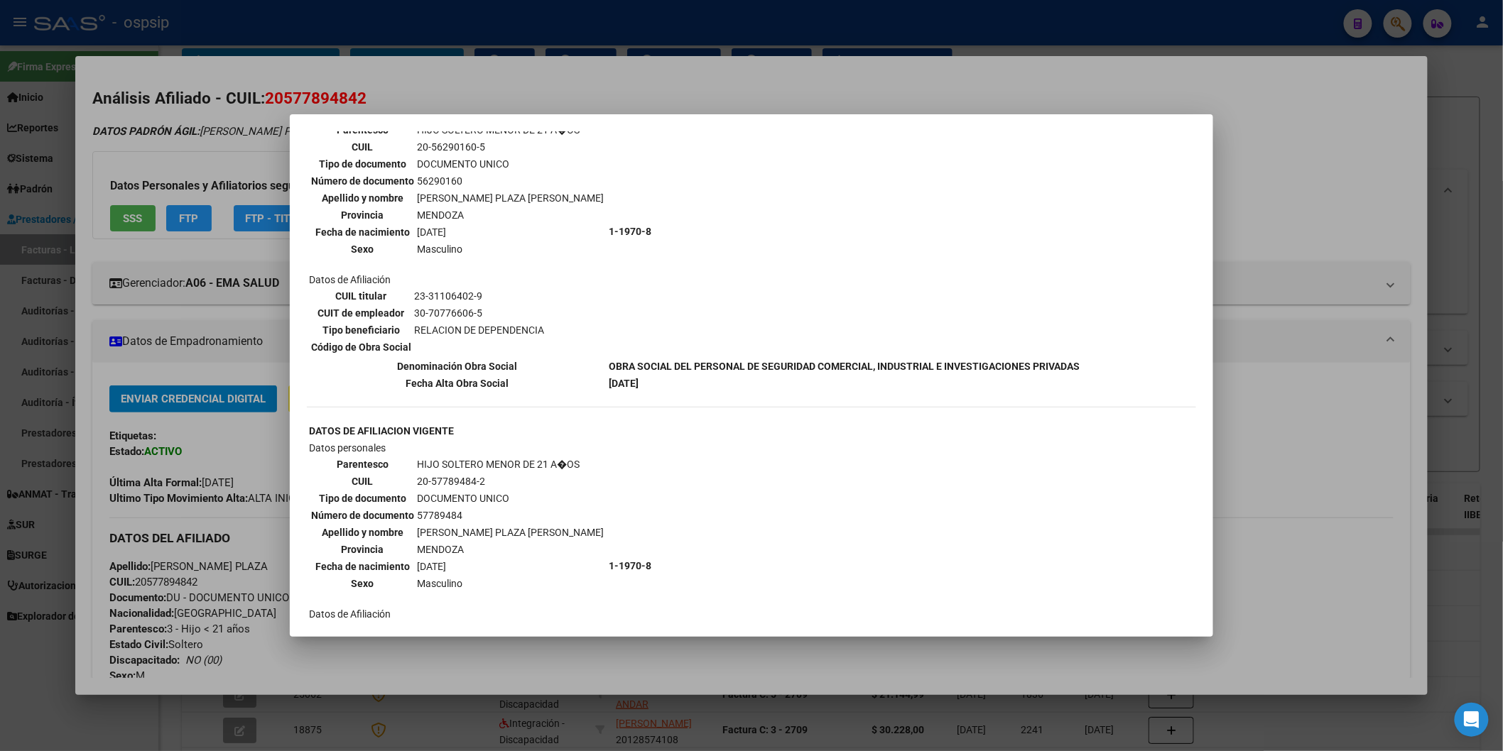
scroll to position [312, 0]
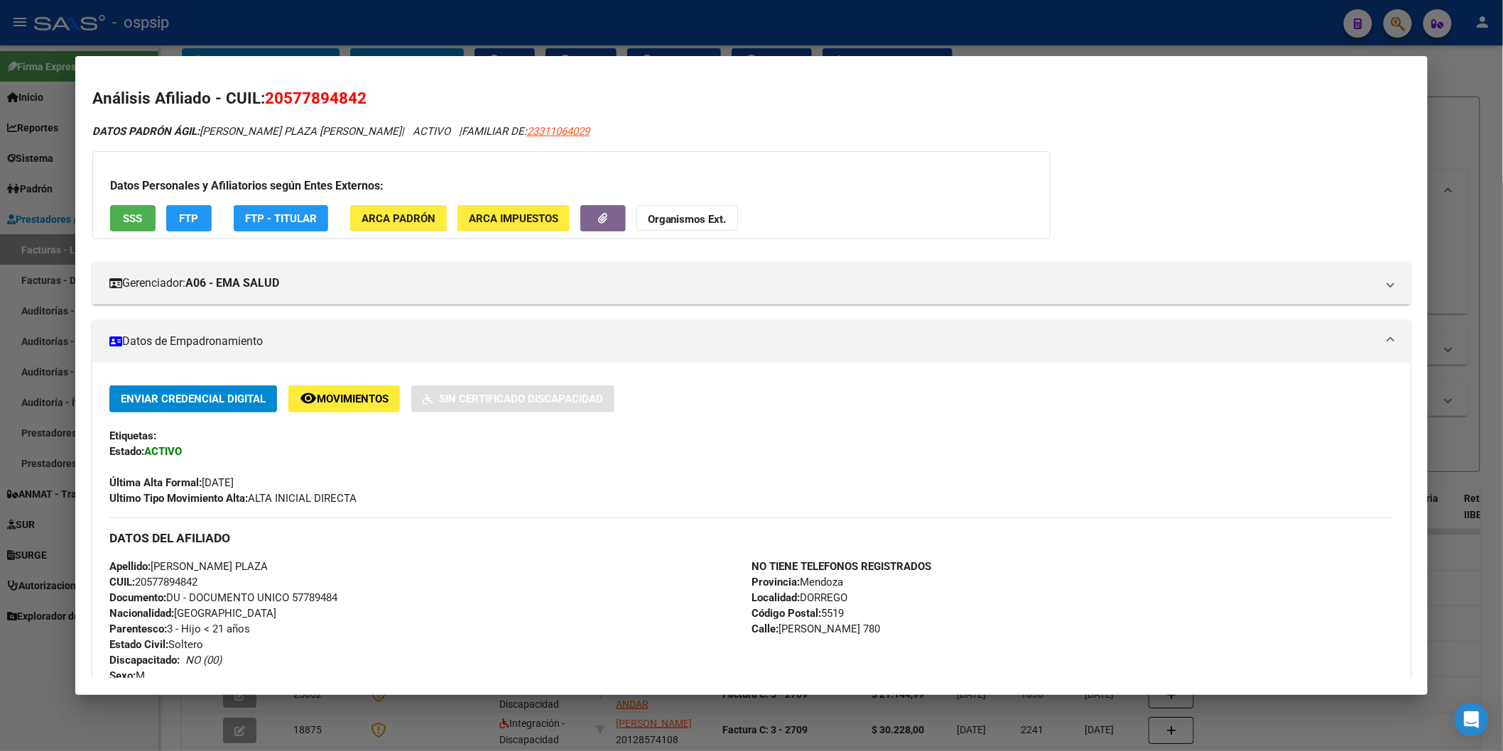
click at [722, 496] on div "Ultimo Tipo Movimiento Alta: ALTA INICIAL DIRECTA" at bounding box center [751, 499] width 1284 height 16
click at [123, 217] on span "SSS" at bounding box center [132, 218] width 19 height 13
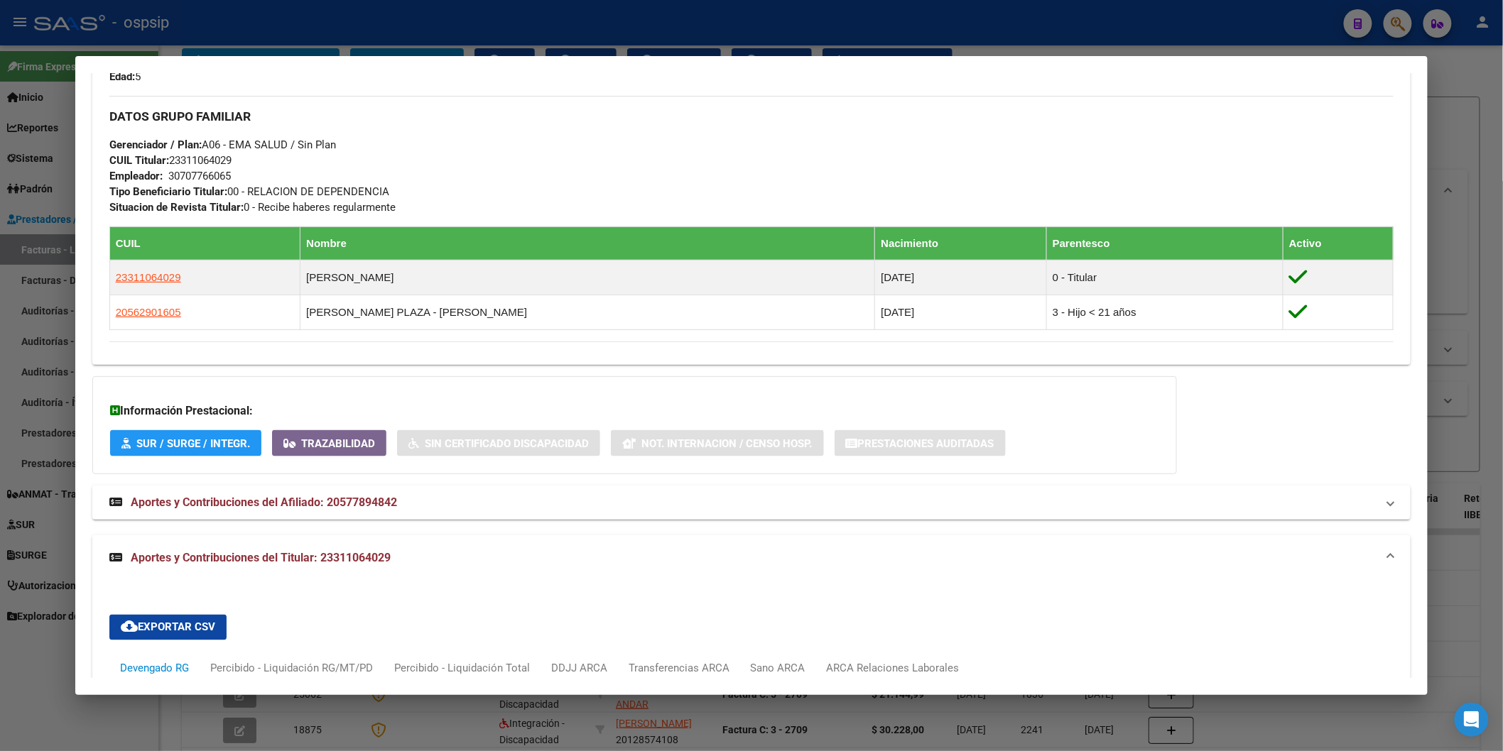
scroll to position [1183, 0]
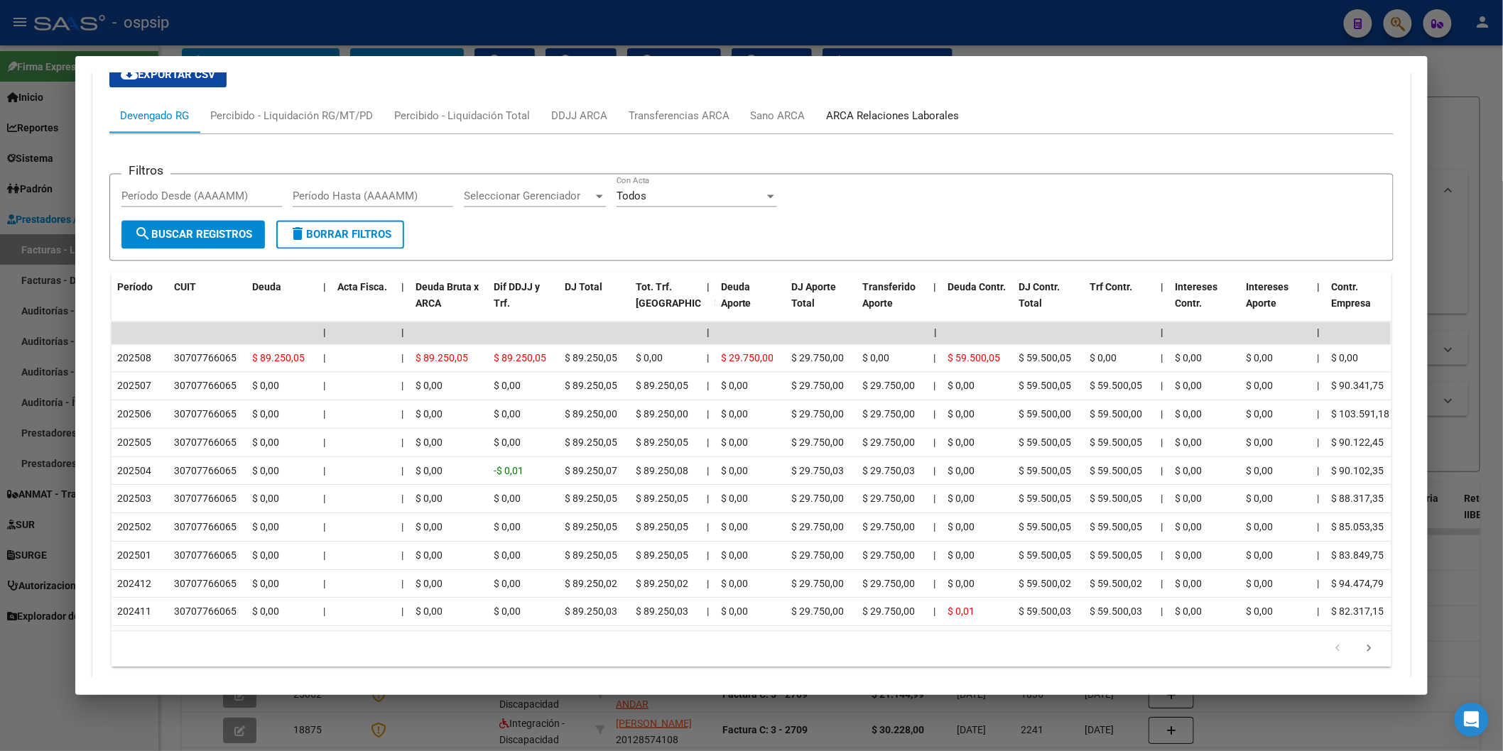
click at [884, 124] on div "ARCA Relaciones Laborales" at bounding box center [893, 117] width 133 height 16
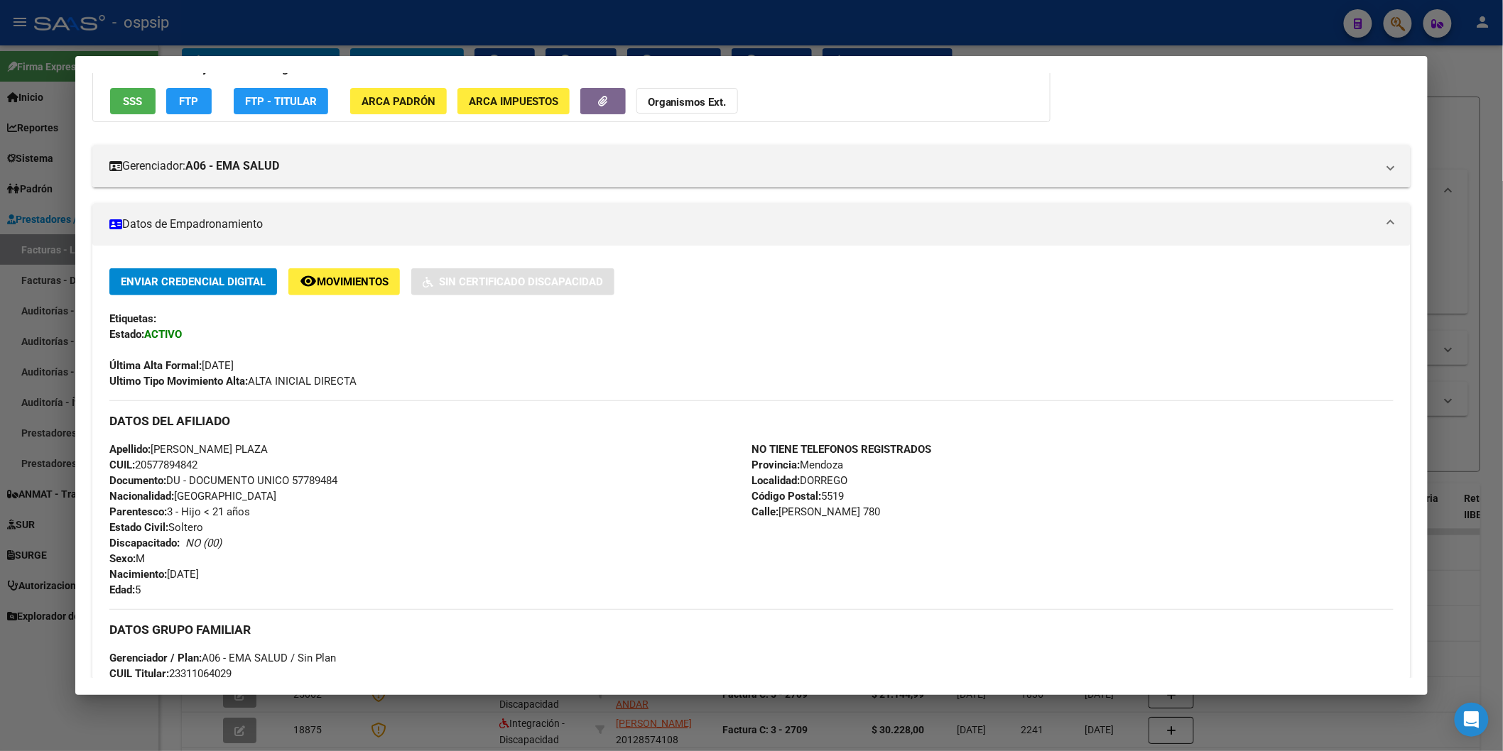
scroll to position [0, 0]
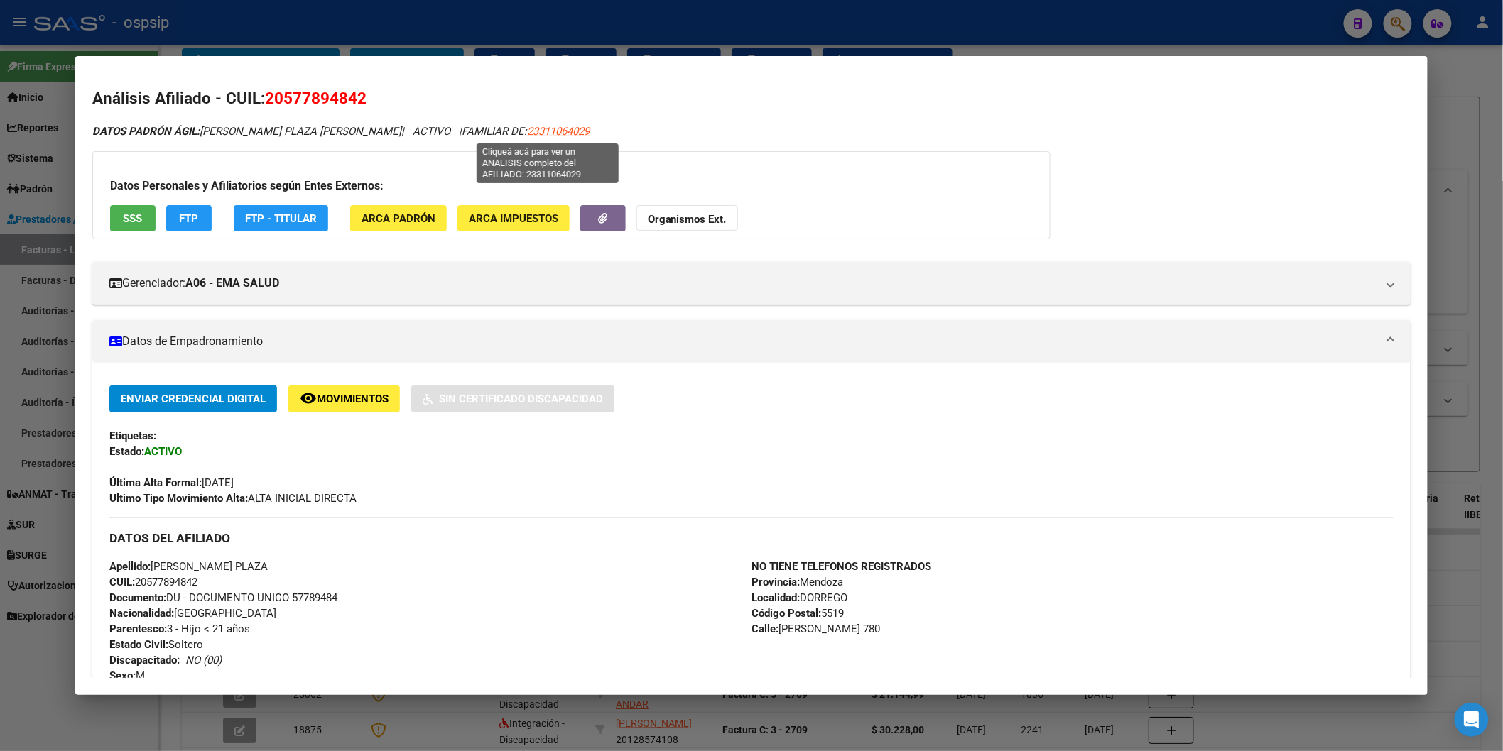
click at [538, 131] on span "23311064029" at bounding box center [558, 131] width 62 height 13
type textarea "23311064029"
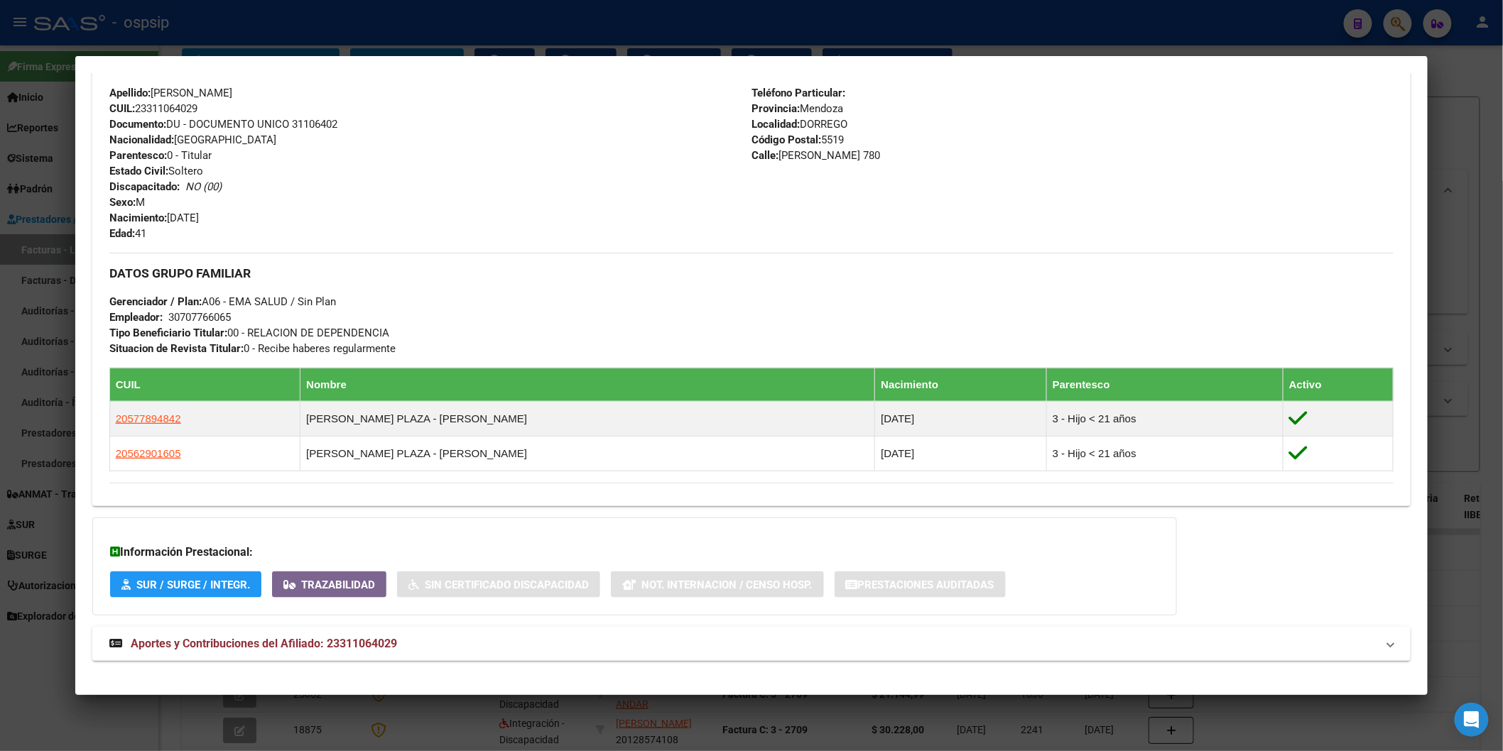
scroll to position [516, 0]
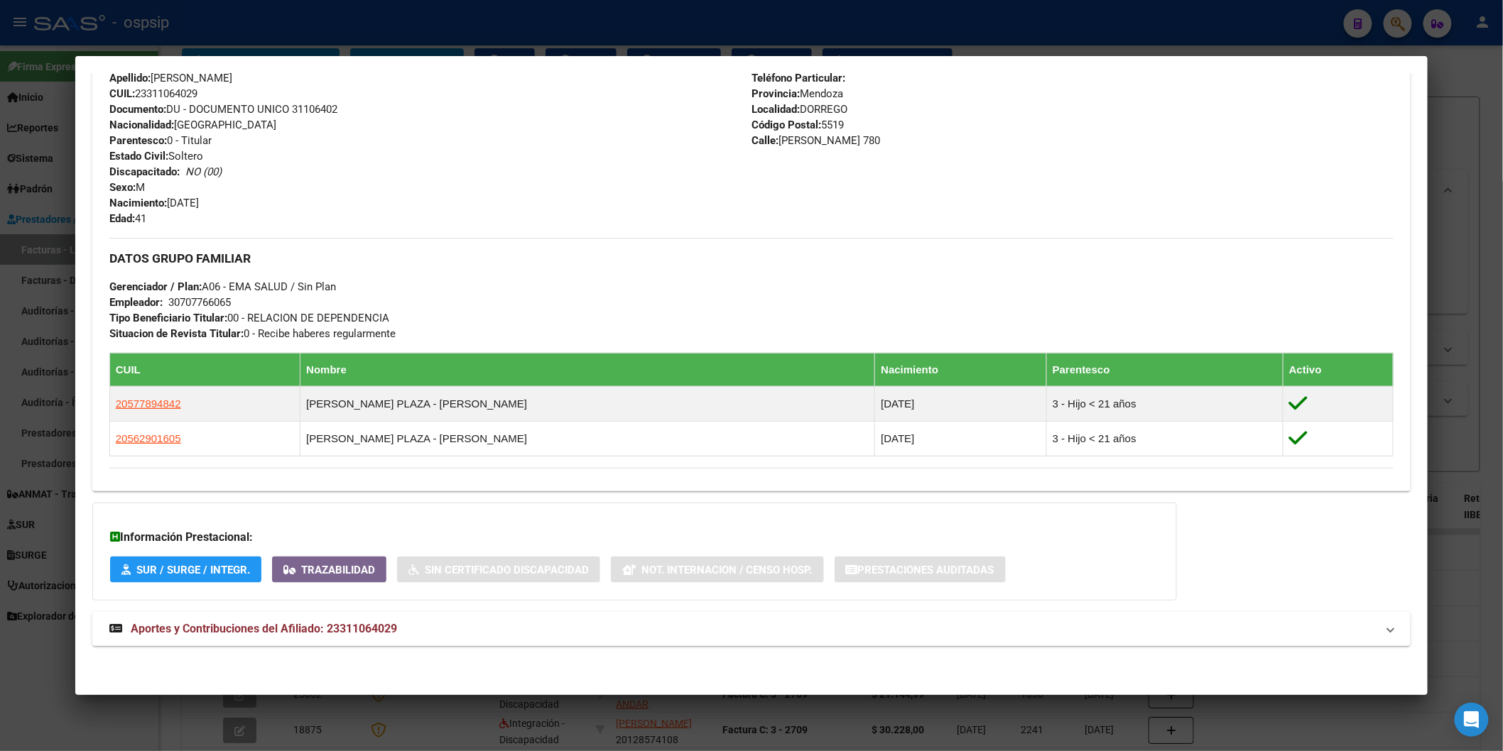
click at [240, 614] on mat-expansion-panel-header "Aportes y Contribuciones del Afiliado: 23311064029" at bounding box center [751, 629] width 1318 height 34
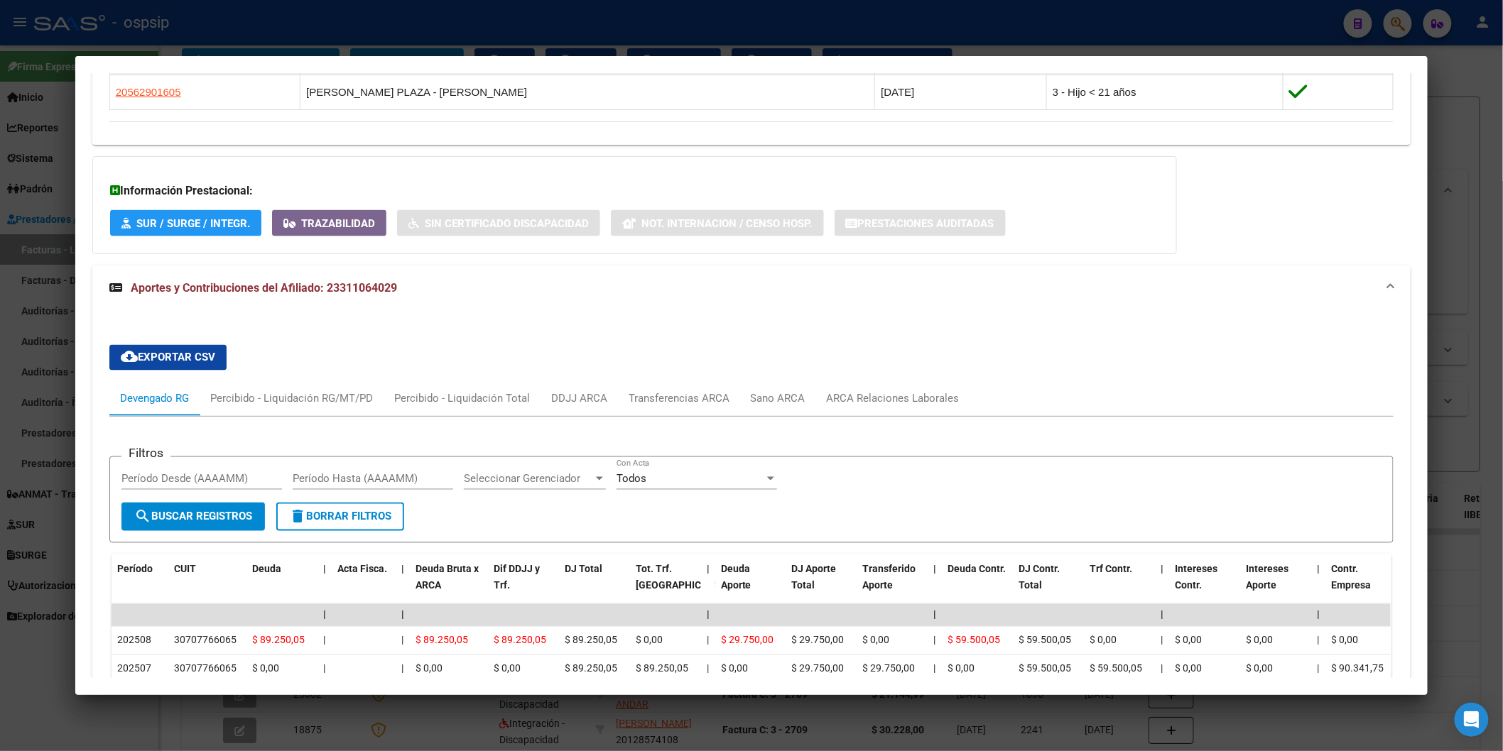
scroll to position [1073, 0]
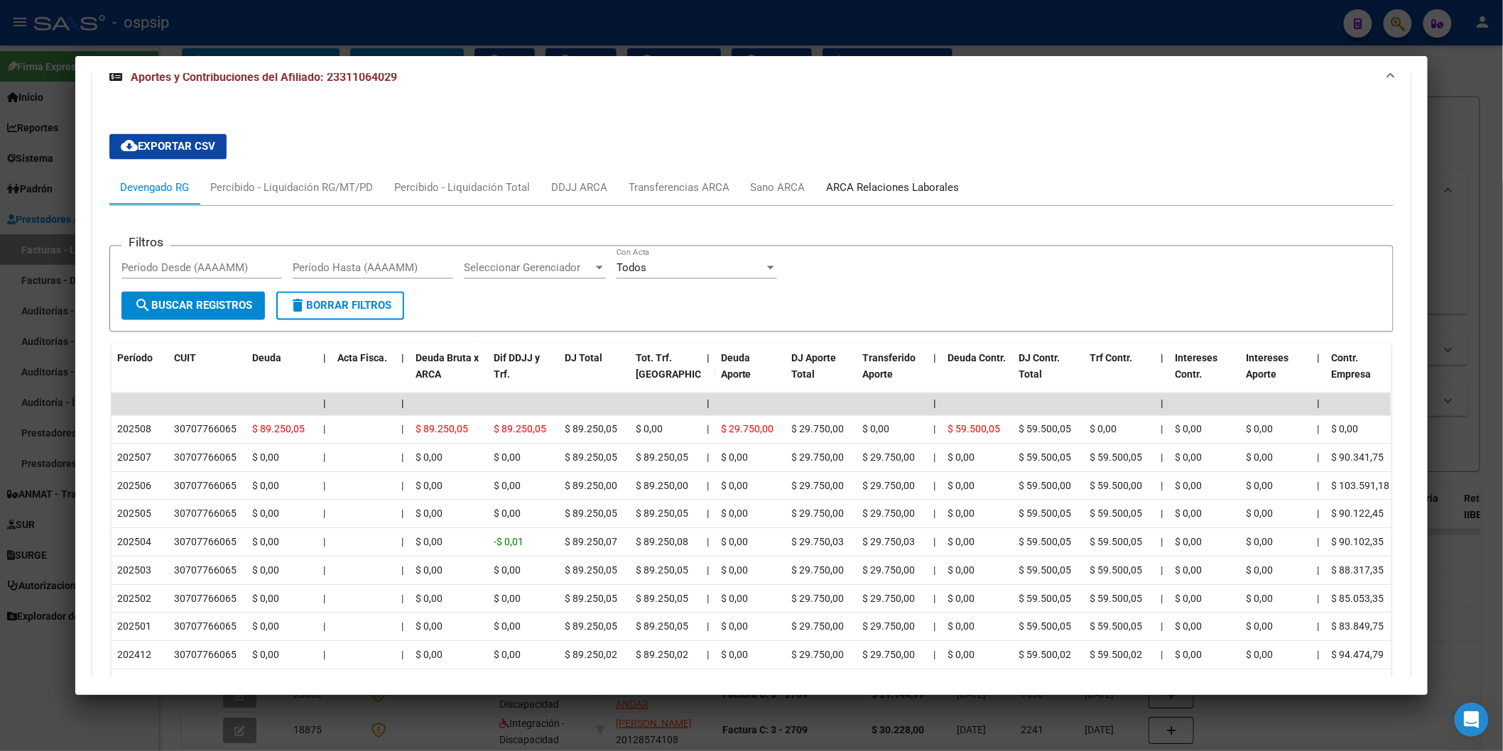
click at [867, 185] on div "ARCA Relaciones Laborales" at bounding box center [893, 188] width 133 height 16
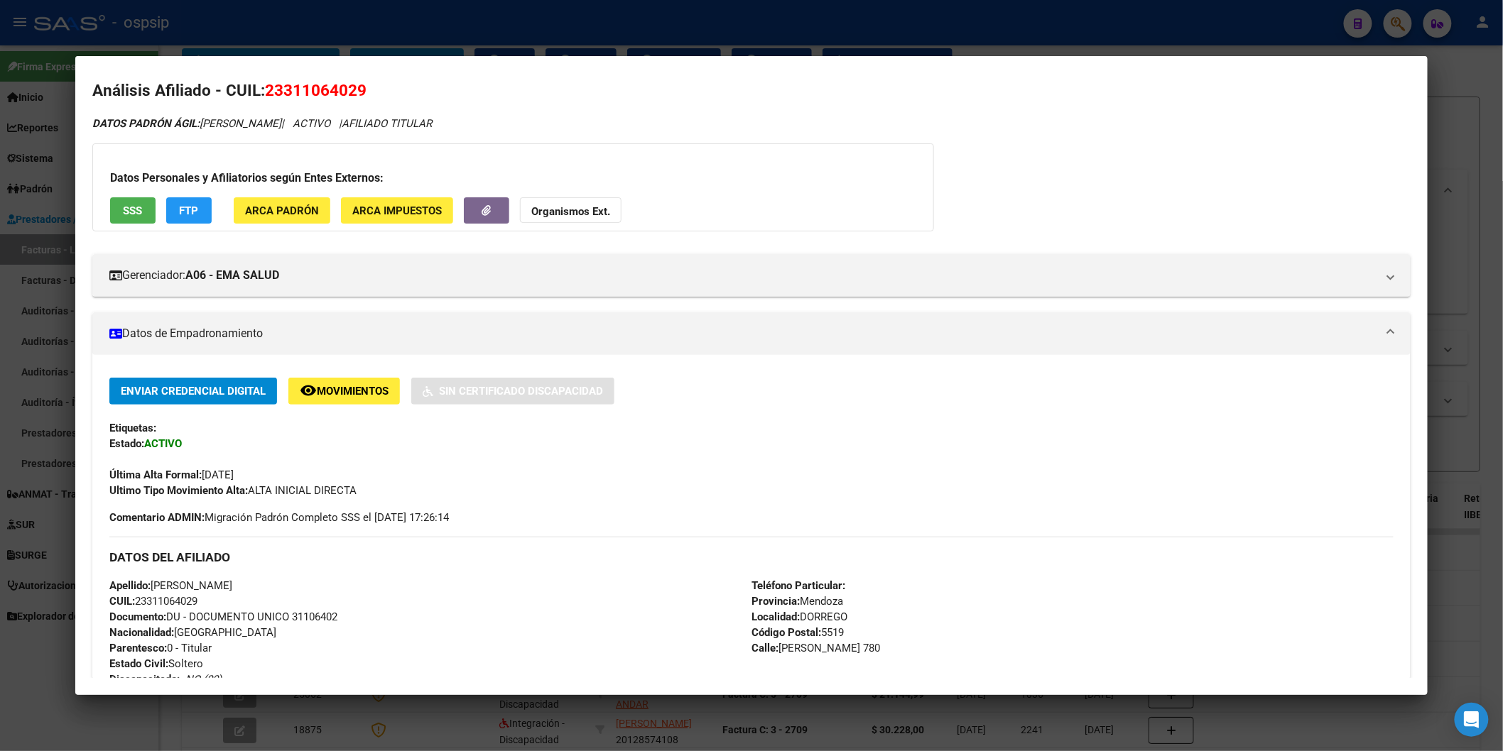
scroll to position [0, 0]
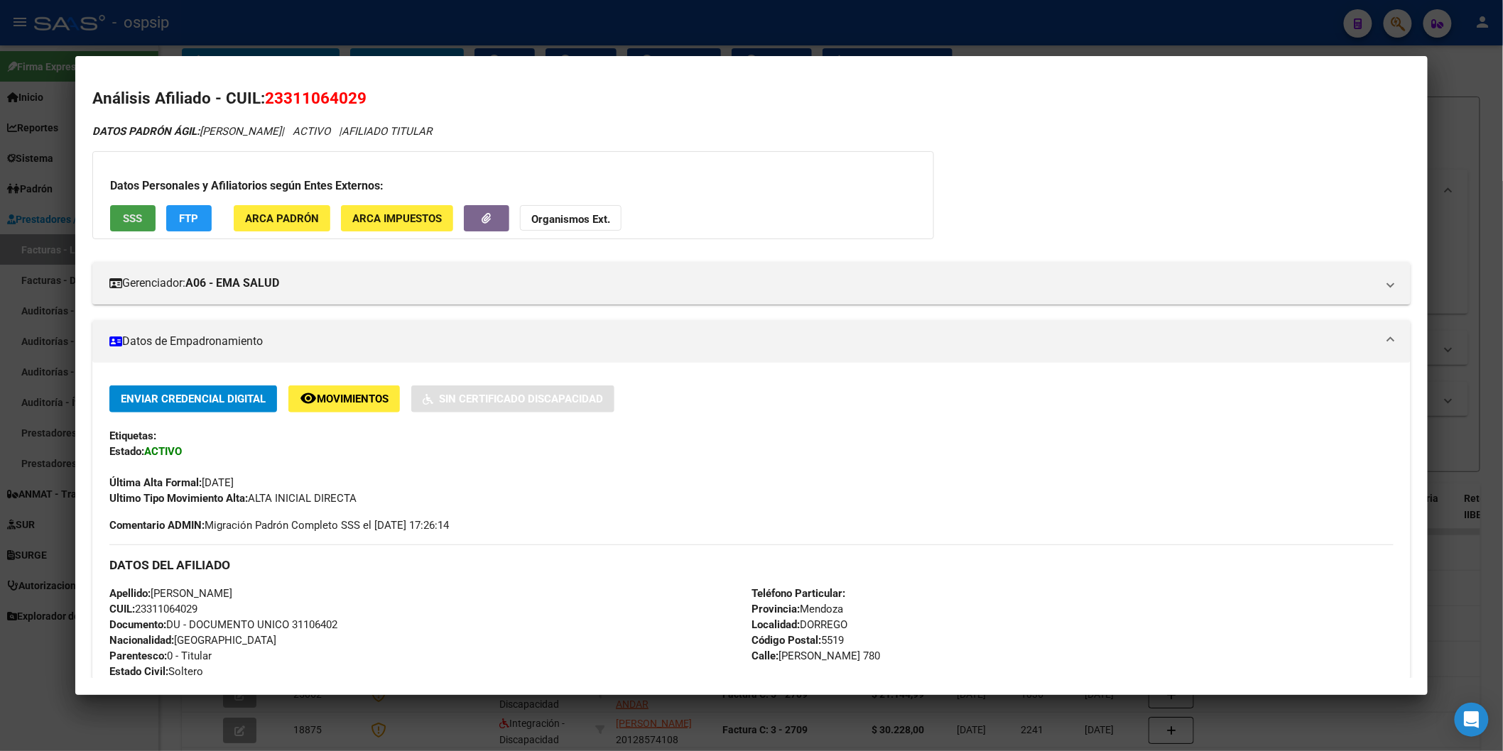
click at [136, 212] on span "SSS" at bounding box center [132, 218] width 19 height 13
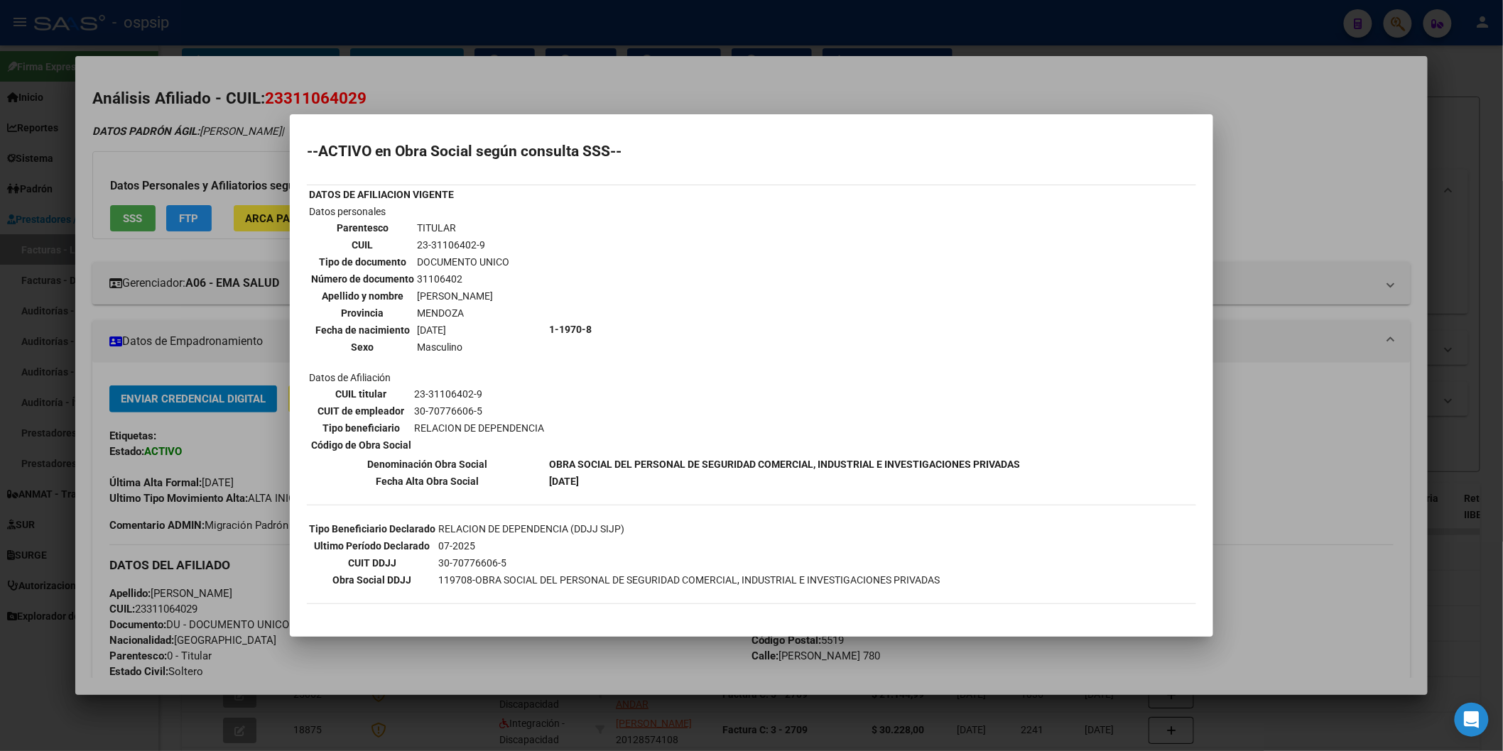
click at [753, 74] on div at bounding box center [751, 375] width 1503 height 751
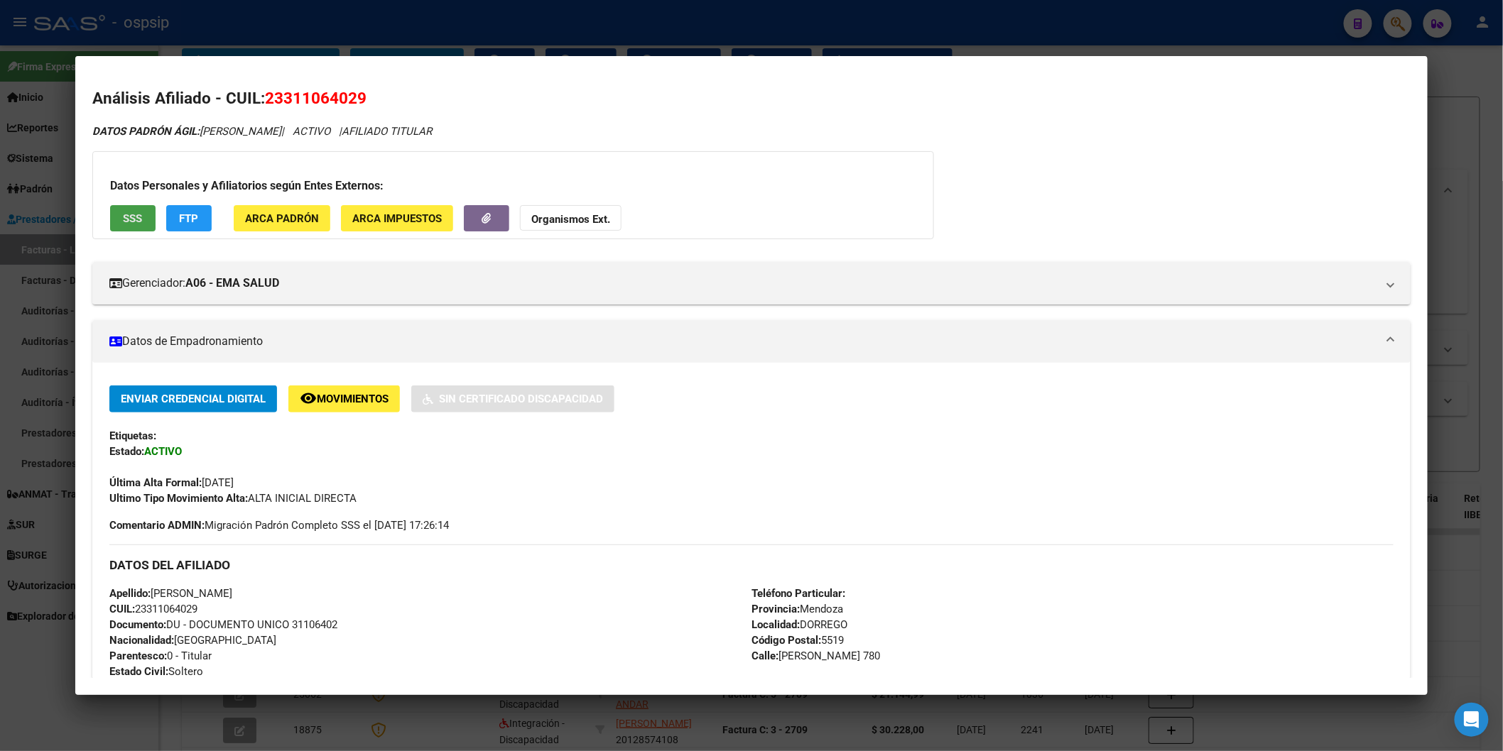
click at [137, 216] on button "SSS" at bounding box center [132, 218] width 45 height 26
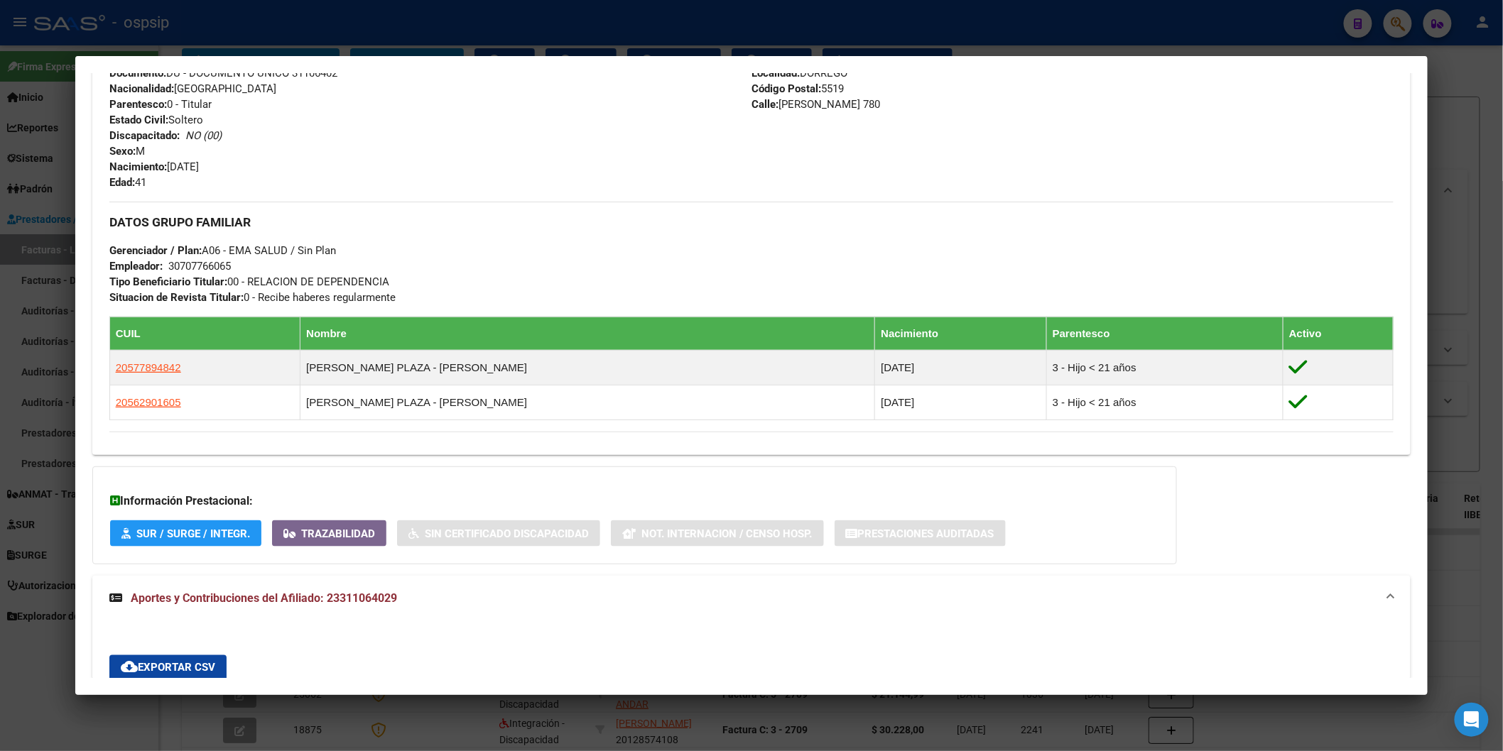
scroll to position [789, 0]
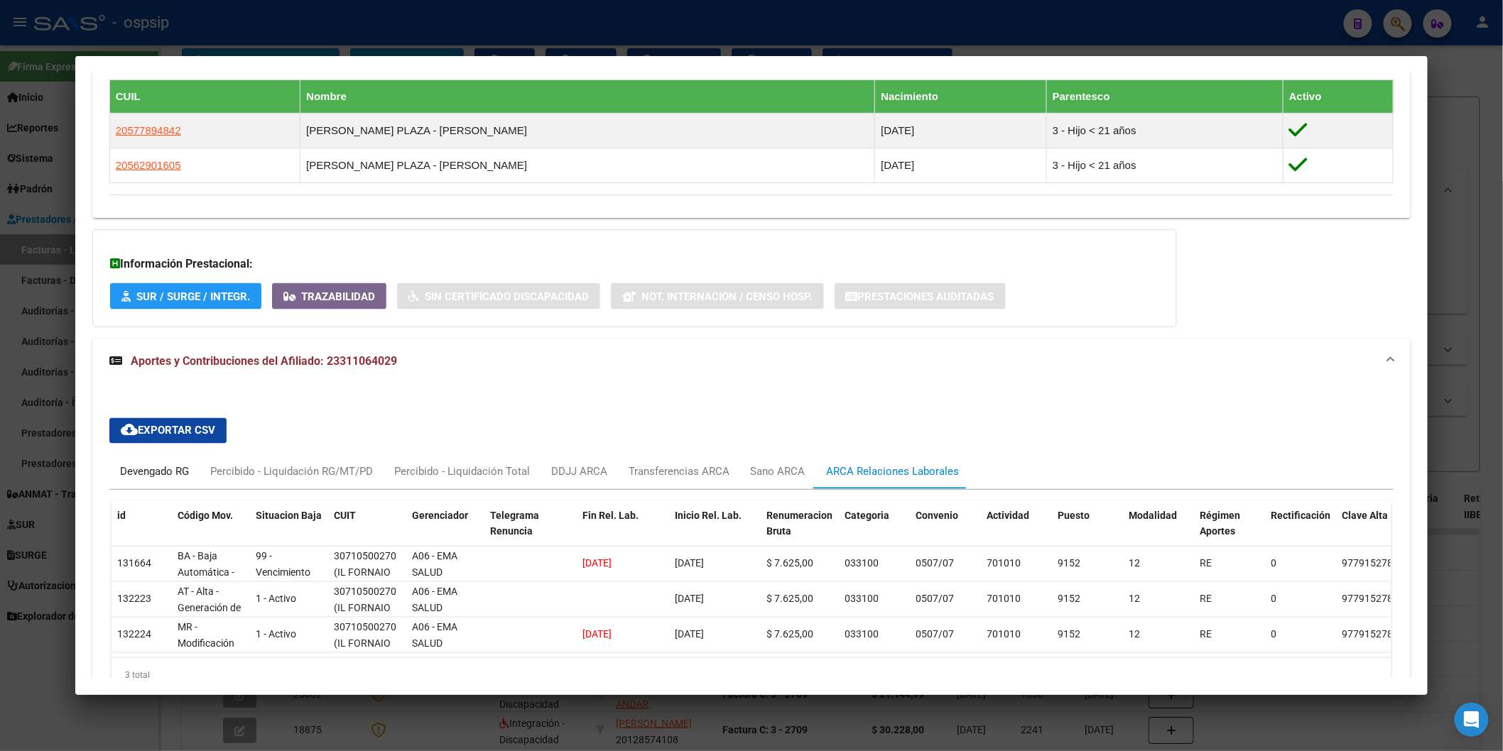
click at [141, 477] on div "Devengado RG" at bounding box center [154, 472] width 69 height 16
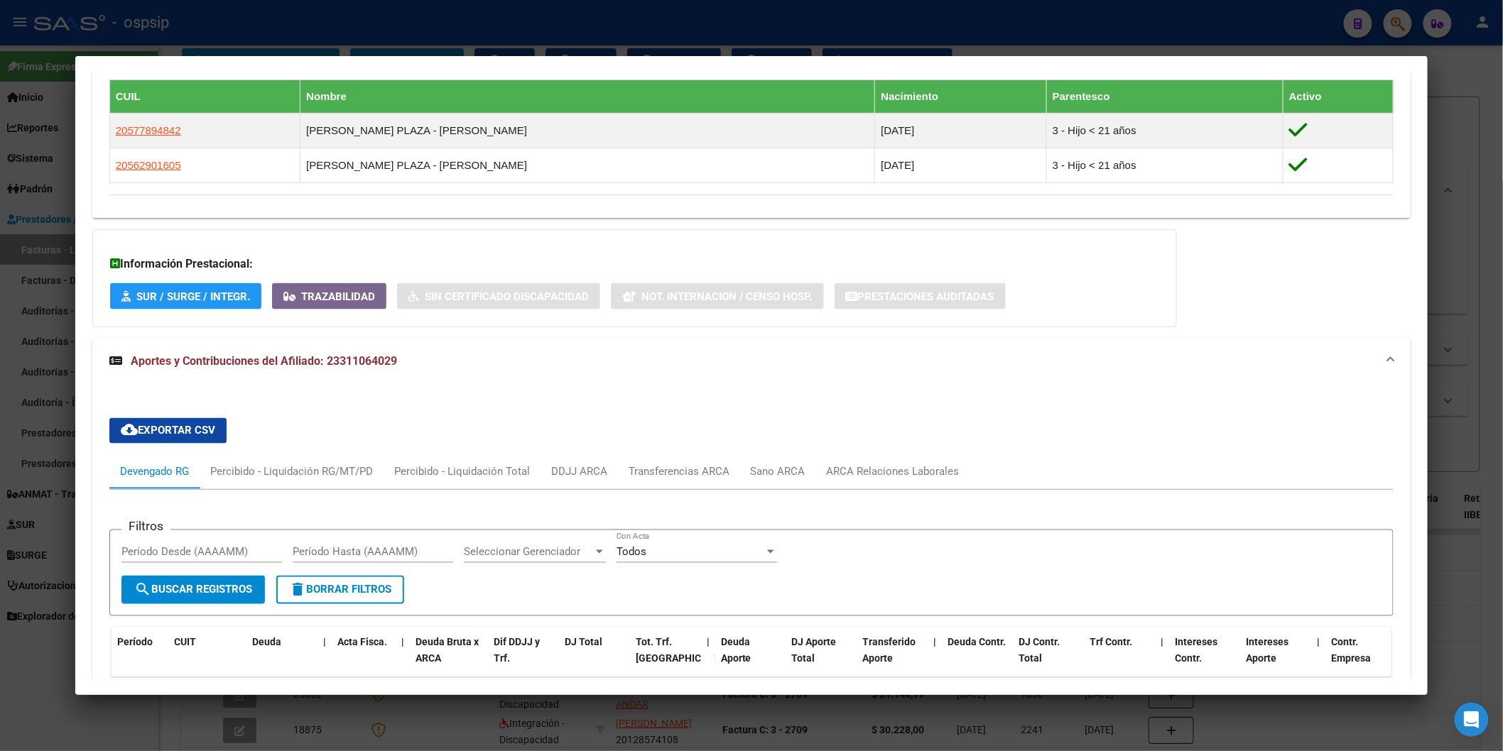
scroll to position [1026, 0]
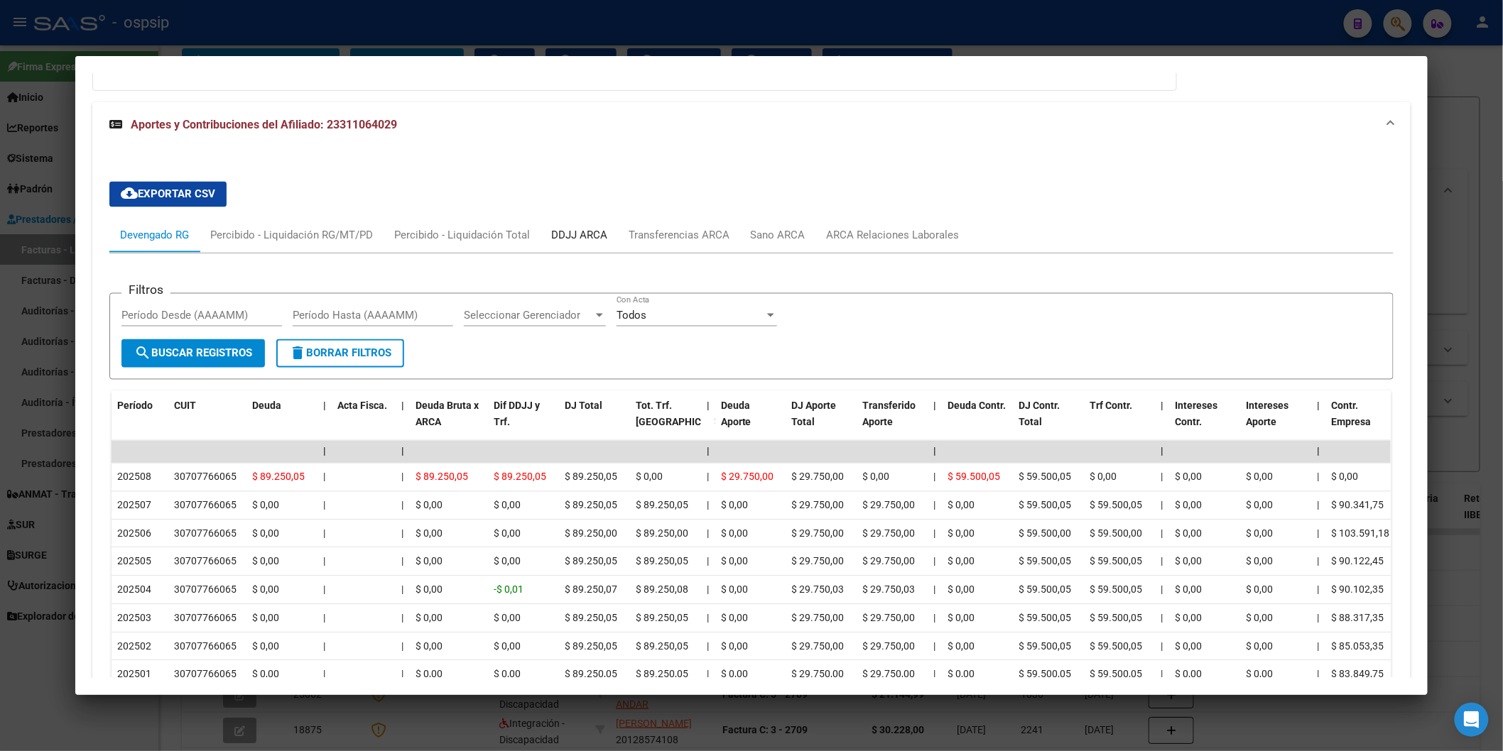
click at [551, 230] on div "DDJJ ARCA" at bounding box center [579, 236] width 56 height 16
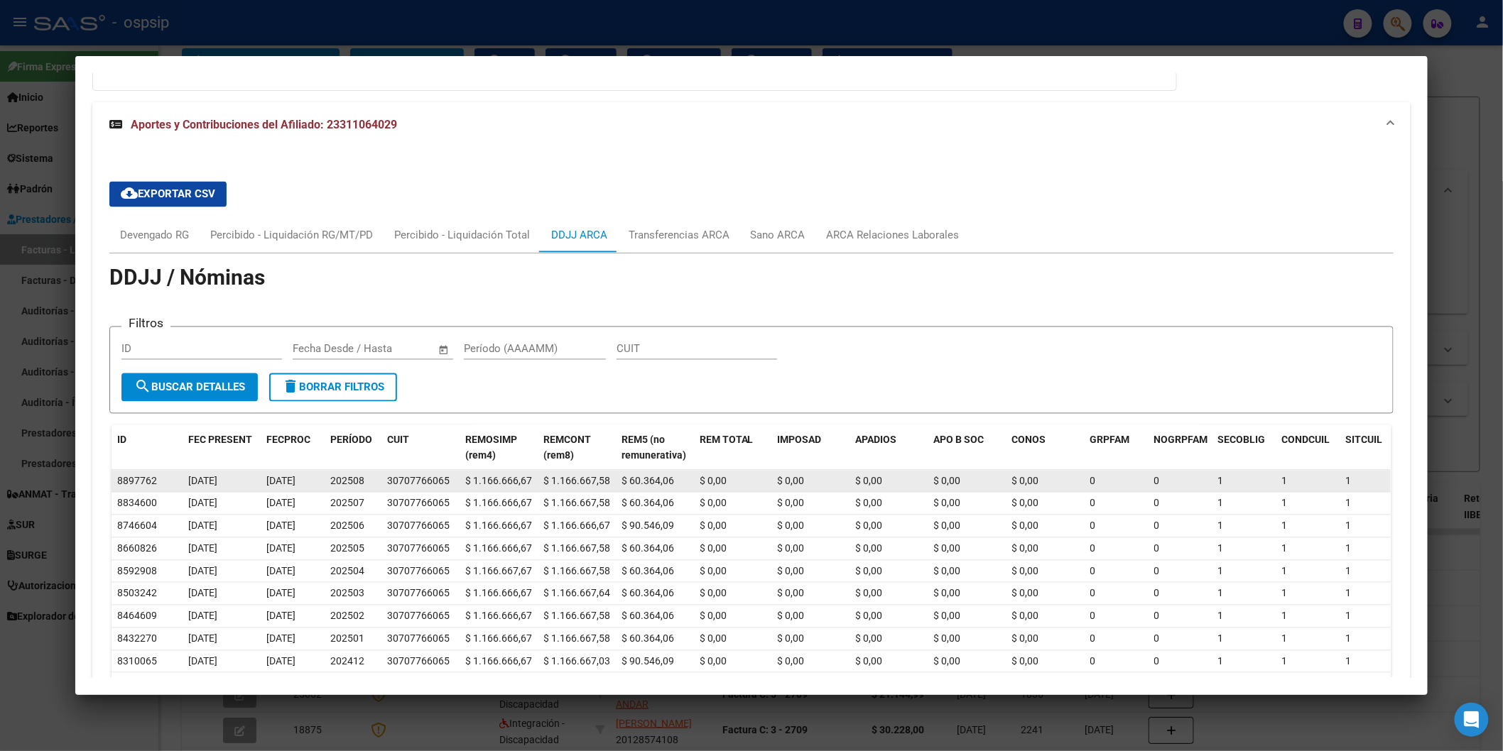
drag, startPoint x: 179, startPoint y: 478, endPoint x: 219, endPoint y: 480, distance: 39.8
click at [219, 480] on datatable-body-cell "[DATE]" at bounding box center [222, 482] width 78 height 22
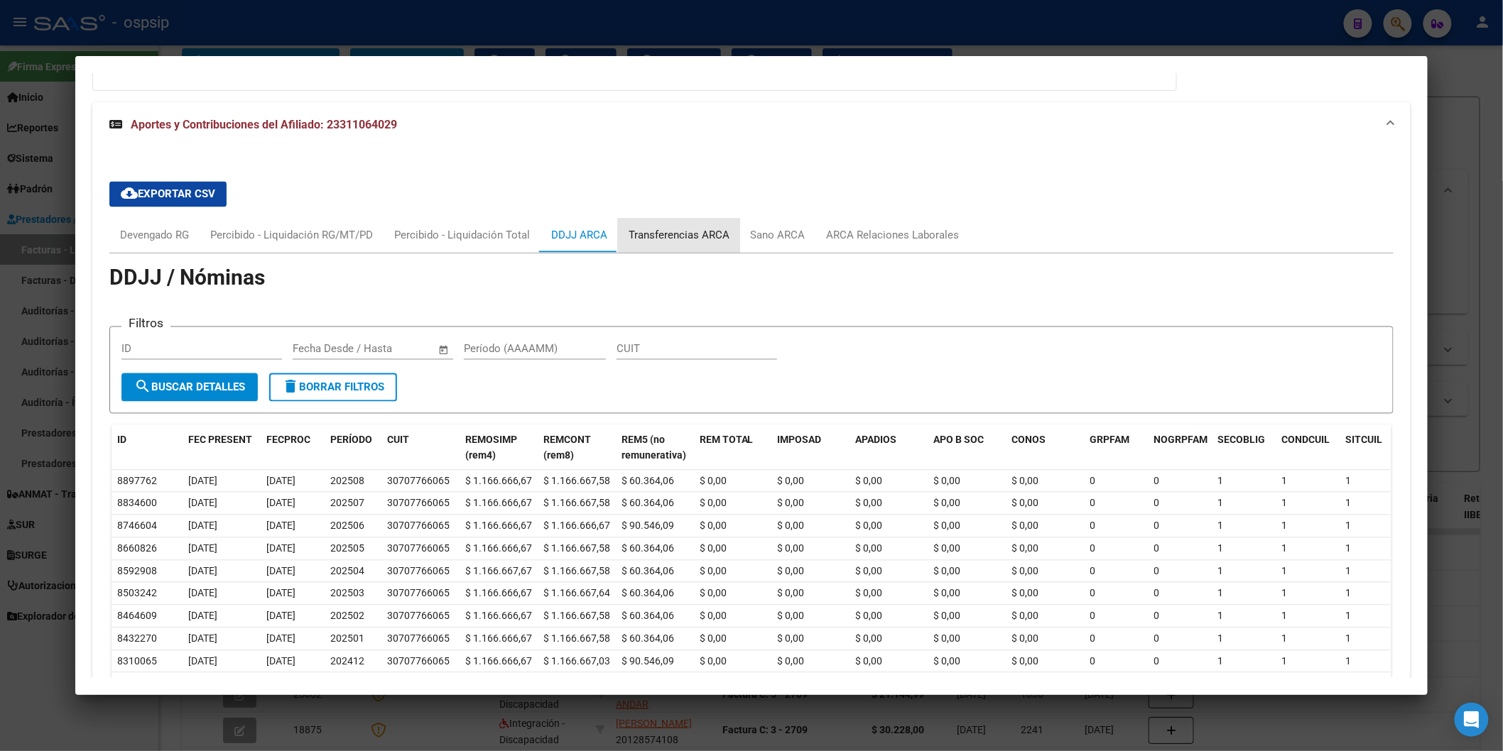
click at [673, 230] on div "Transferencias ARCA" at bounding box center [679, 236] width 101 height 16
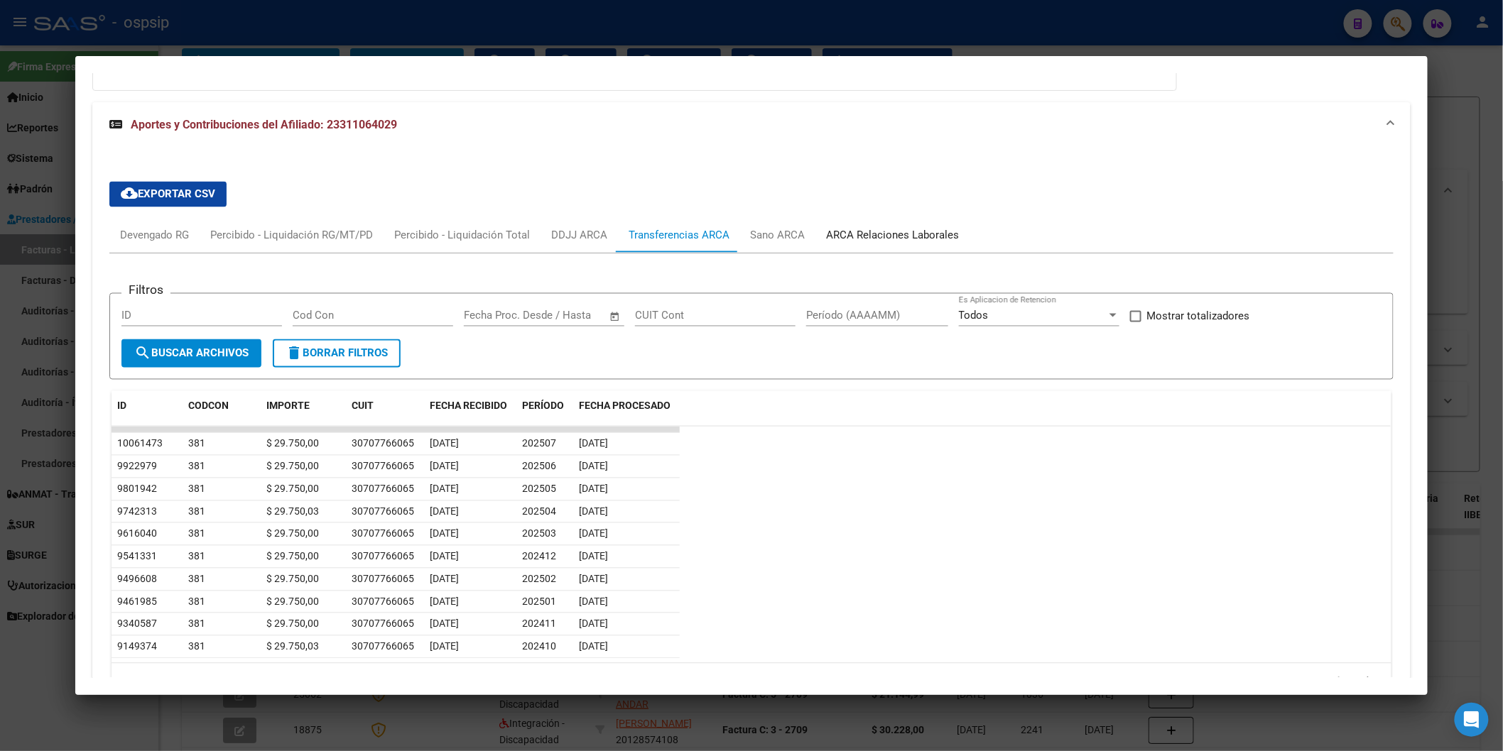
click at [852, 231] on div "ARCA Relaciones Laborales" at bounding box center [893, 236] width 133 height 16
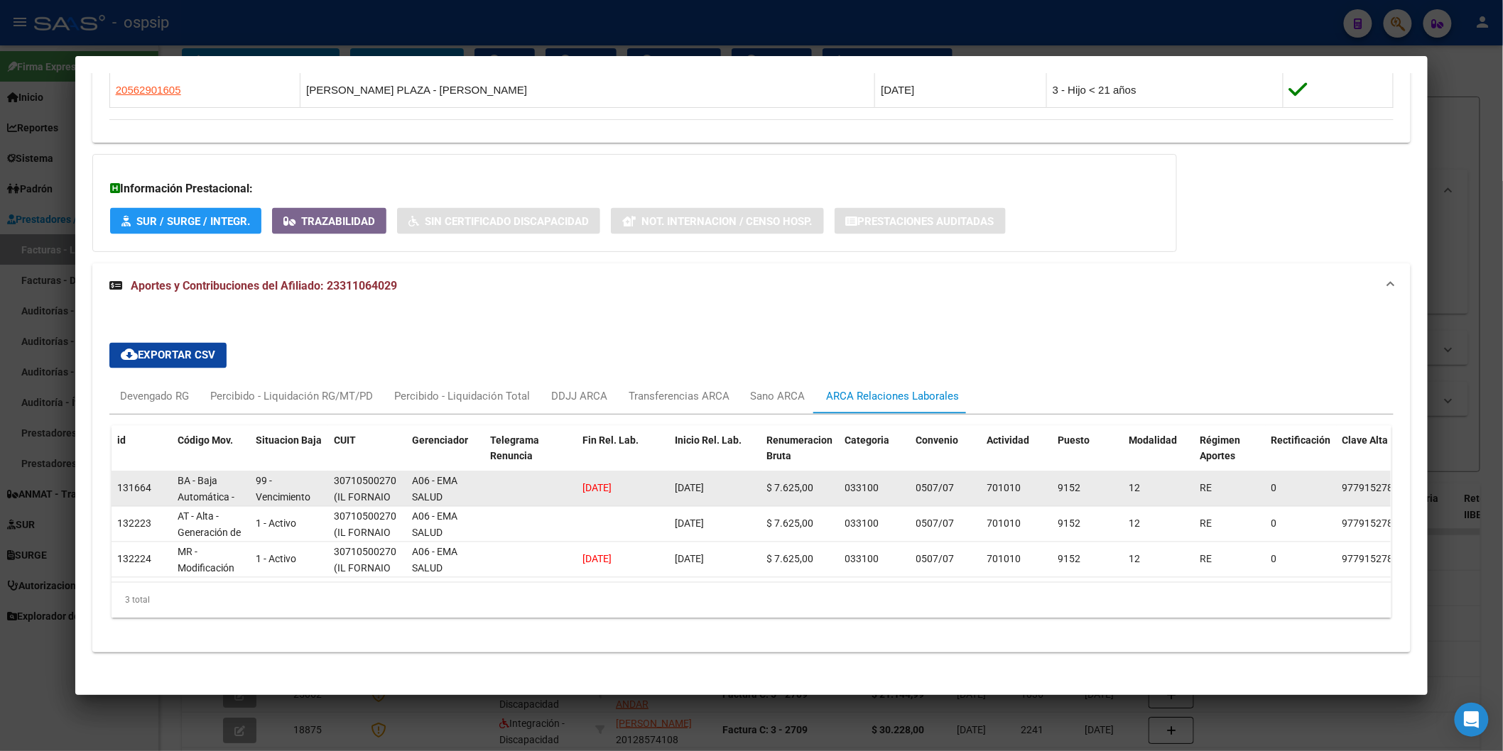
scroll to position [883, 0]
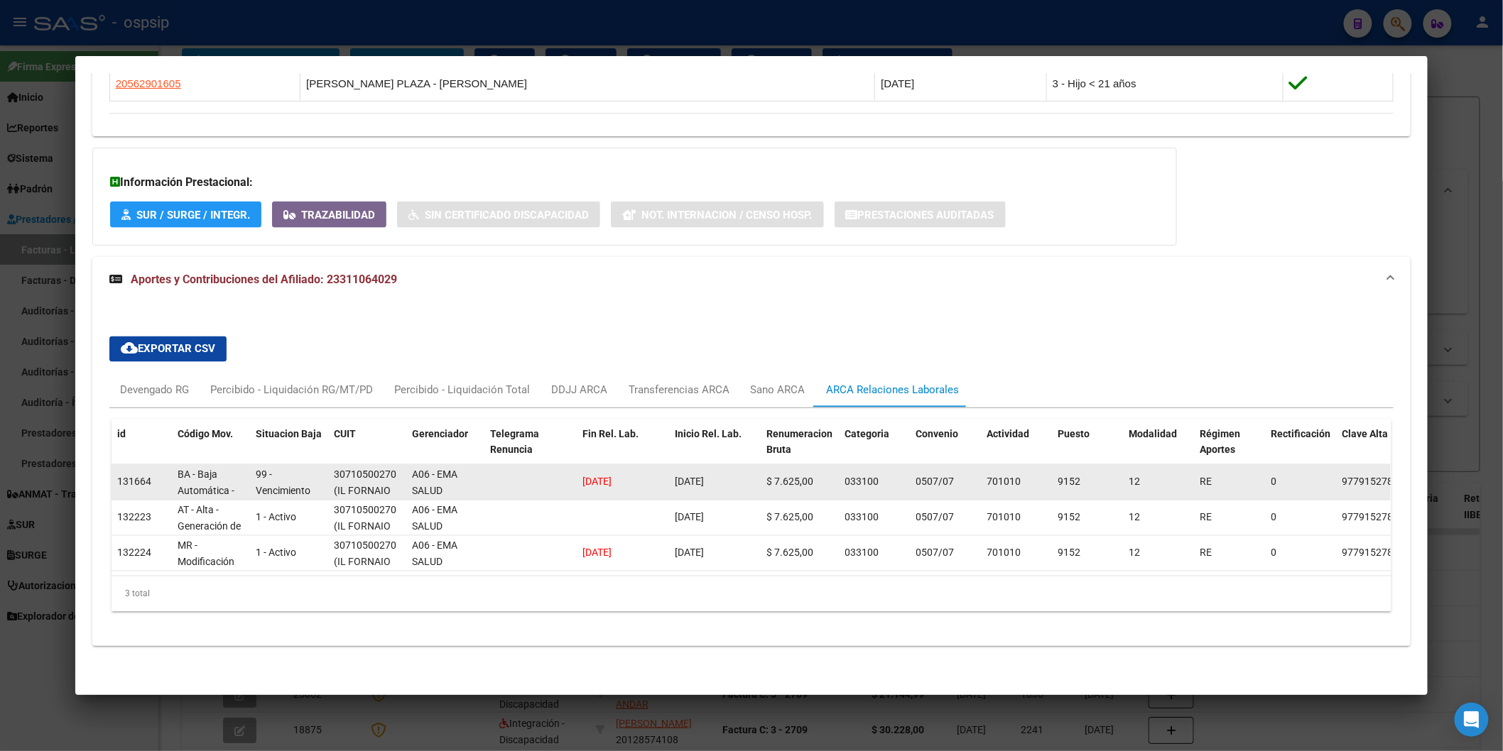
drag, startPoint x: 572, startPoint y: 472, endPoint x: 736, endPoint y: 479, distance: 164.2
click at [736, 479] on div "131664 BA - Baja Automática - Anulación 99 - Vencimiento de contrato a plazo fi…" at bounding box center [994, 483] width 1765 height 36
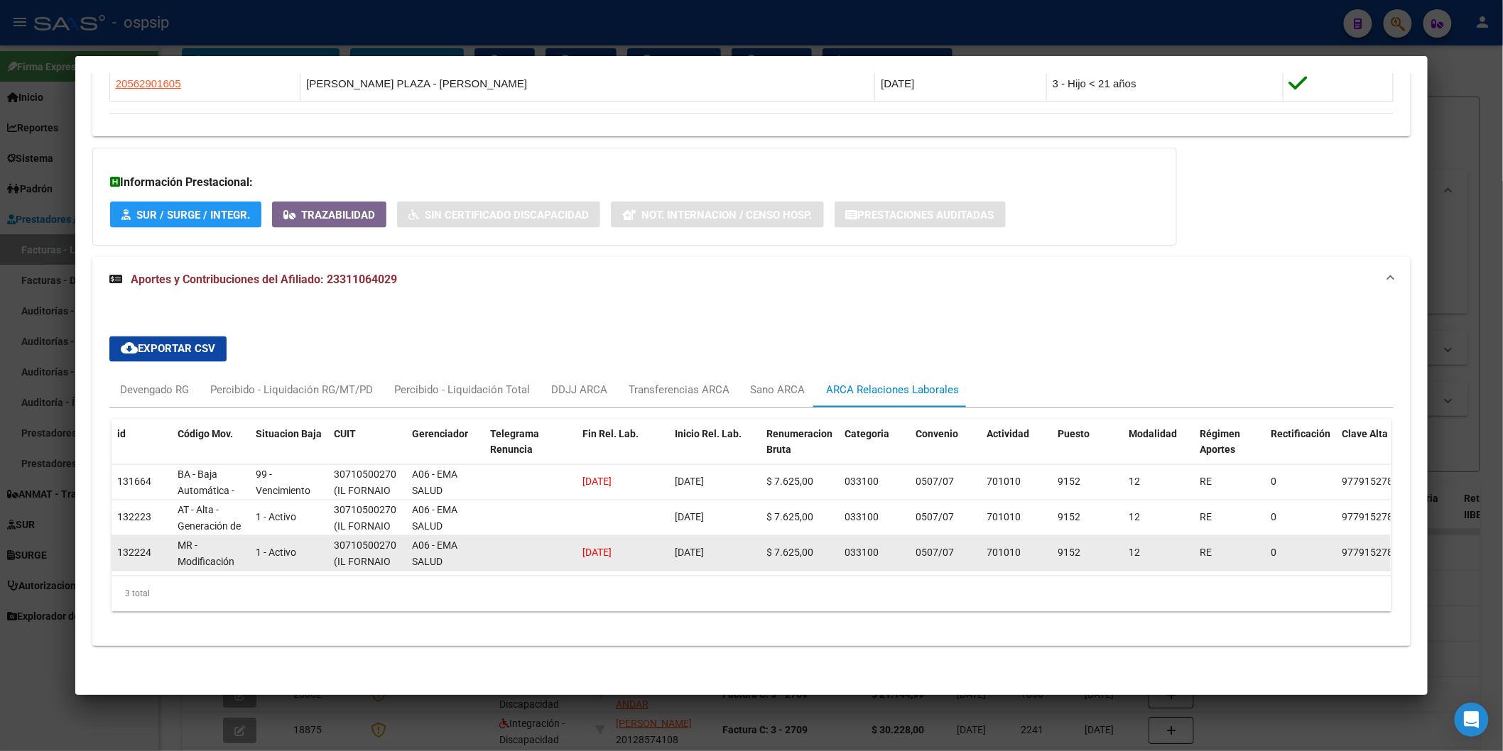
drag, startPoint x: 579, startPoint y: 540, endPoint x: 739, endPoint y: 544, distance: 160.6
click at [739, 544] on div "132224 MR - Modificación de datos en la relación CUIT –CUIL 1 - Activo 30710500…" at bounding box center [994, 554] width 1765 height 36
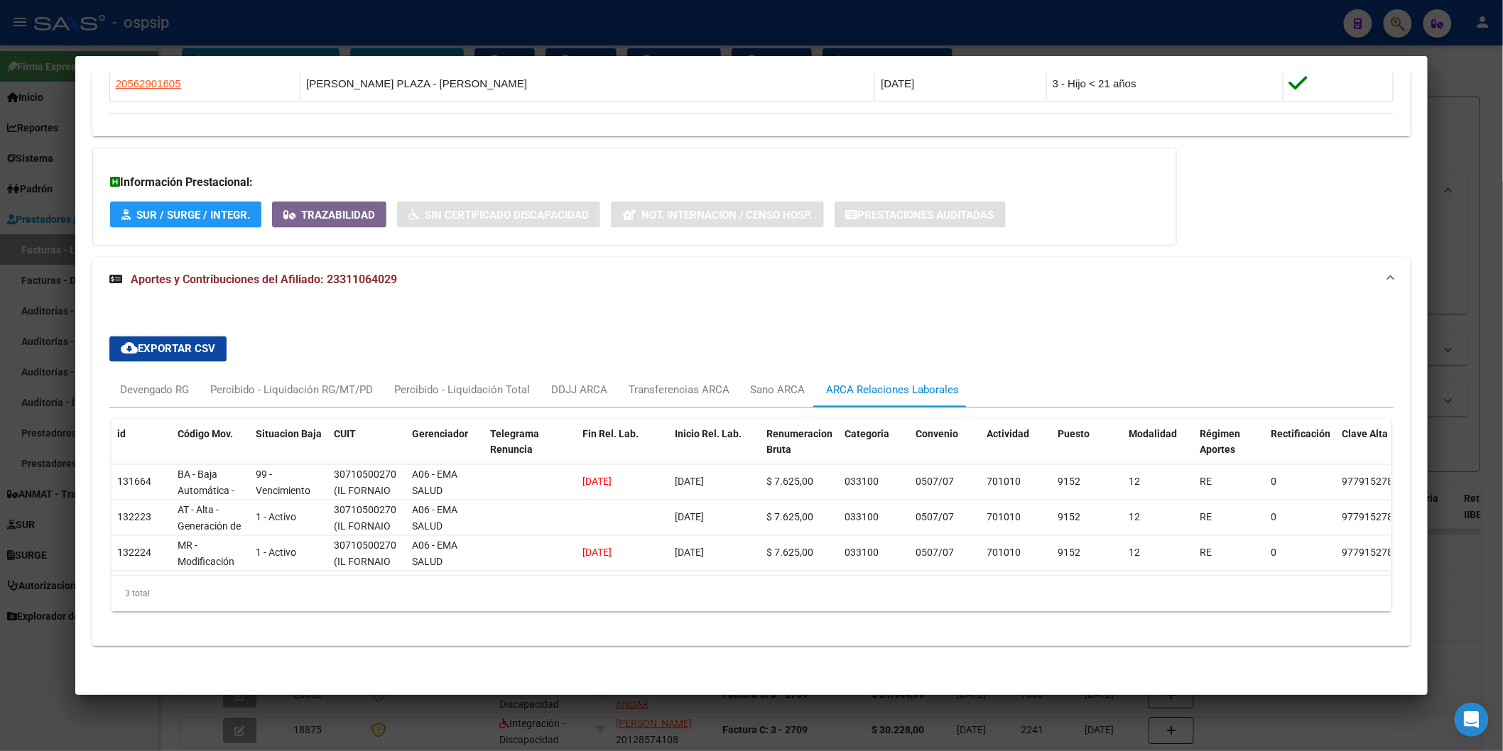
click at [769, 593] on div "3 total" at bounding box center [752, 595] width 1280 height 36
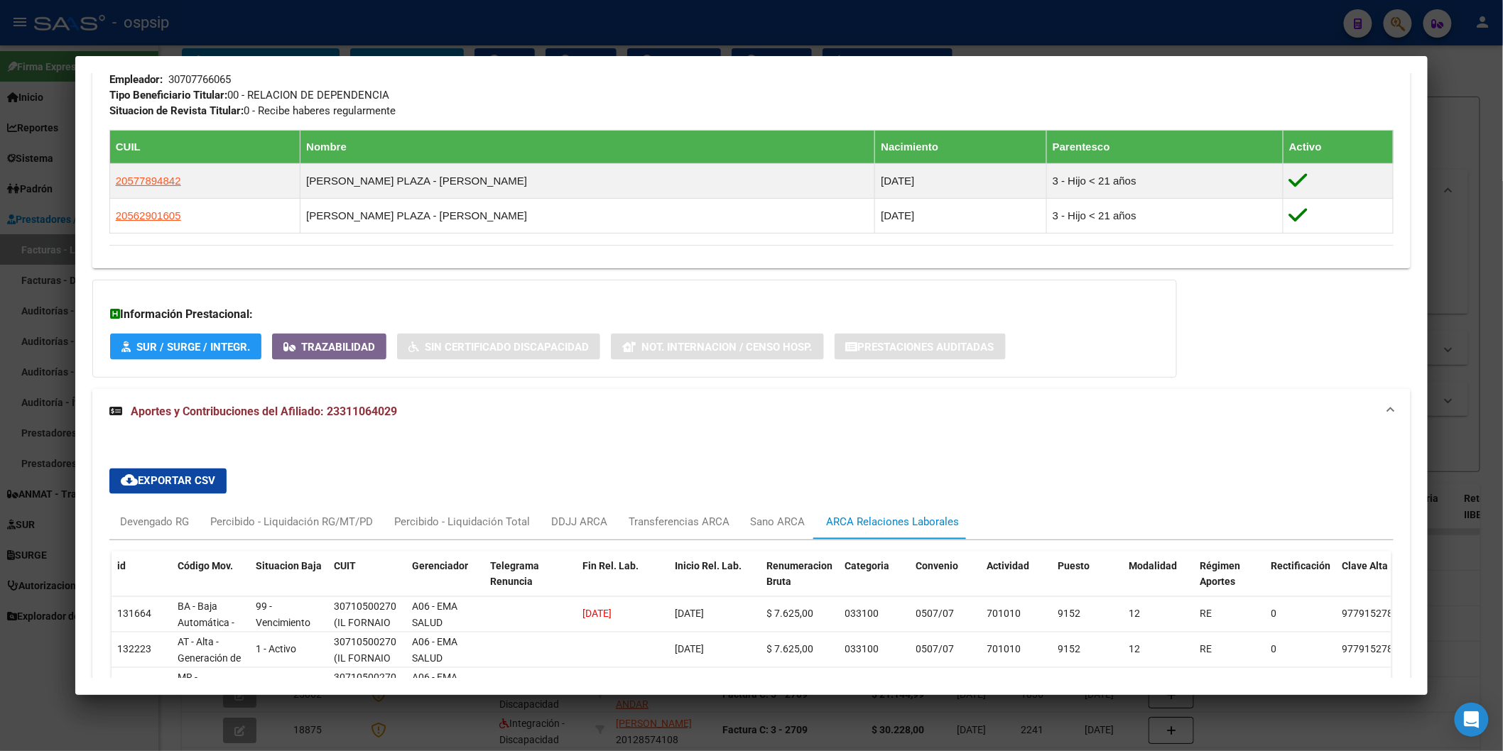
scroll to position [568, 0]
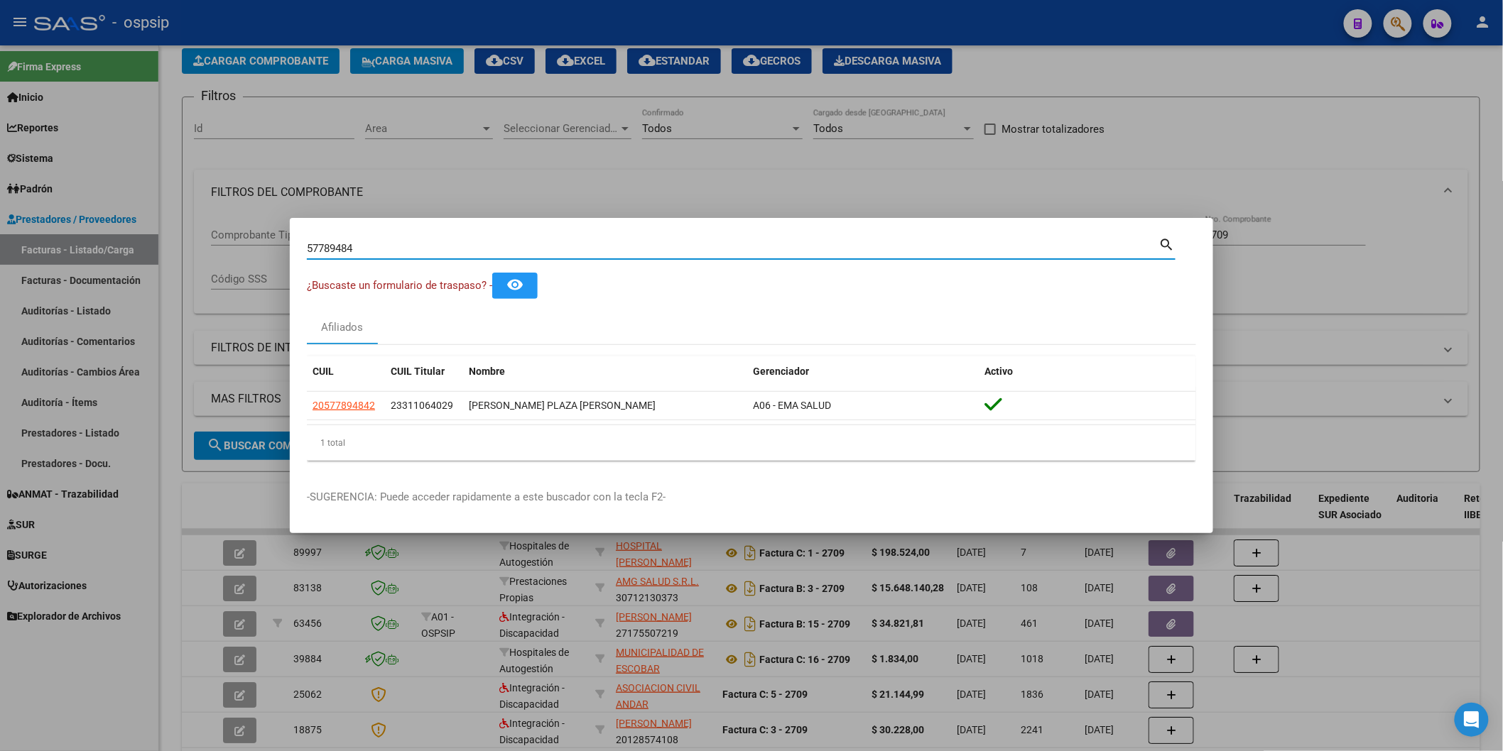
click at [408, 251] on input "57789484" at bounding box center [733, 248] width 852 height 13
paste input "32849853"
type input "32849853"
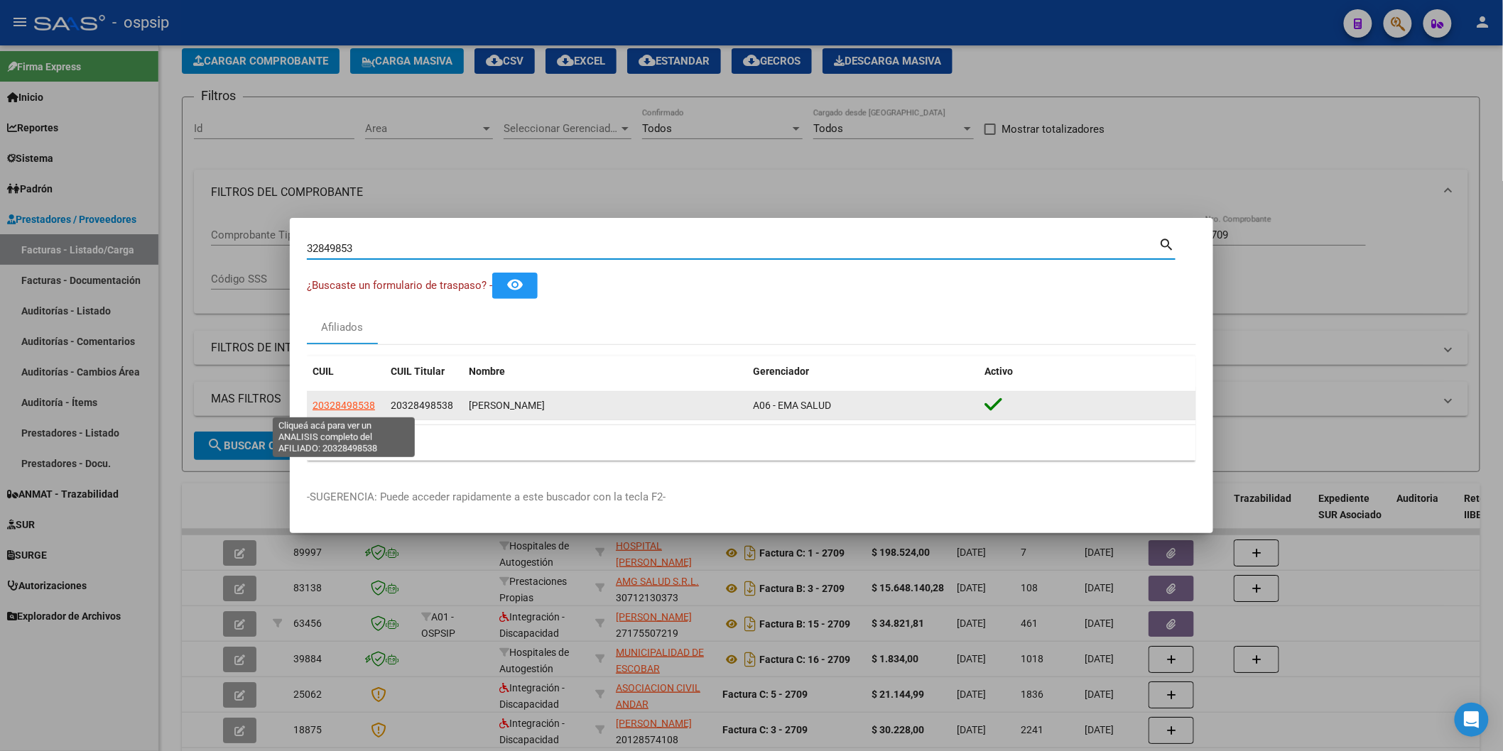
click at [345, 408] on span "20328498538" at bounding box center [343, 405] width 62 height 11
type textarea "20328498538"
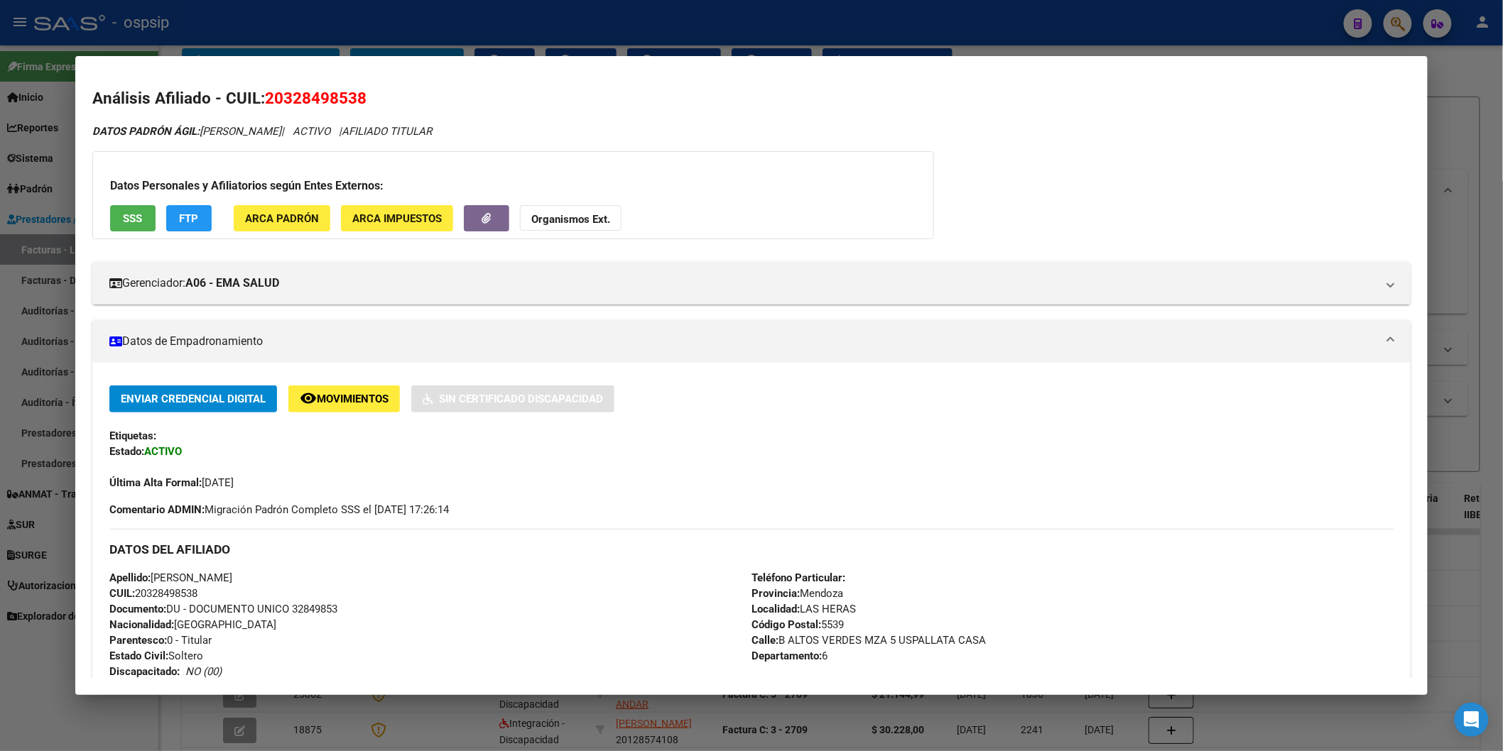
click at [123, 217] on span "SSS" at bounding box center [132, 218] width 19 height 13
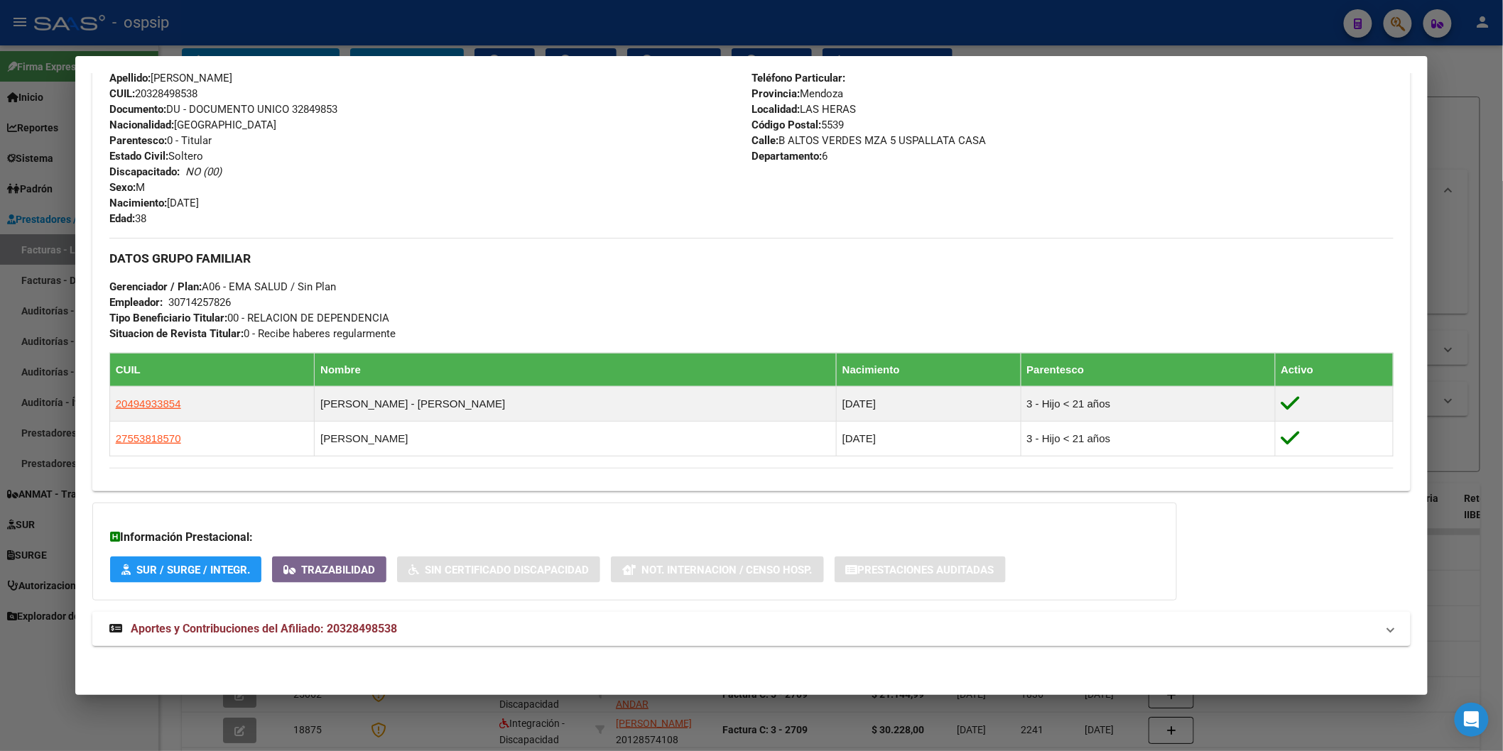
click at [287, 626] on span "Aportes y Contribuciones del Afiliado: 20328498538" at bounding box center [264, 628] width 266 height 13
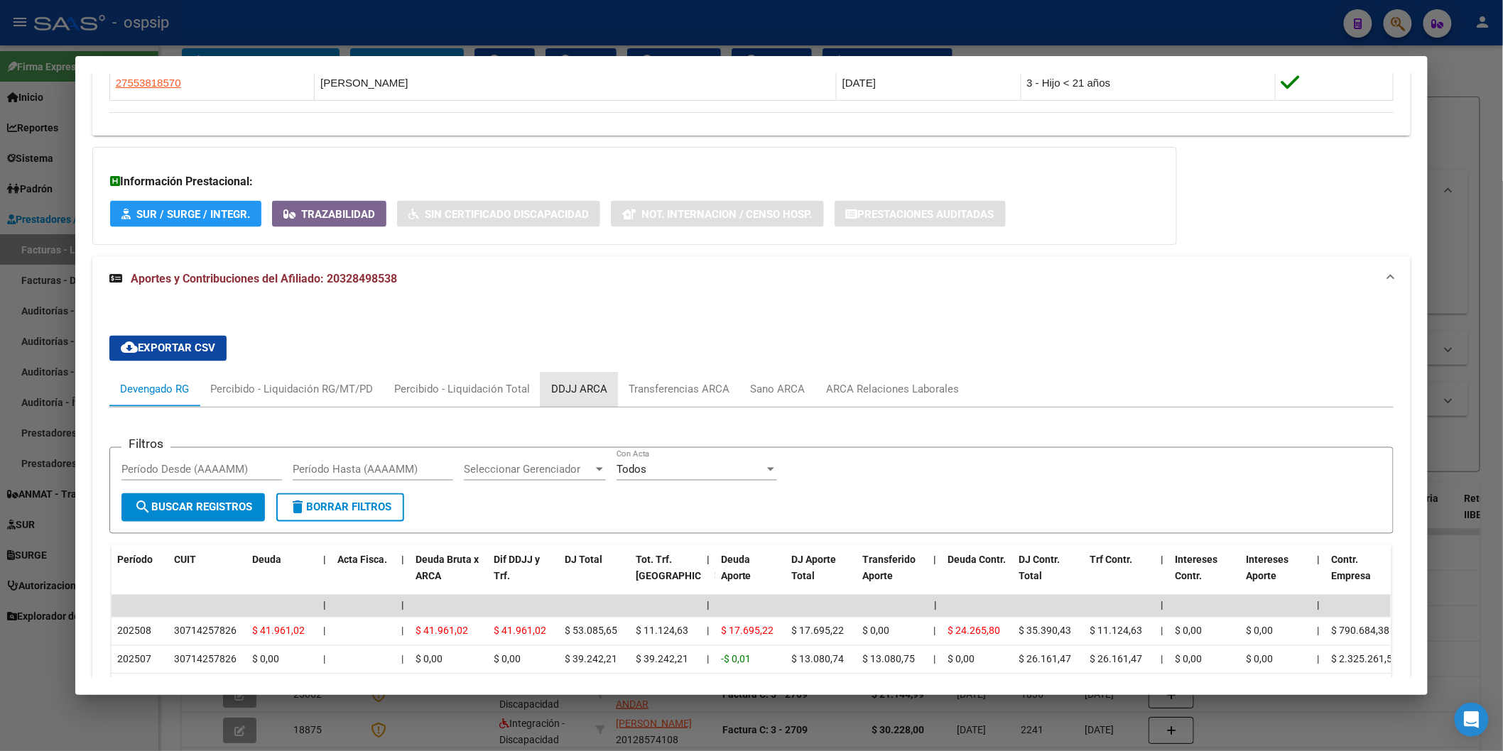
click at [570, 384] on div "DDJJ ARCA" at bounding box center [579, 390] width 56 height 16
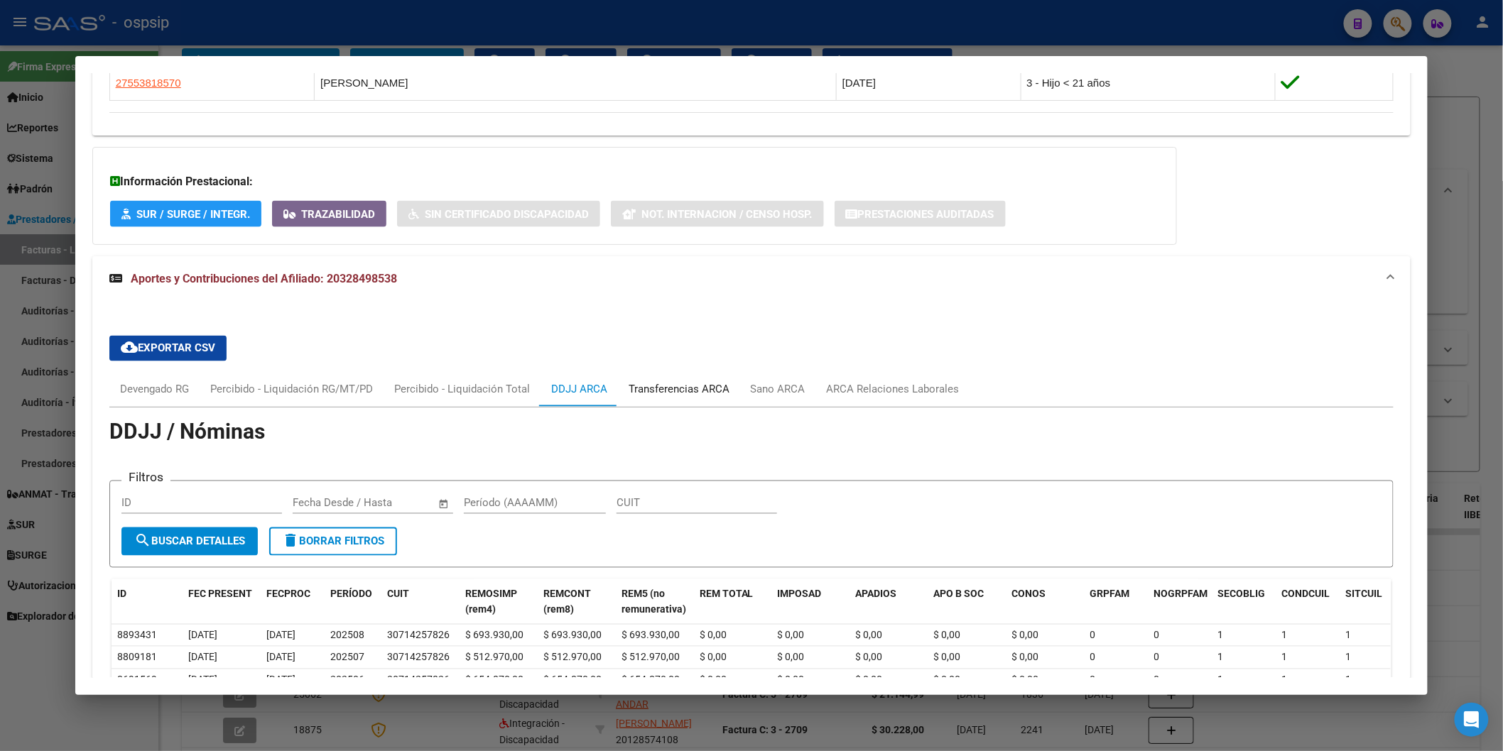
click at [700, 386] on div "Transferencias ARCA" at bounding box center [679, 390] width 101 height 16
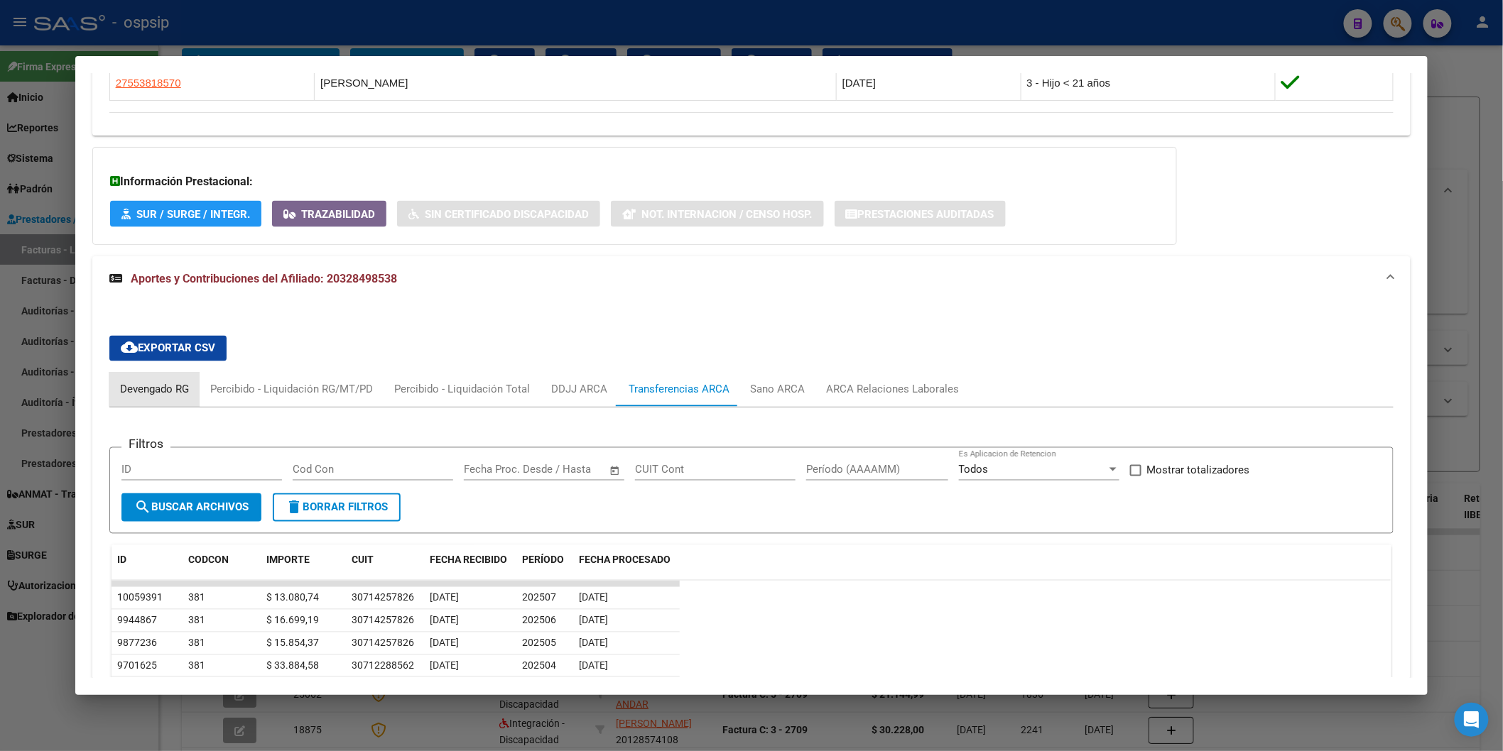
click at [151, 385] on div "Devengado RG" at bounding box center [154, 390] width 69 height 16
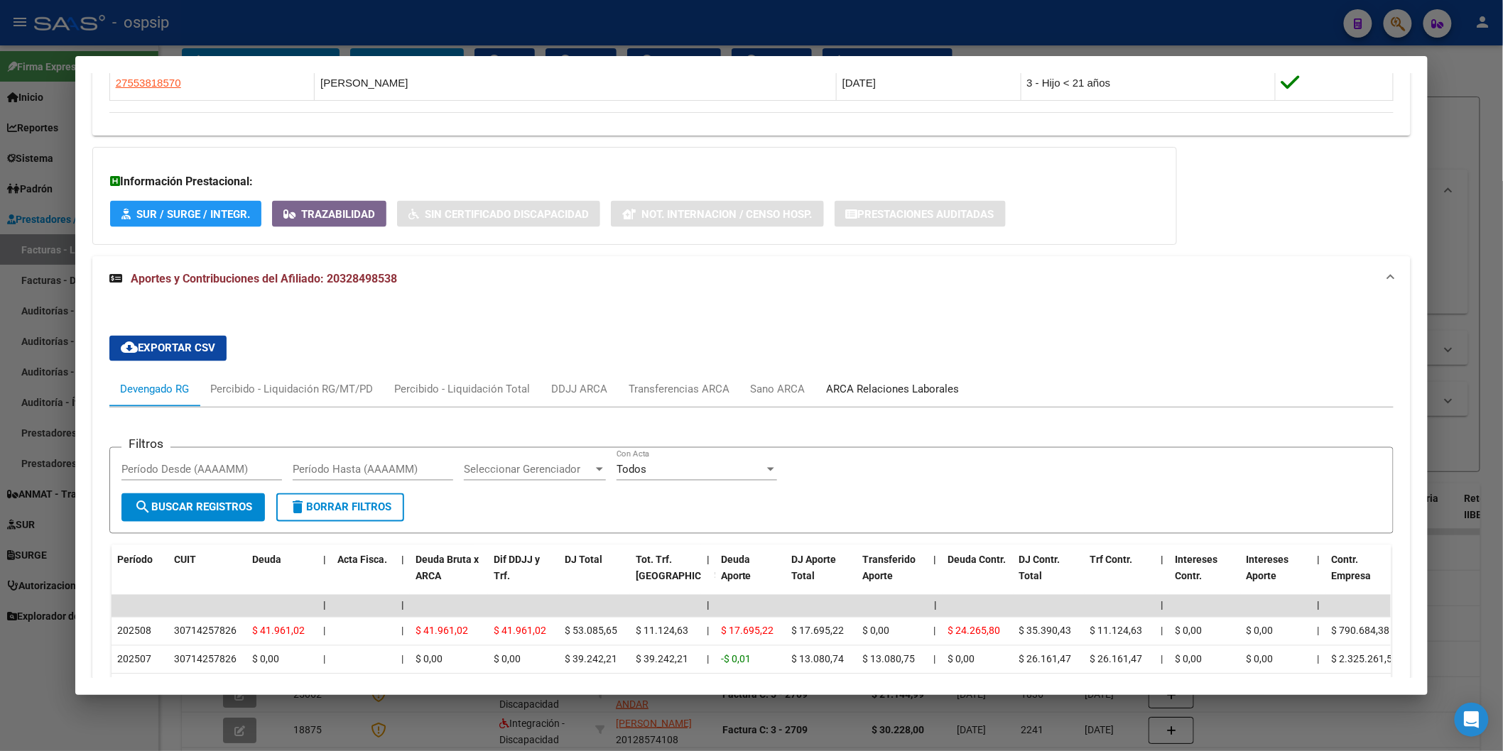
click at [828, 398] on div "ARCA Relaciones Laborales" at bounding box center [893, 390] width 133 height 16
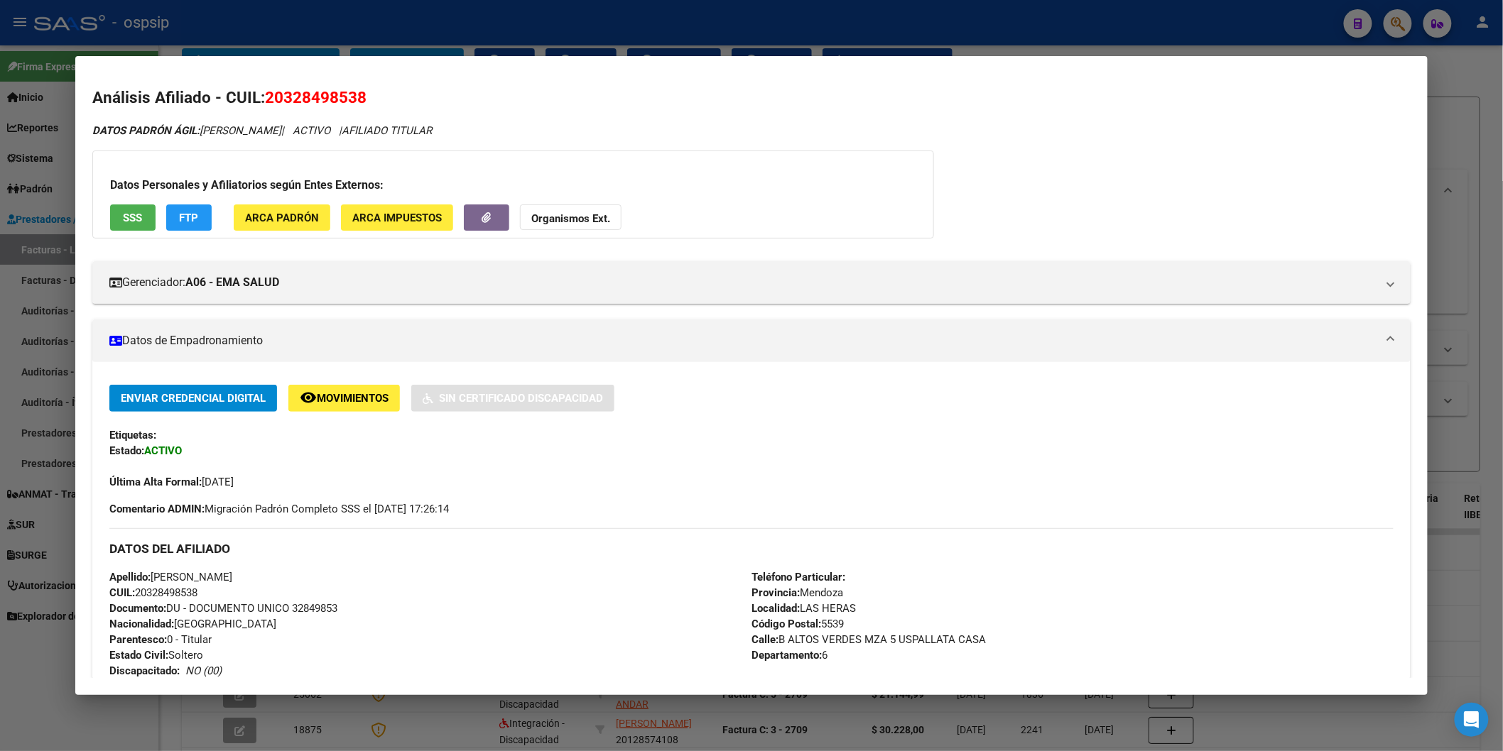
scroll to position [0, 0]
click at [544, 222] on strong "Organismos Ext." at bounding box center [570, 219] width 79 height 13
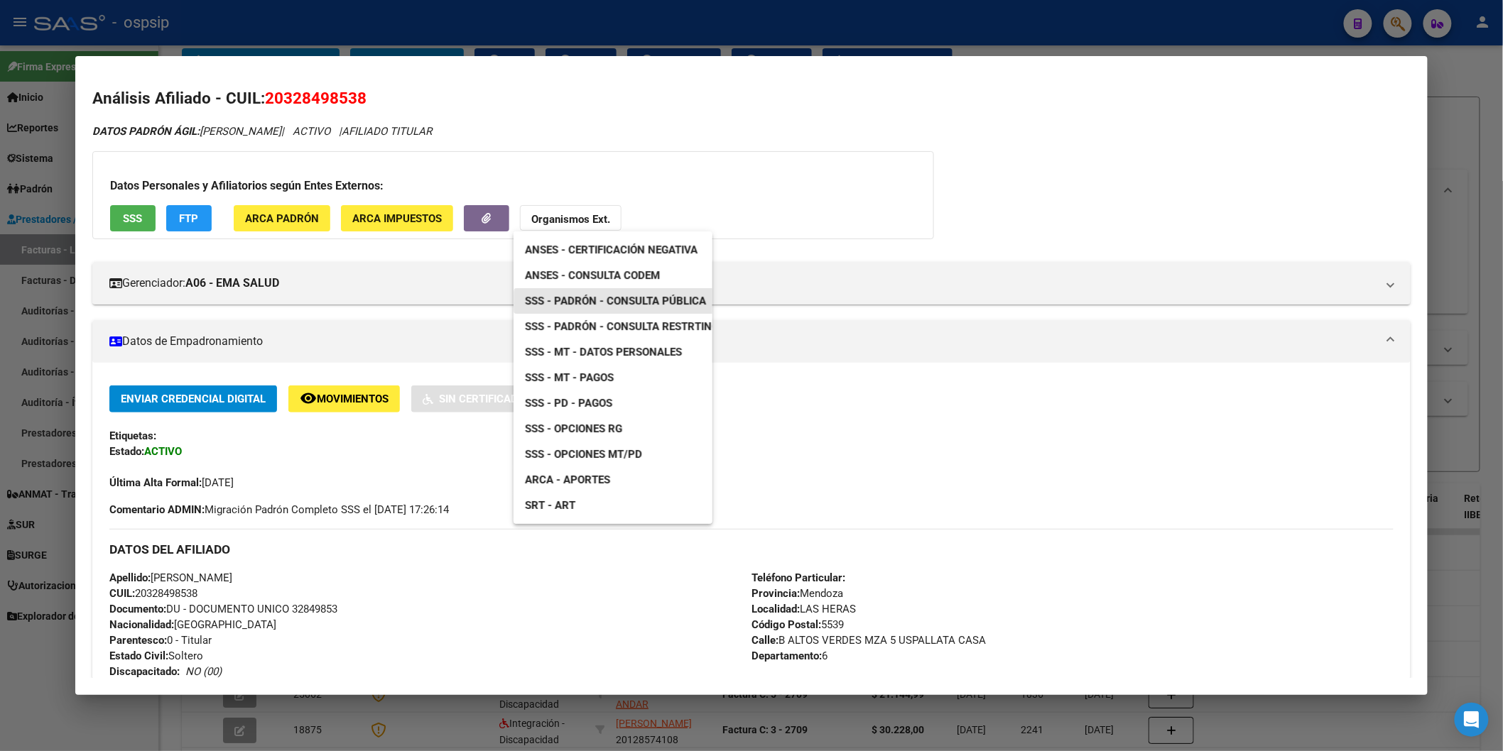
click at [629, 304] on span "SSS - Padrón - Consulta Pública" at bounding box center [615, 301] width 181 height 13
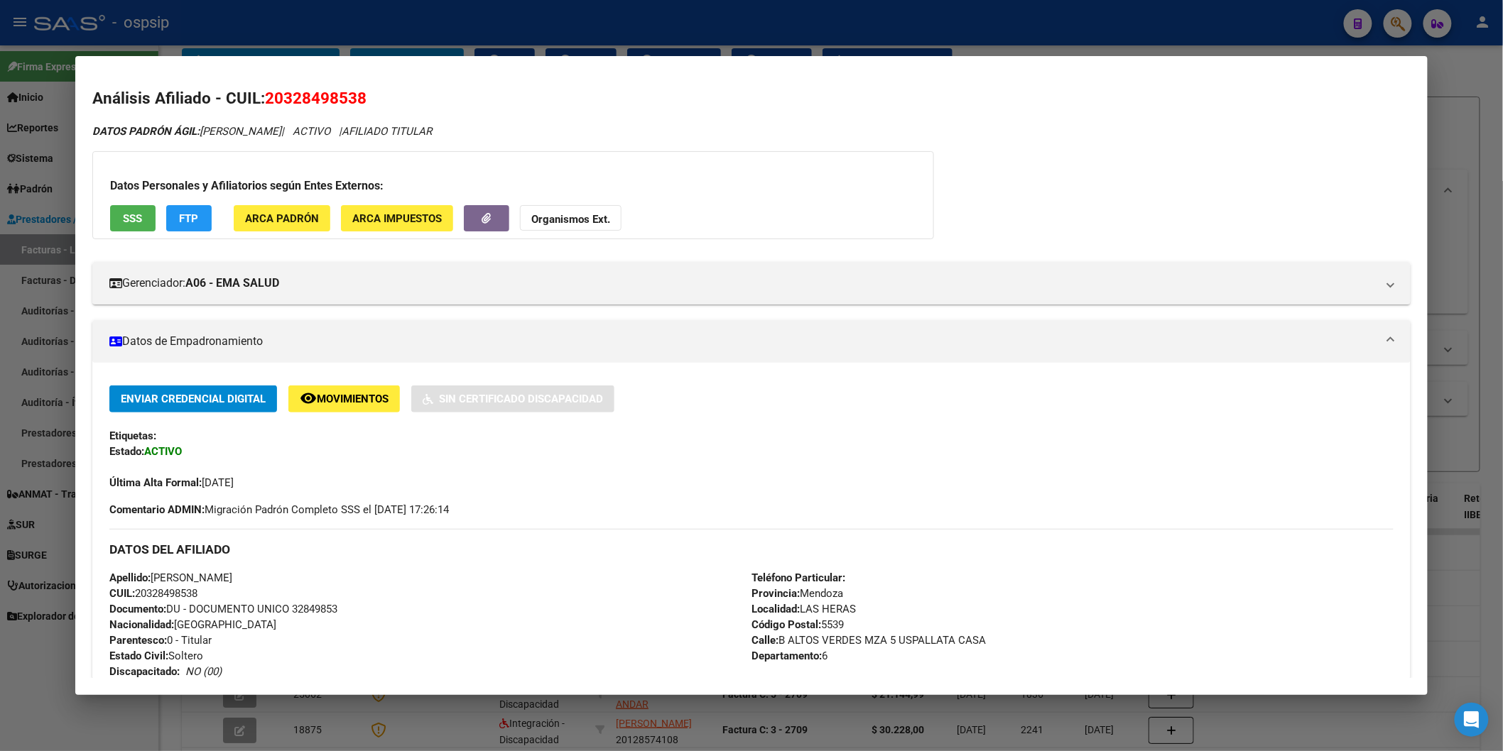
click at [131, 217] on span "SSS" at bounding box center [132, 218] width 19 height 13
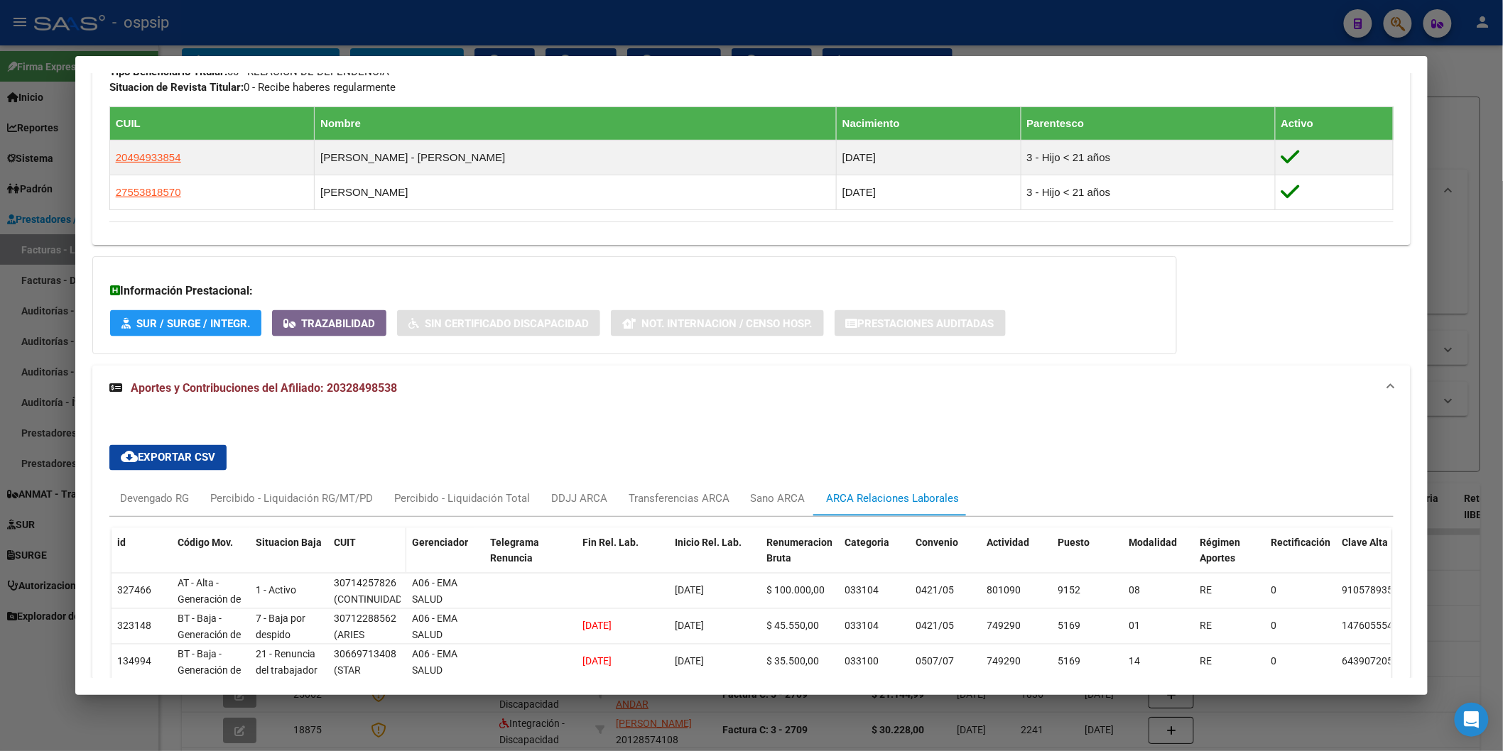
scroll to position [746, 0]
click at [169, 491] on div "Devengado RG" at bounding box center [154, 500] width 90 height 34
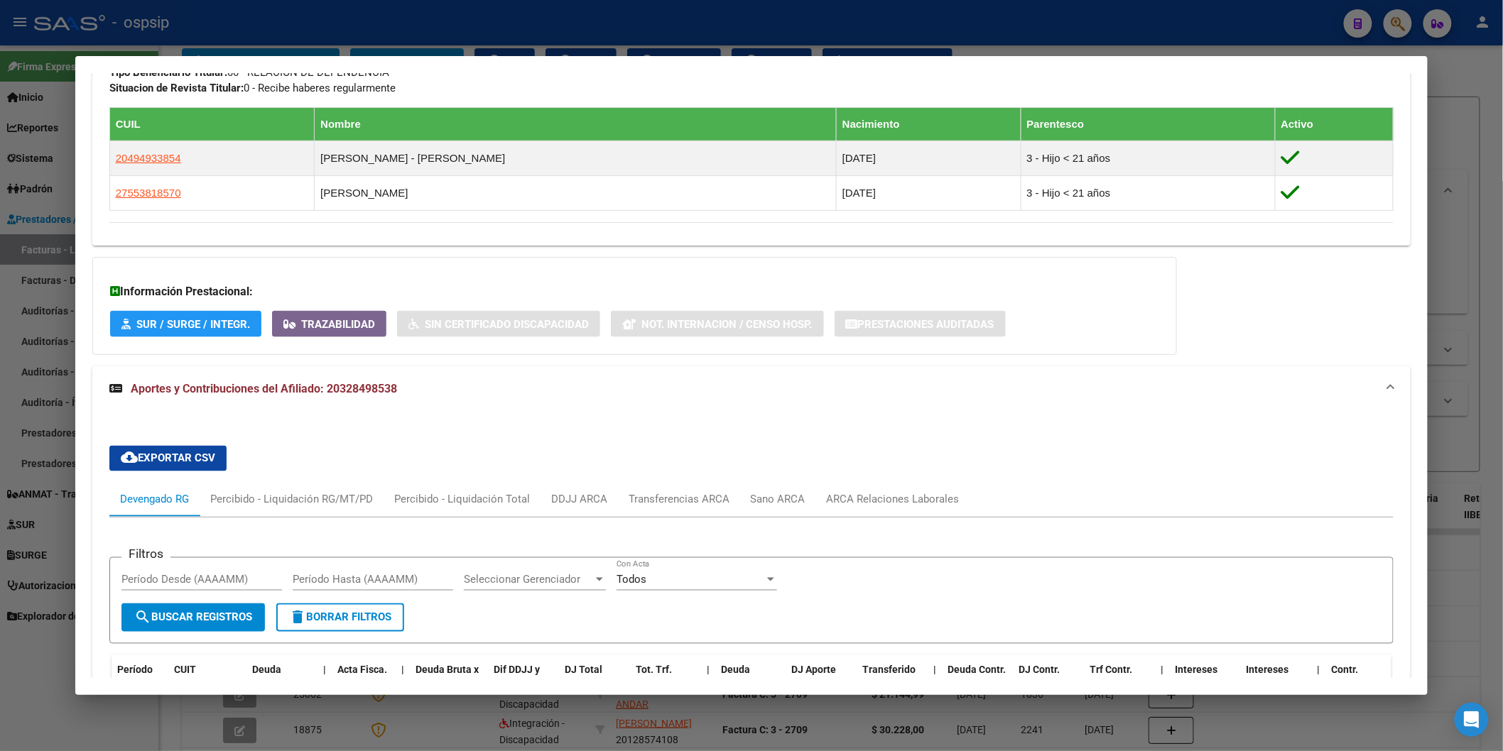
scroll to position [1061, 0]
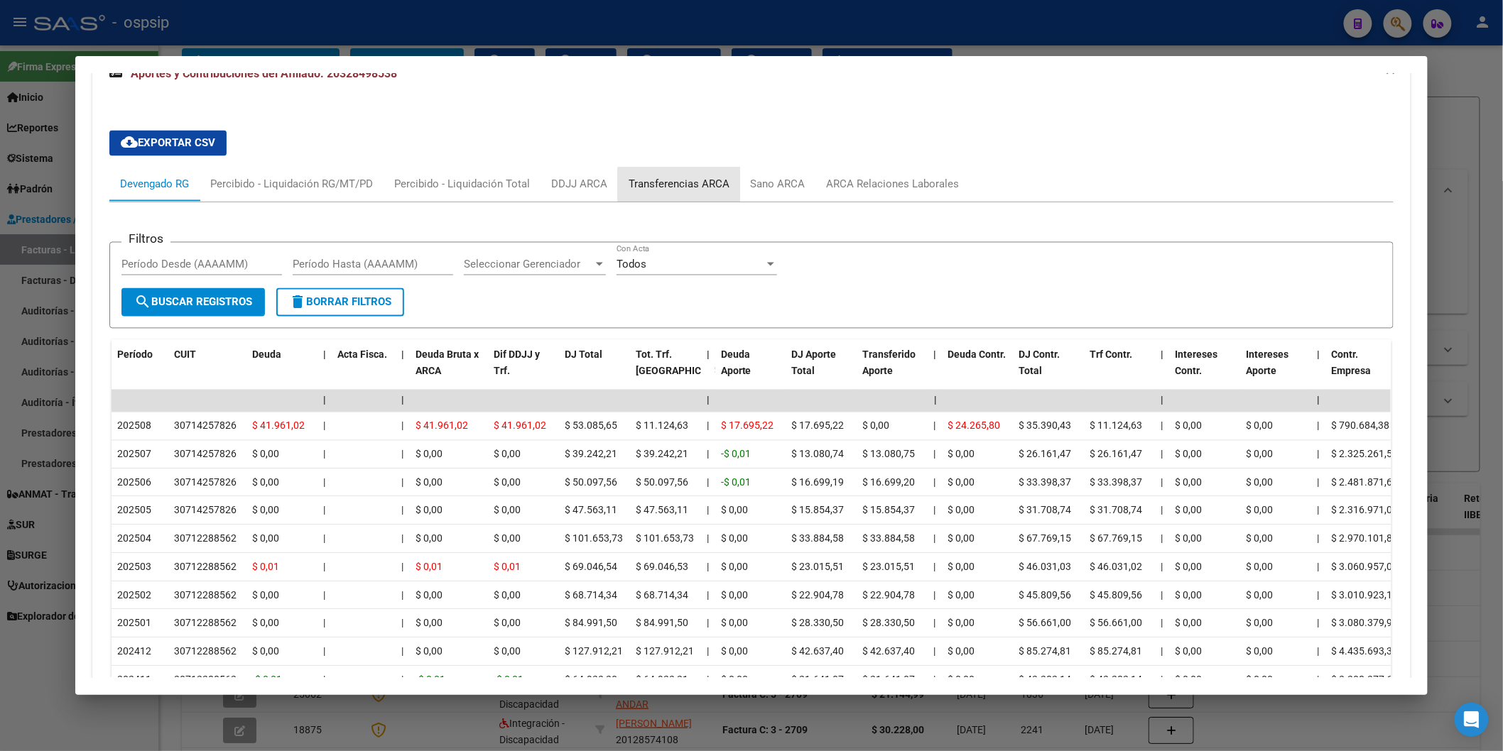
click at [690, 186] on div "Transferencias ARCA" at bounding box center [679, 185] width 101 height 16
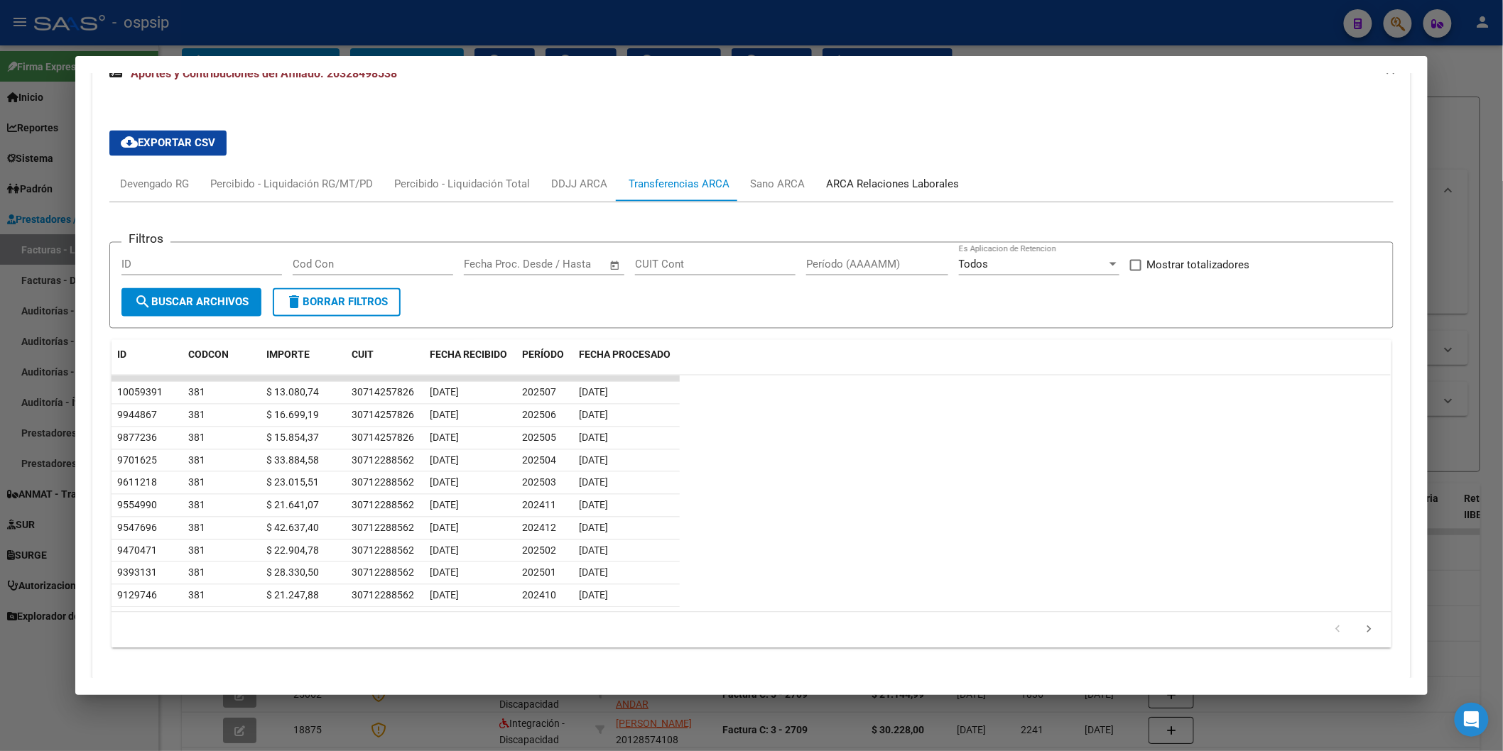
click at [832, 186] on div "ARCA Relaciones Laborales" at bounding box center [893, 185] width 133 height 16
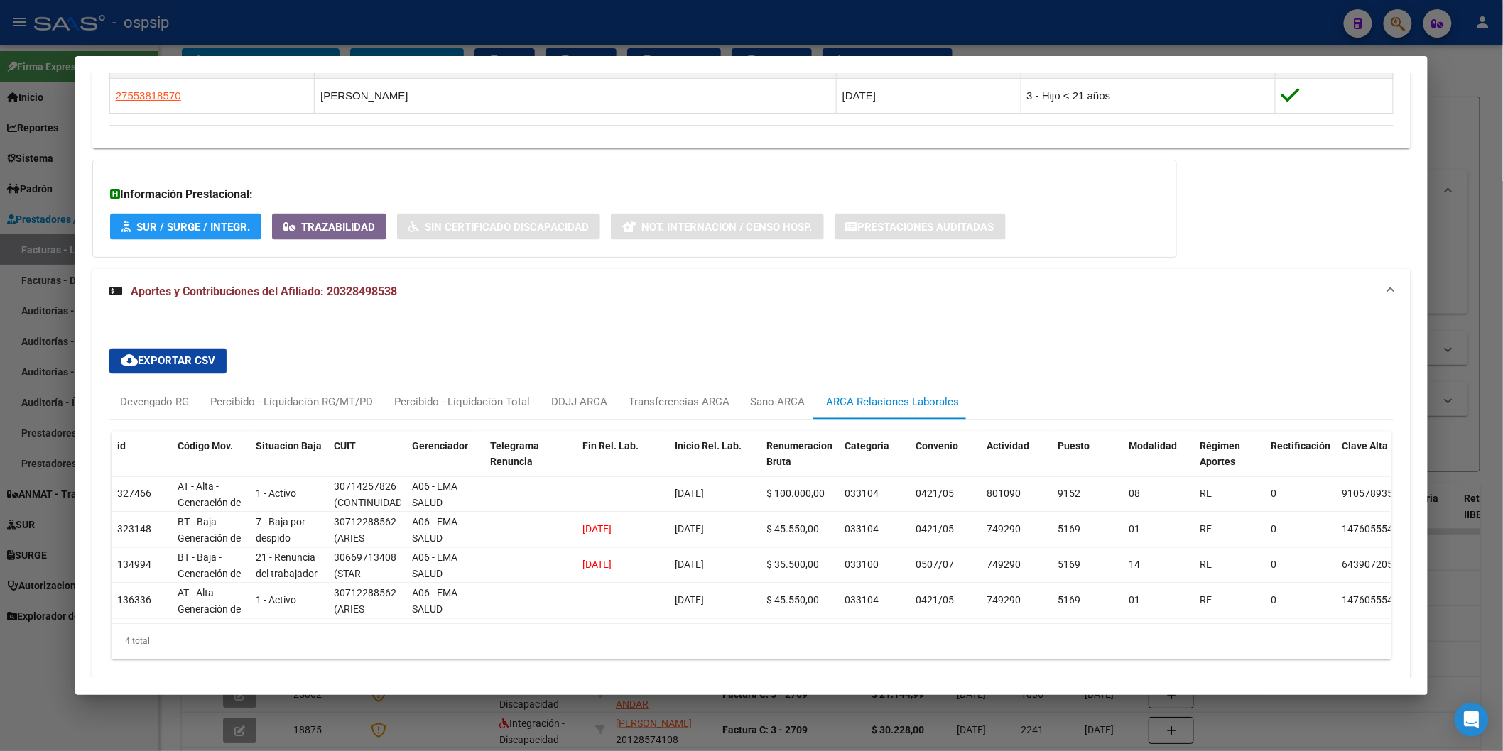
scroll to position [903, 0]
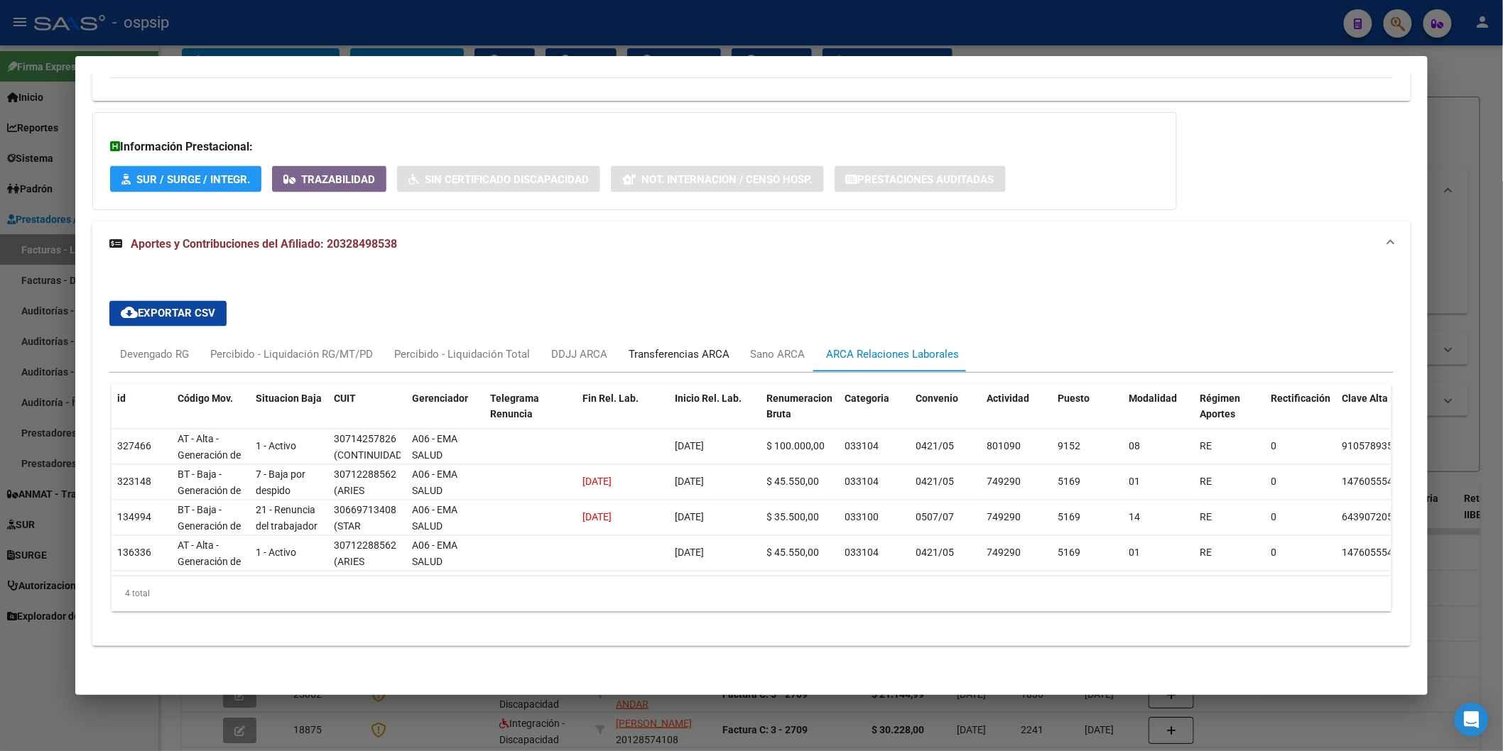
click at [702, 351] on div "Transferencias ARCA" at bounding box center [679, 355] width 122 height 34
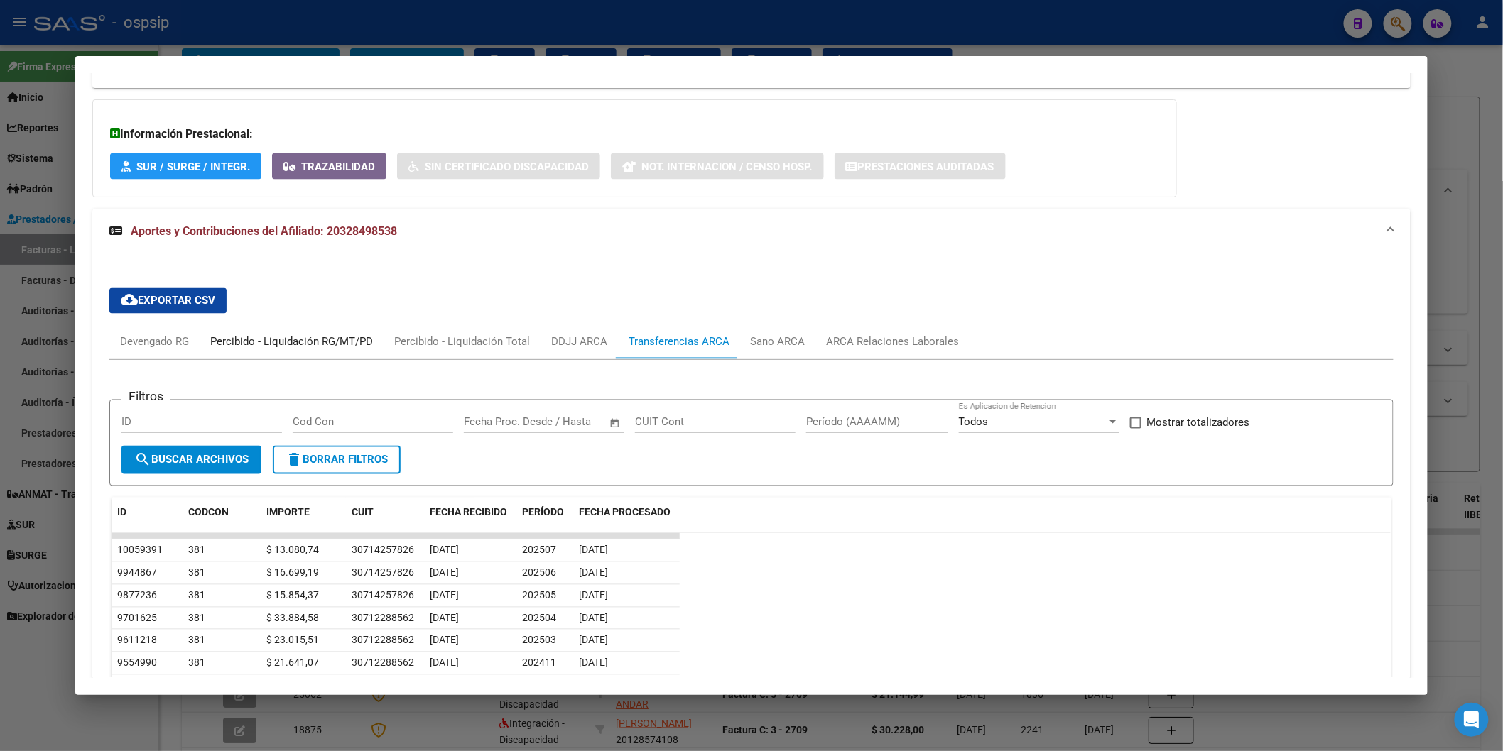
click at [277, 335] on div "Percibido - Liquidación RG/MT/PD" at bounding box center [292, 342] width 184 height 34
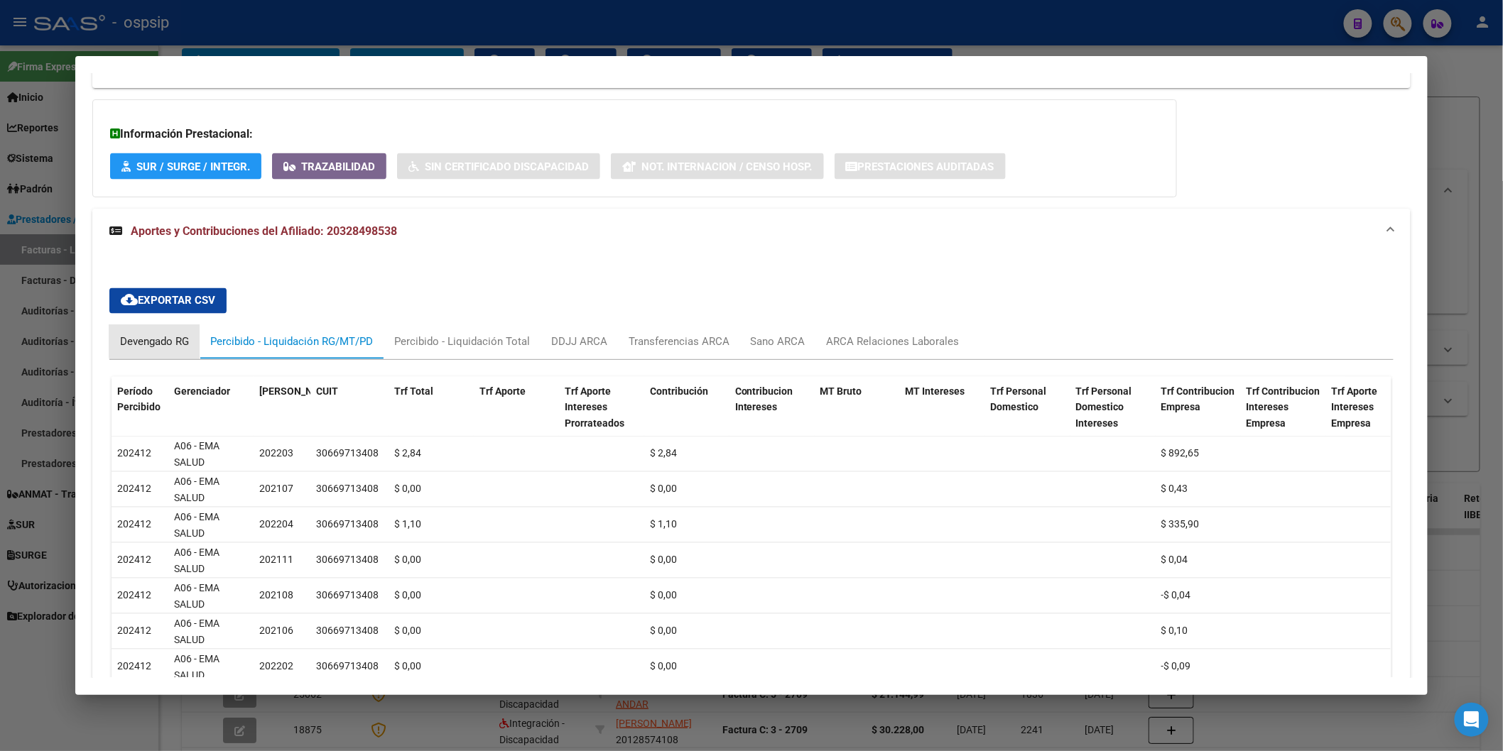
click at [152, 342] on div "Devengado RG" at bounding box center [154, 343] width 69 height 16
